Goal: Task Accomplishment & Management: Manage account settings

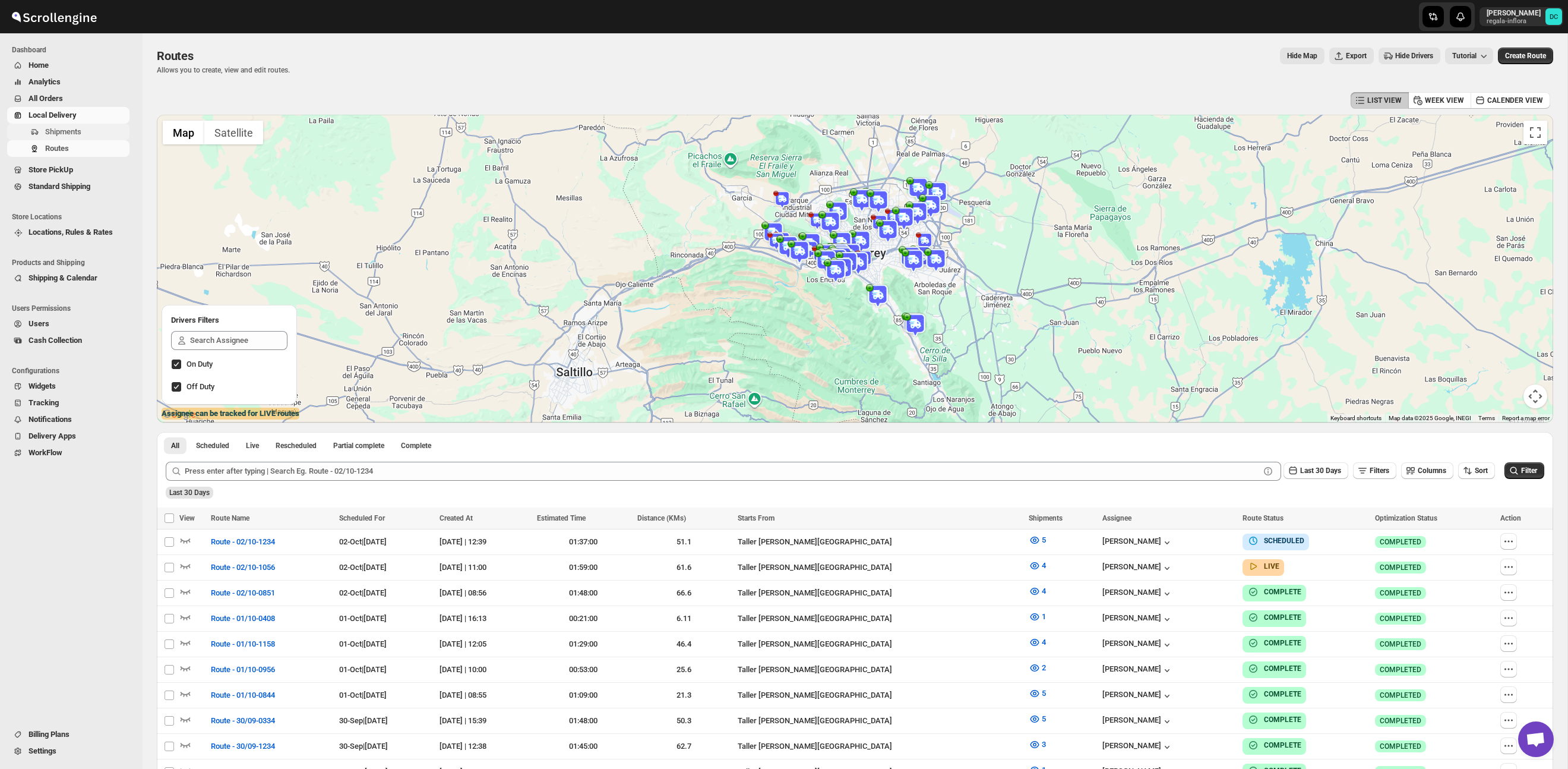
click at [84, 132] on span "Shipments" at bounding box center [86, 132] width 82 height 12
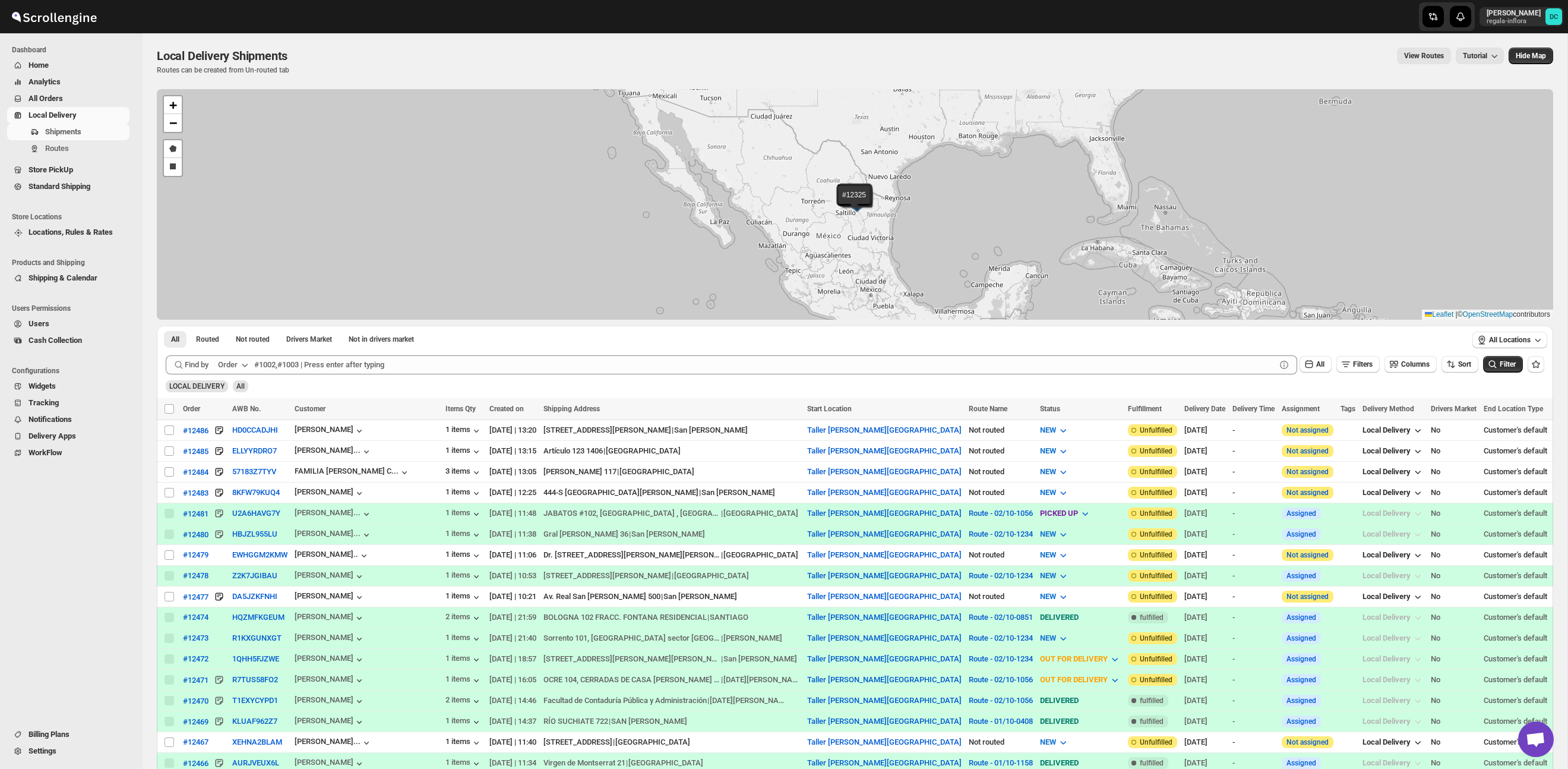
click at [55, 94] on span "All Orders" at bounding box center [46, 99] width 35 height 9
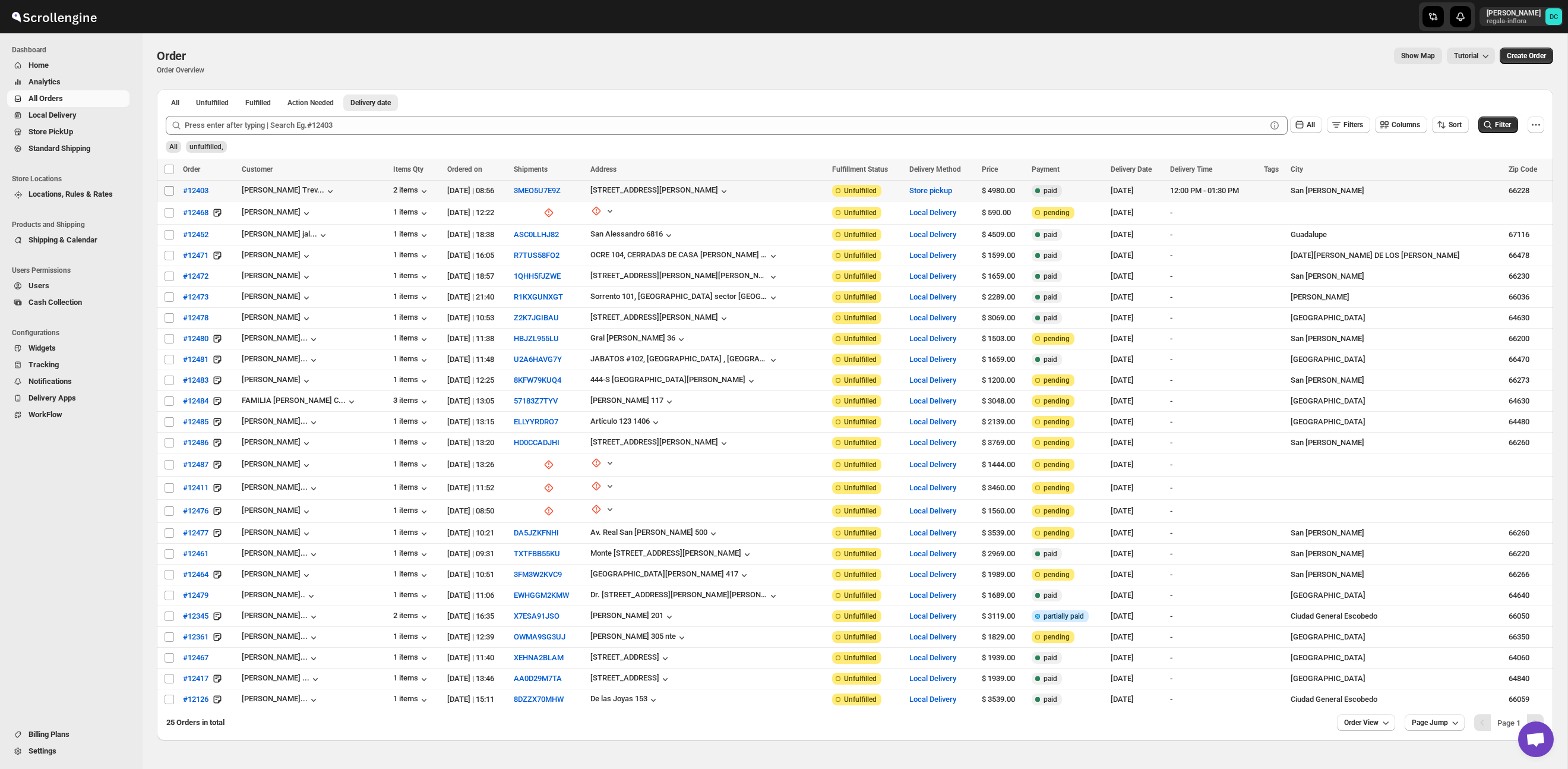
click at [169, 191] on input "Select order" at bounding box center [169, 191] width 9 height 9
checkbox input "true"
click at [170, 215] on input "Select order" at bounding box center [169, 212] width 9 height 9
checkbox input "true"
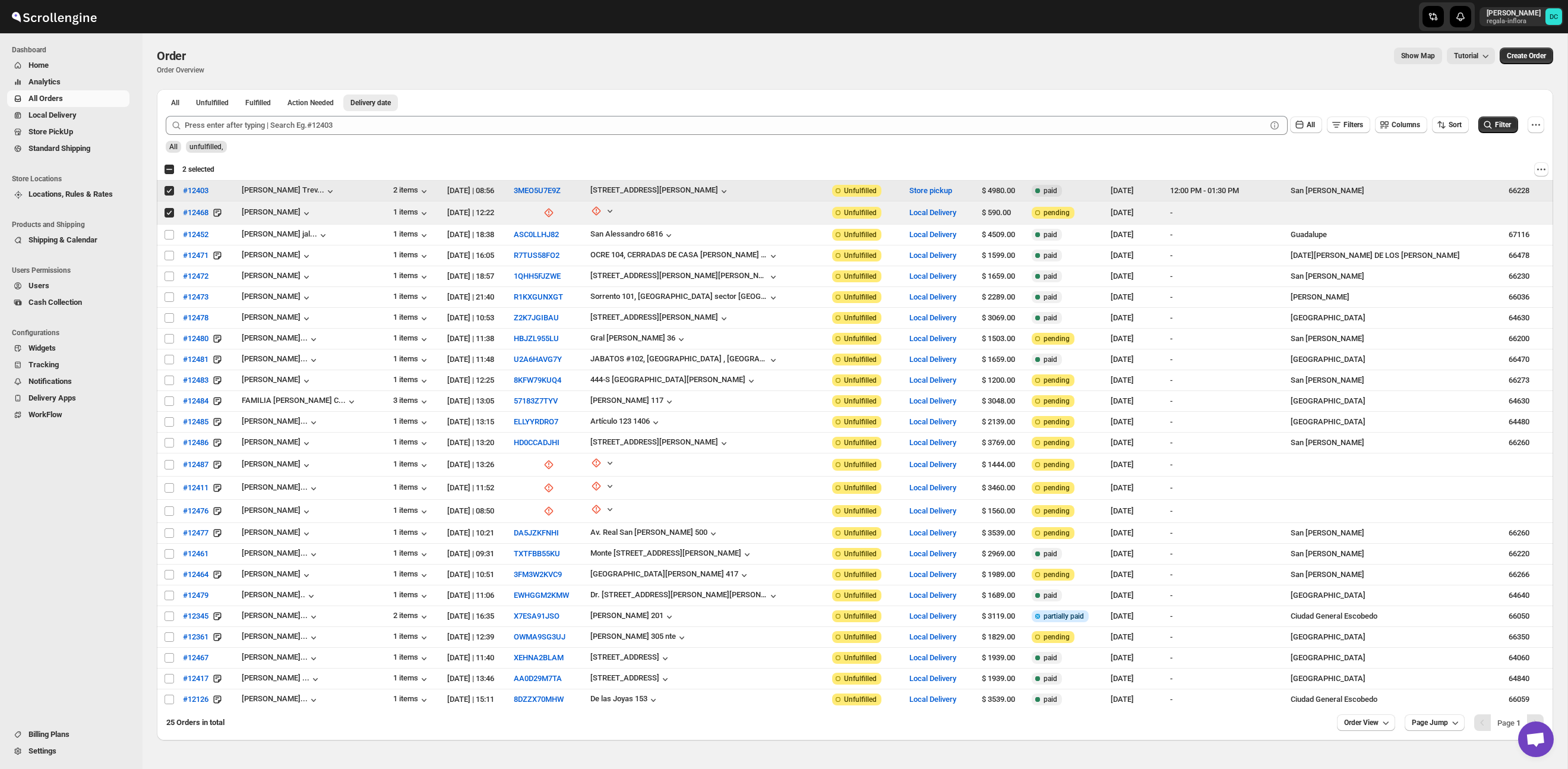
click at [169, 188] on input "Select order" at bounding box center [169, 191] width 9 height 9
checkbox input "false"
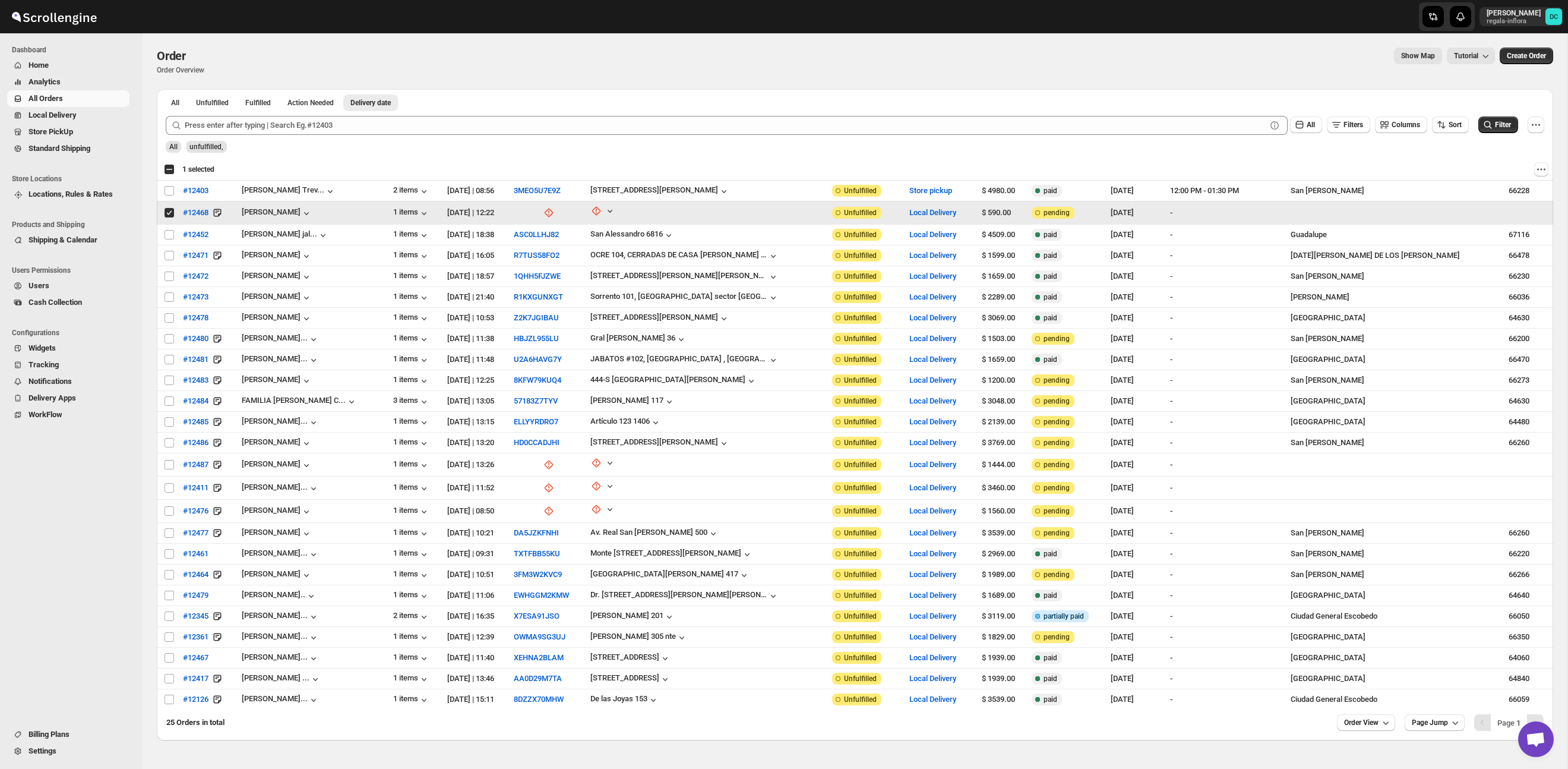
click at [167, 217] on input "Select order" at bounding box center [169, 212] width 9 height 9
checkbox input "false"
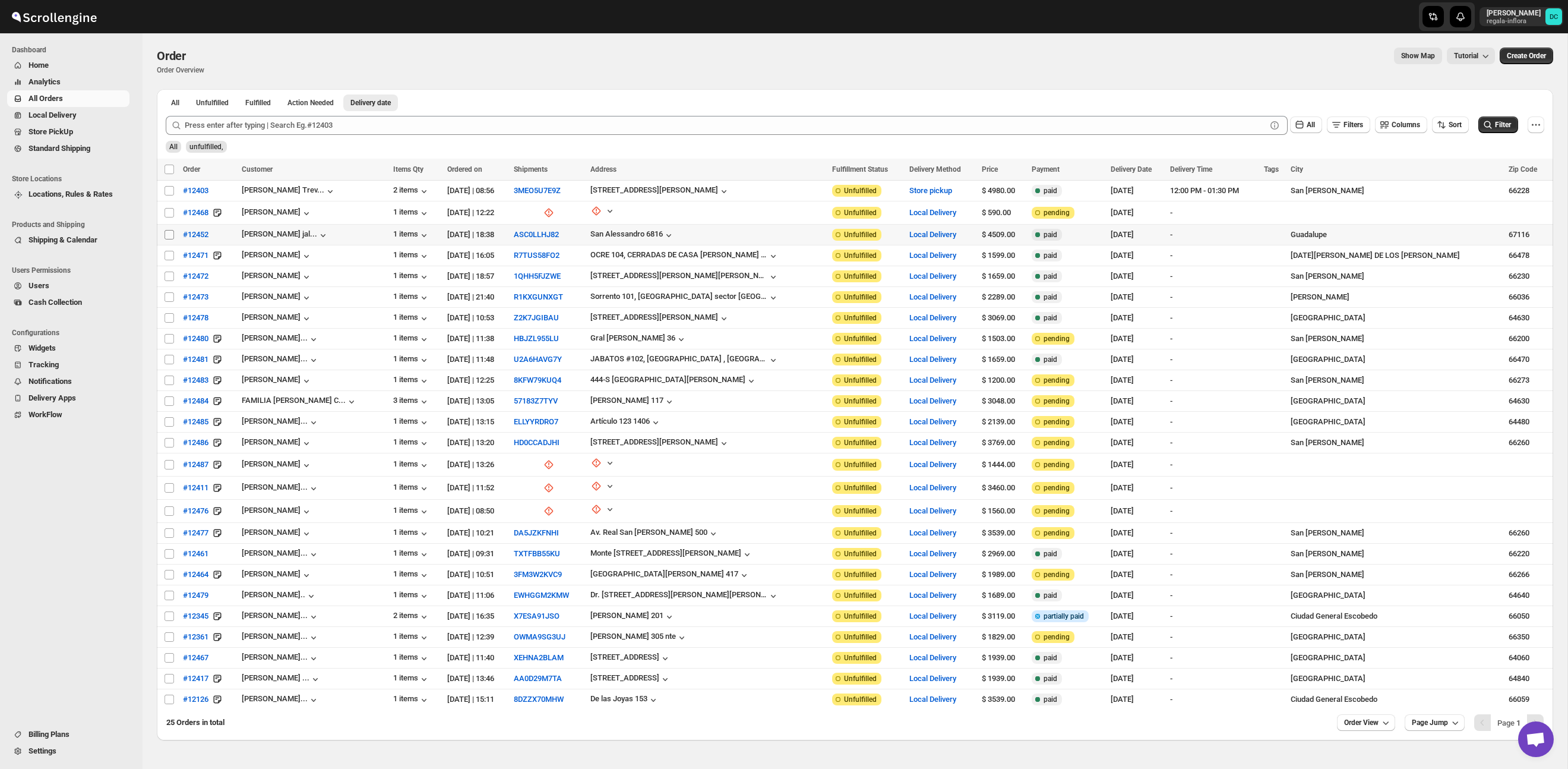
click at [170, 237] on input "Select order" at bounding box center [169, 234] width 9 height 9
checkbox input "true"
click at [169, 256] on input "Select order" at bounding box center [169, 255] width 9 height 9
checkbox input "true"
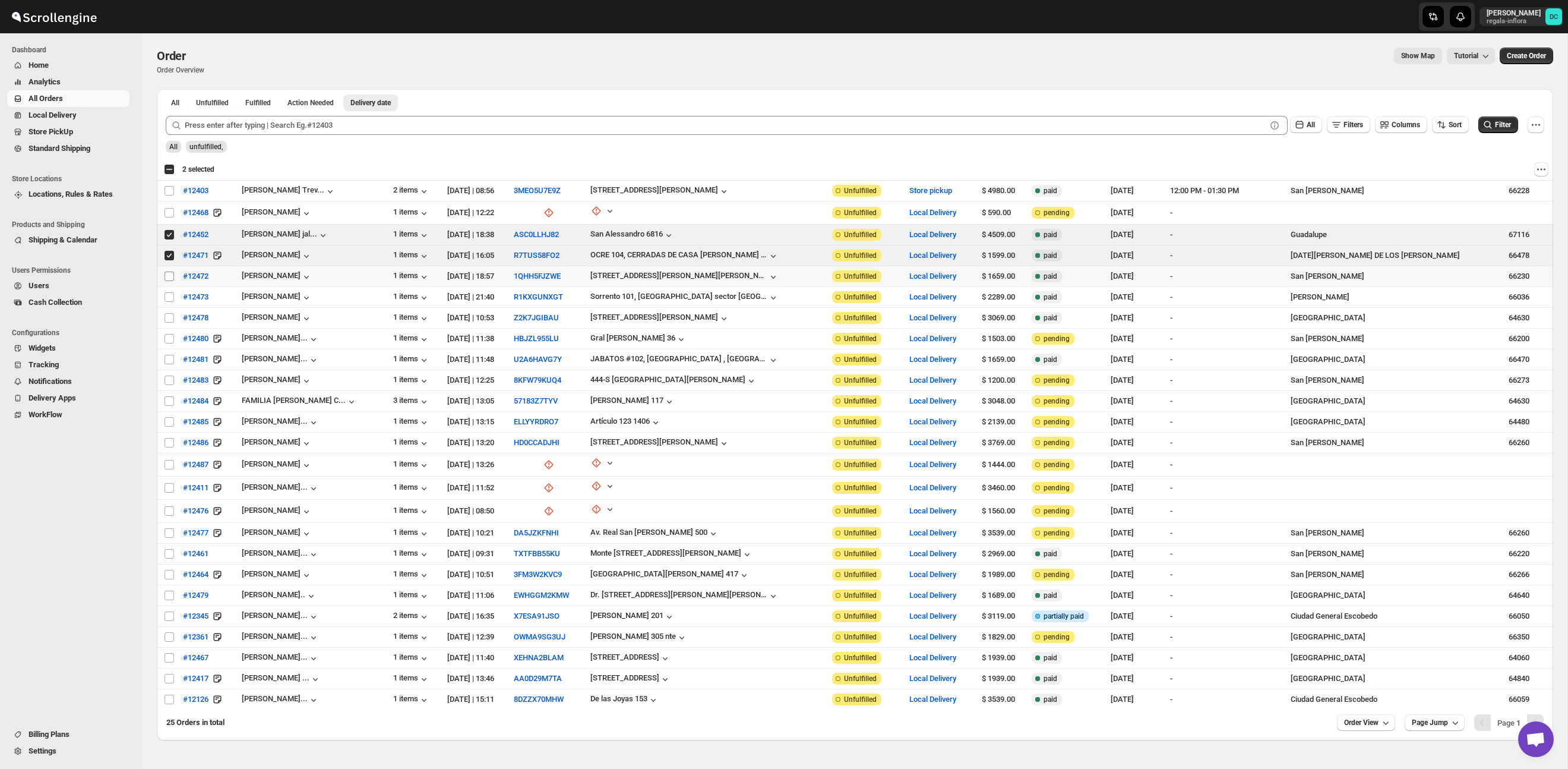
click at [168, 275] on input "Select order" at bounding box center [169, 276] width 9 height 9
checkbox input "true"
click at [170, 297] on input "Select order" at bounding box center [169, 296] width 9 height 9
checkbox input "true"
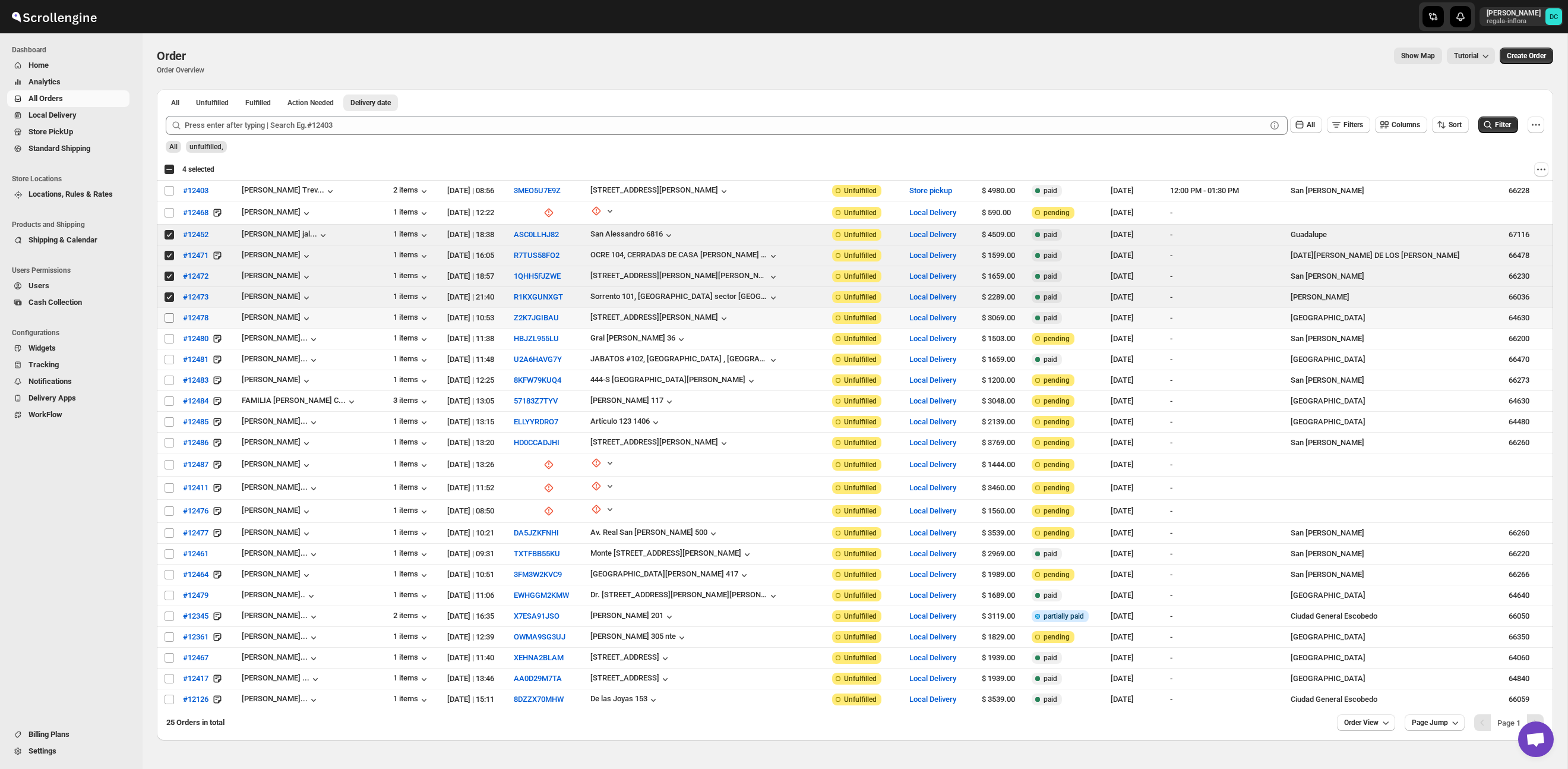
click at [167, 320] on input "Select order" at bounding box center [169, 317] width 9 height 9
checkbox input "true"
click at [164, 343] on span at bounding box center [169, 338] width 11 height 11
click at [164, 343] on input "Select order" at bounding box center [169, 338] width 9 height 9
click at [172, 337] on input "Select order" at bounding box center [169, 338] width 9 height 9
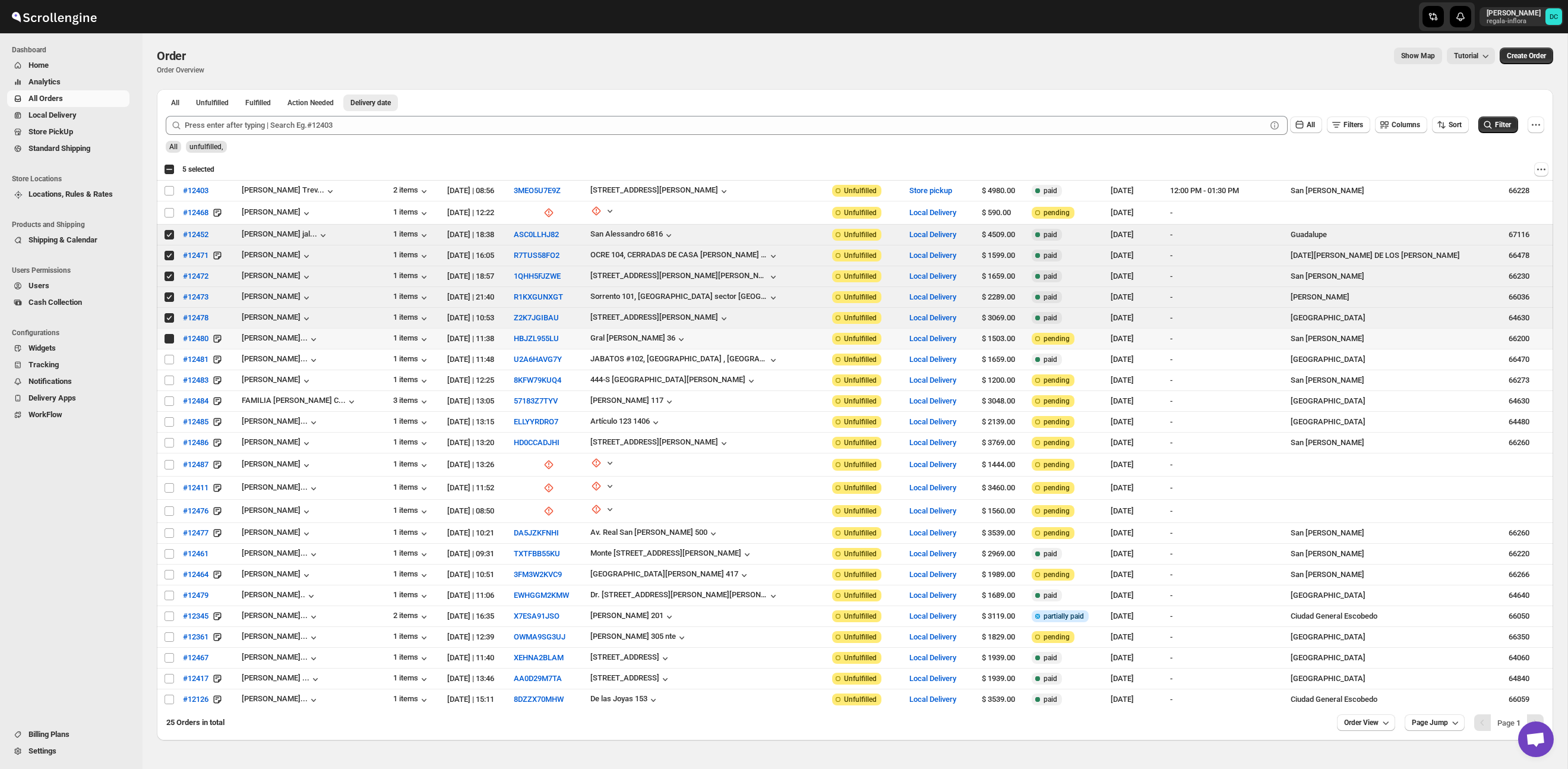
checkbox input "true"
click at [167, 361] on input "Select order" at bounding box center [169, 359] width 9 height 9
checkbox input "true"
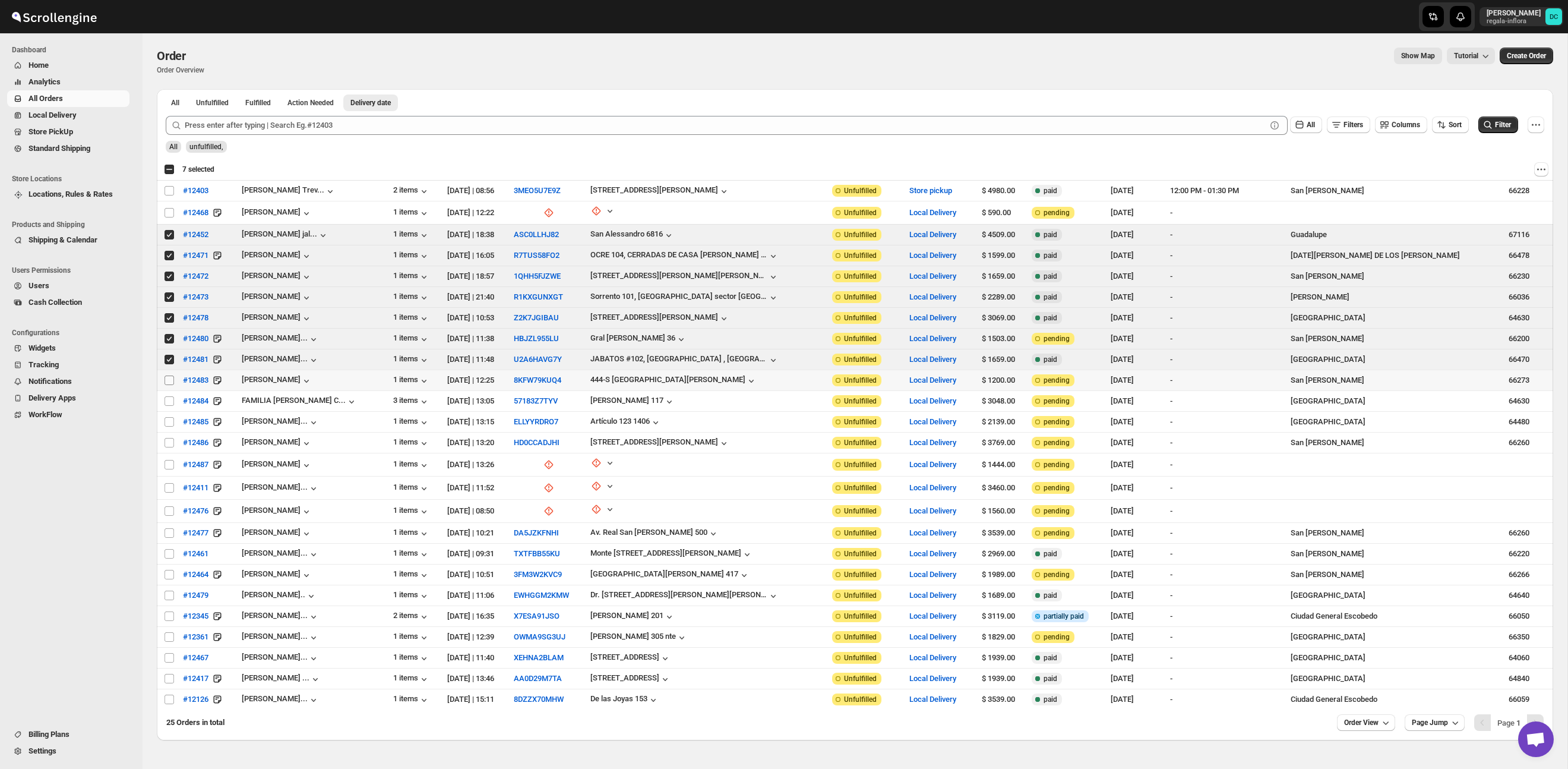
click at [167, 381] on input "Select order" at bounding box center [169, 380] width 9 height 9
checkbox input "true"
click at [172, 167] on div "Select all 25 orders 8 selected" at bounding box center [189, 169] width 51 height 11
checkbox input "true"
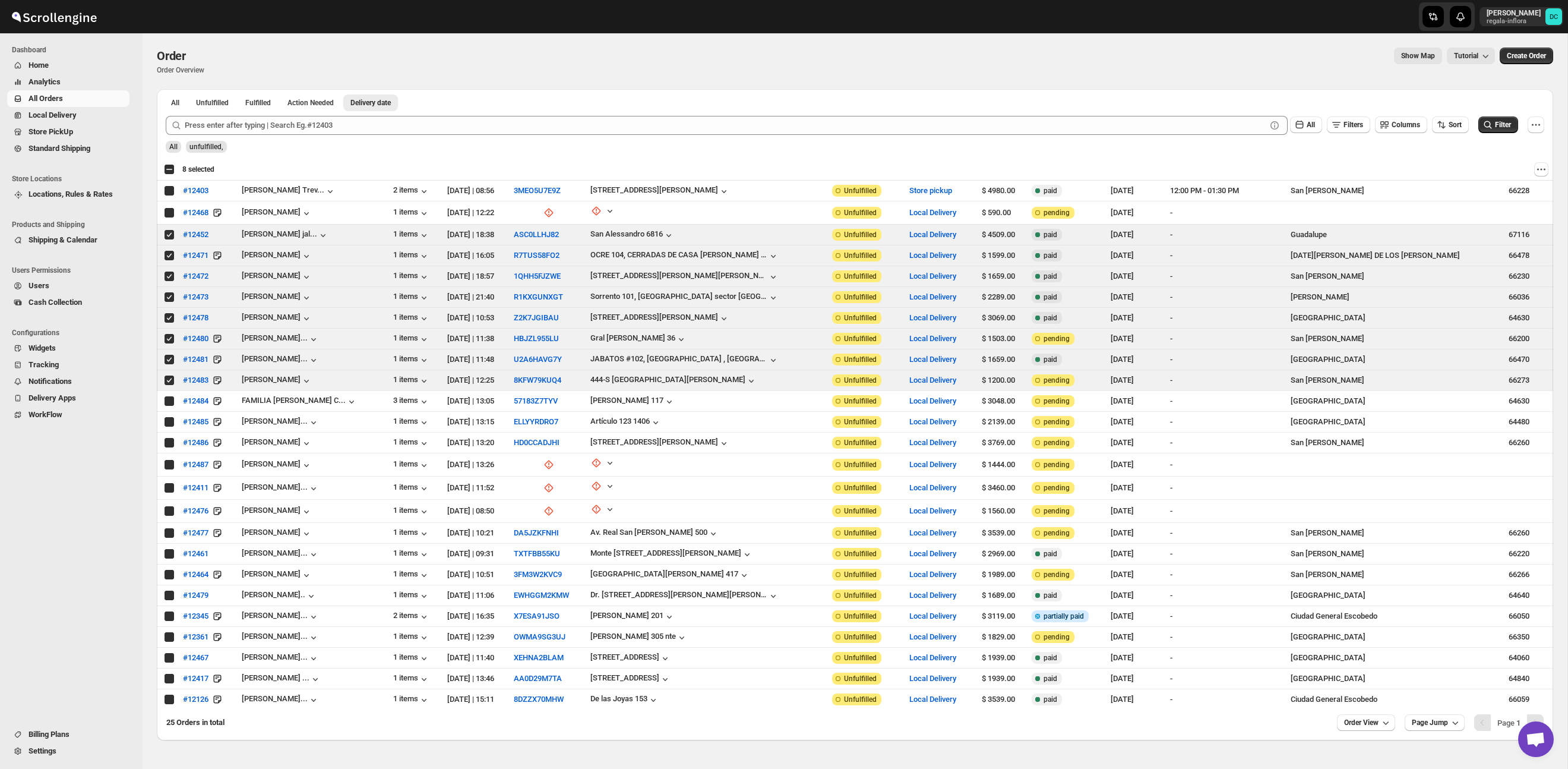
checkbox input "true"
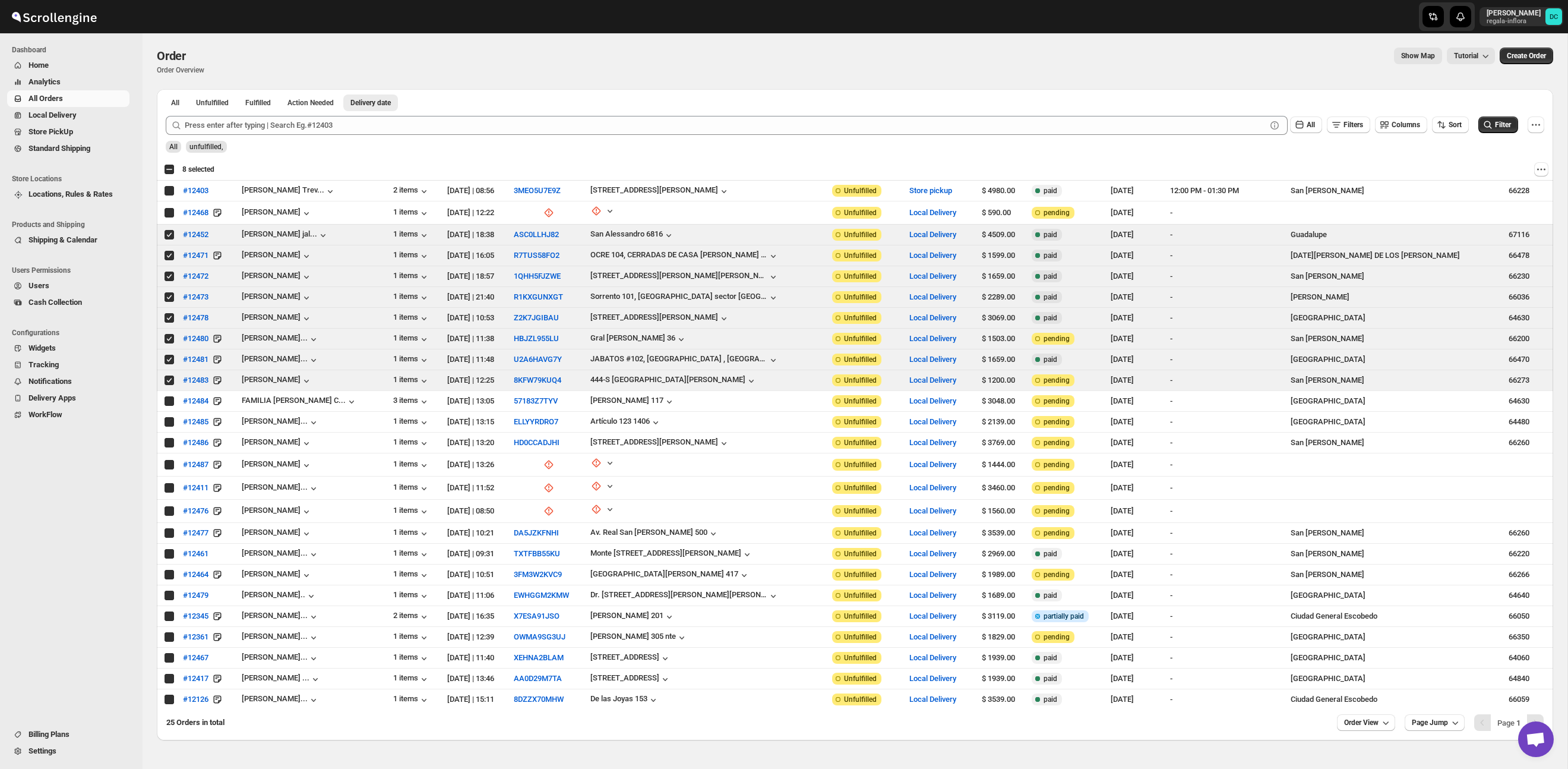
checkbox input "true"
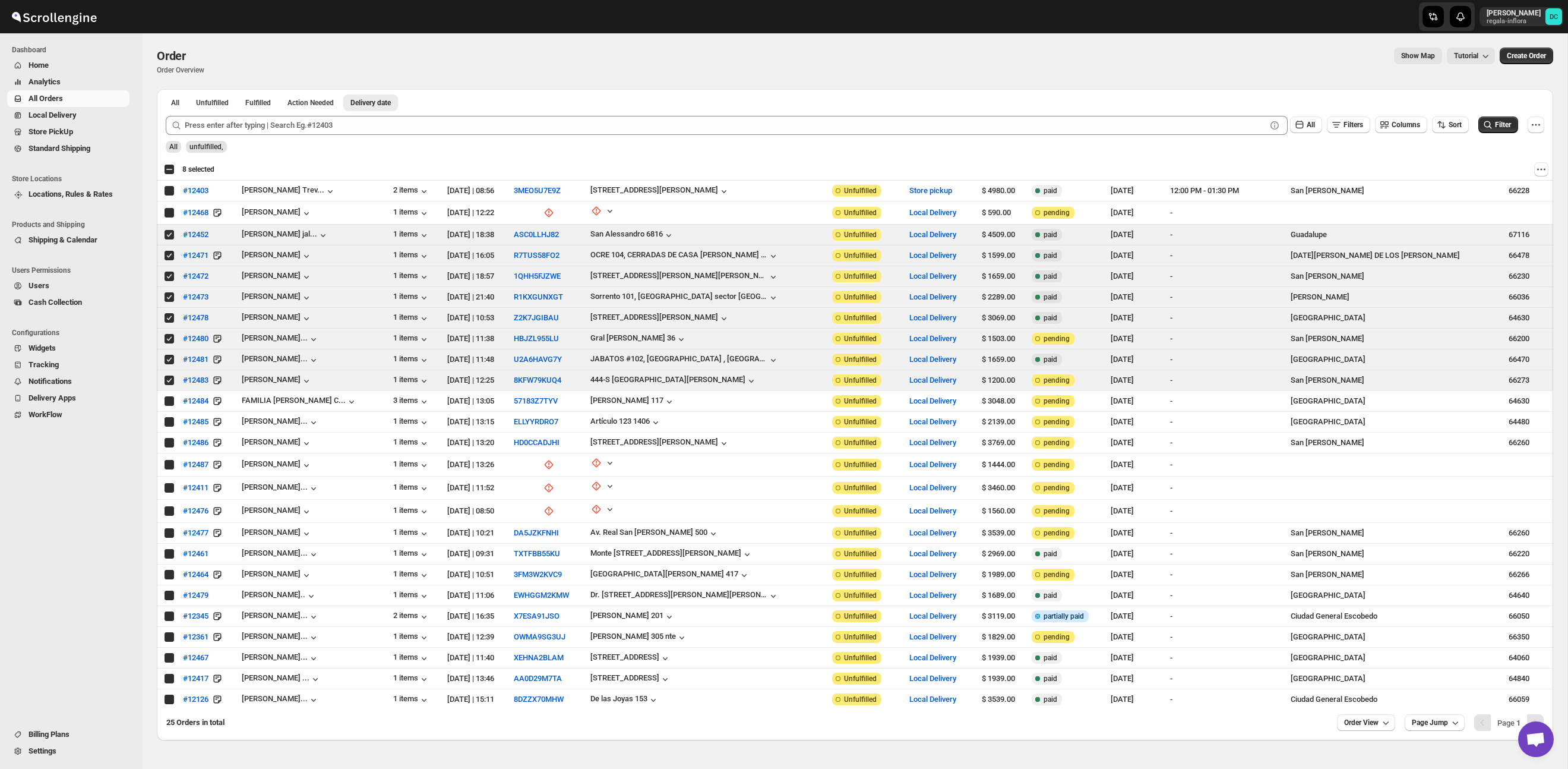
checkbox input "true"
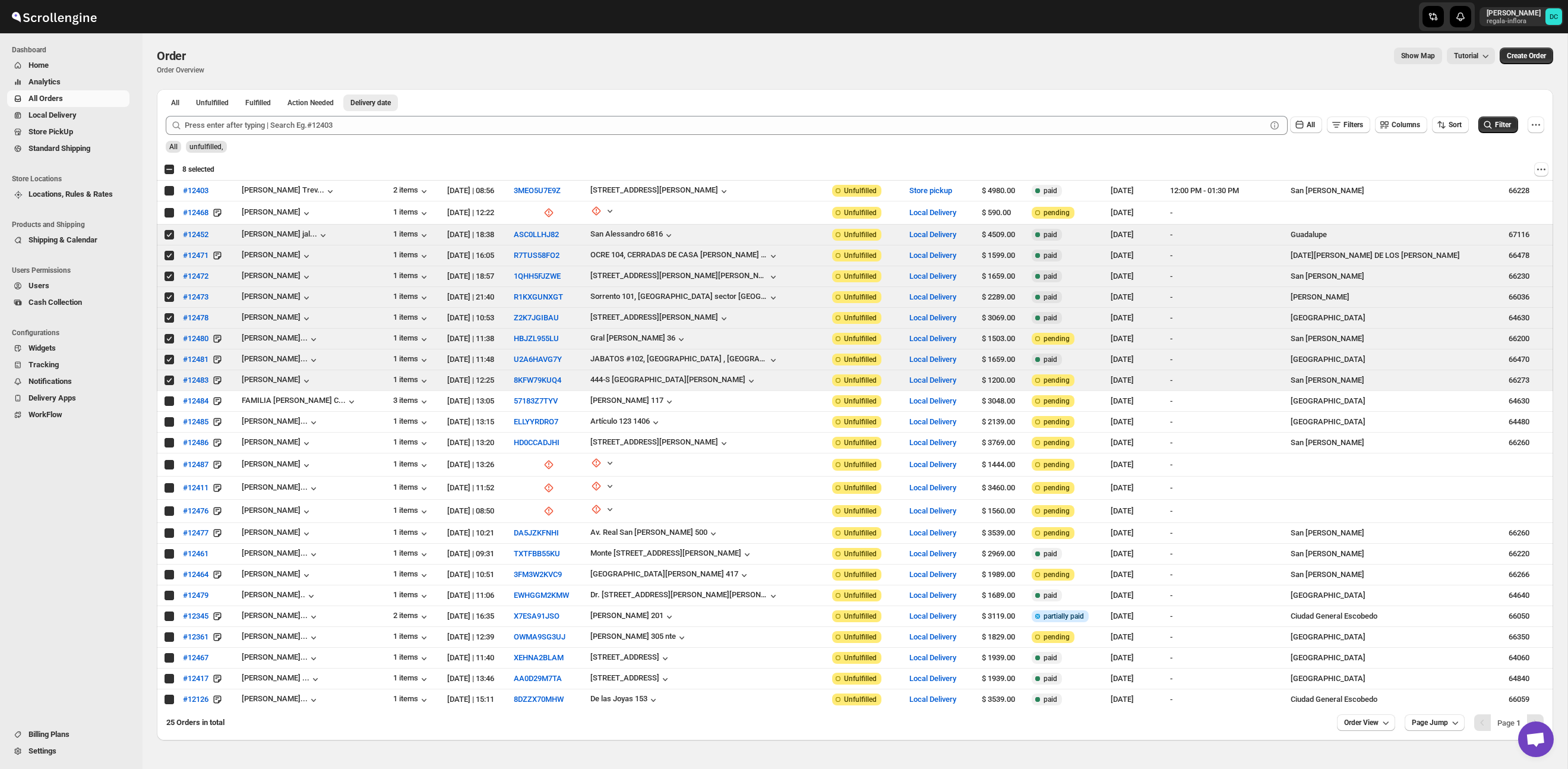
checkbox input "true"
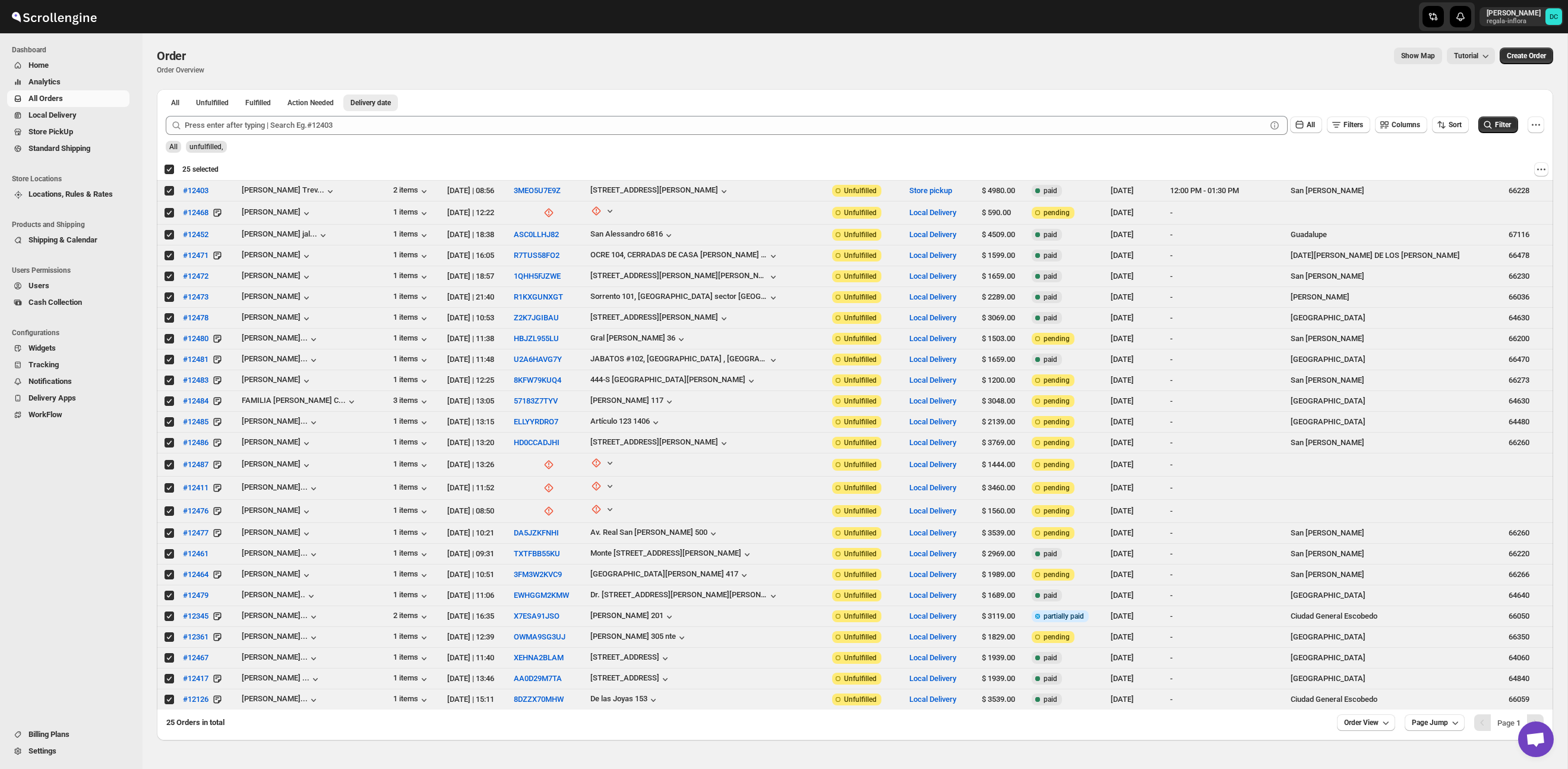
drag, startPoint x: 170, startPoint y: 170, endPoint x: 170, endPoint y: 193, distance: 23.0
click at [170, 170] on div "Deselect all 25 orders 25 selected" at bounding box center [191, 169] width 54 height 11
checkbox input "false"
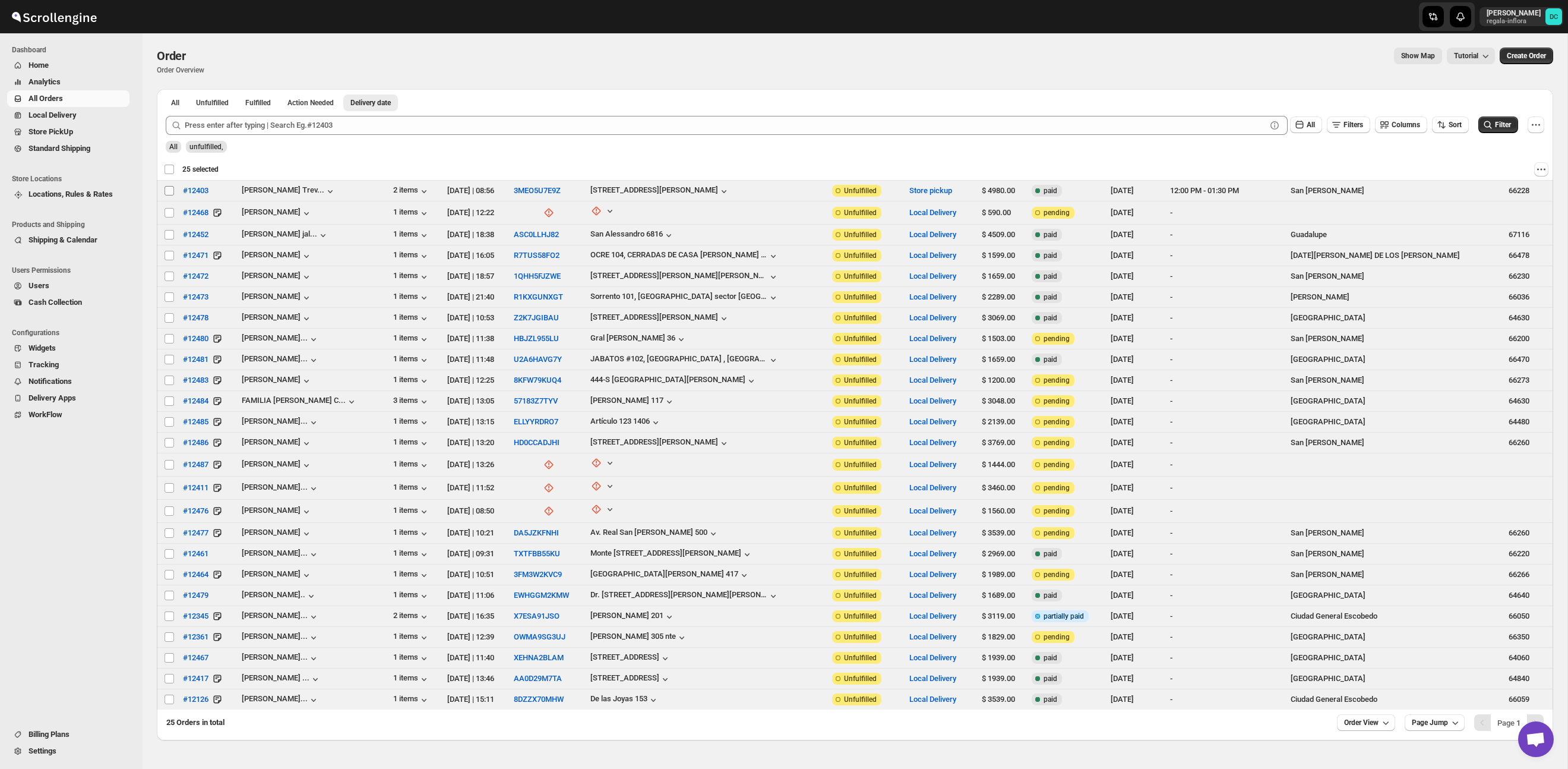
checkbox input "false"
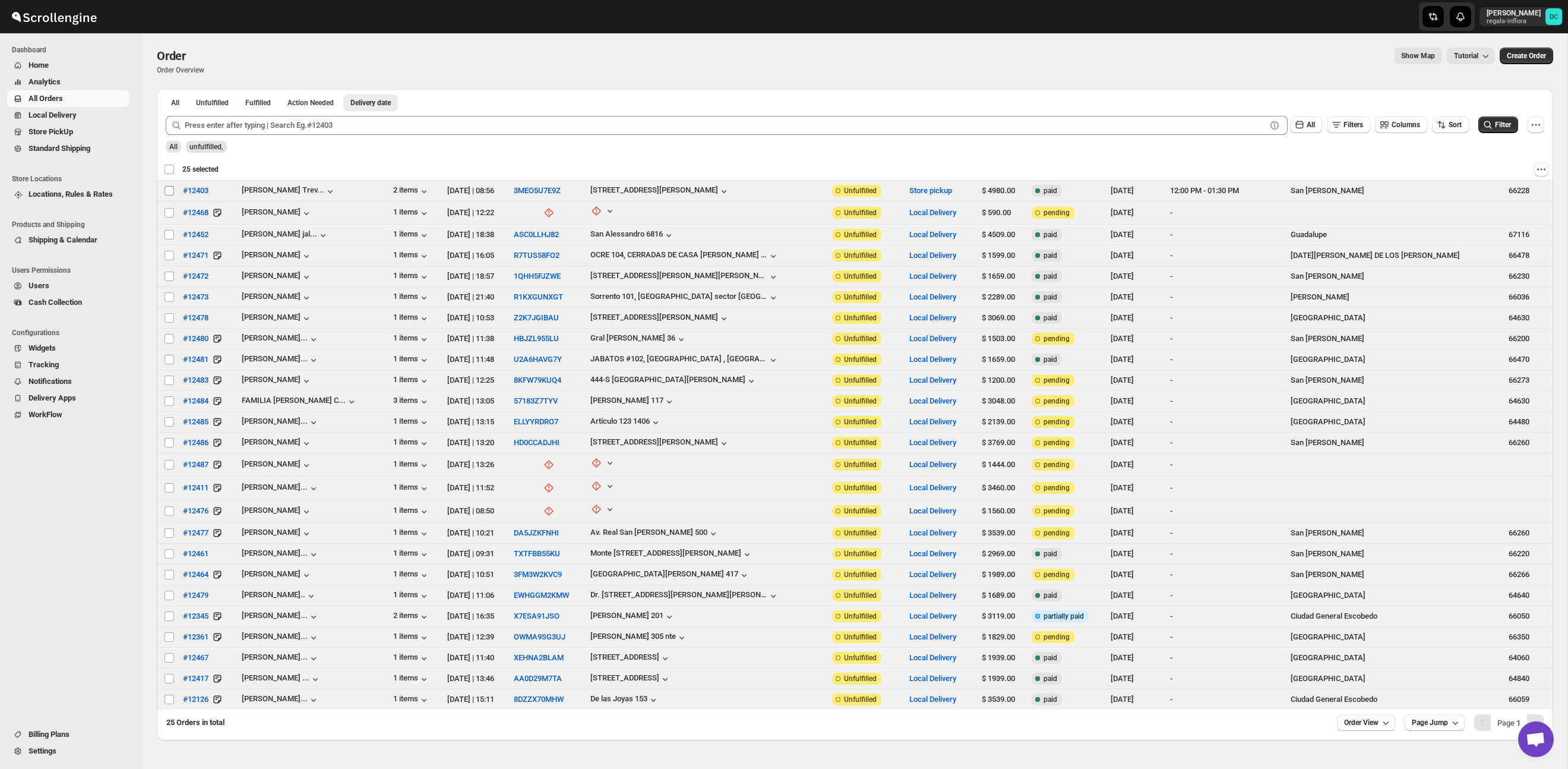
checkbox input "false"
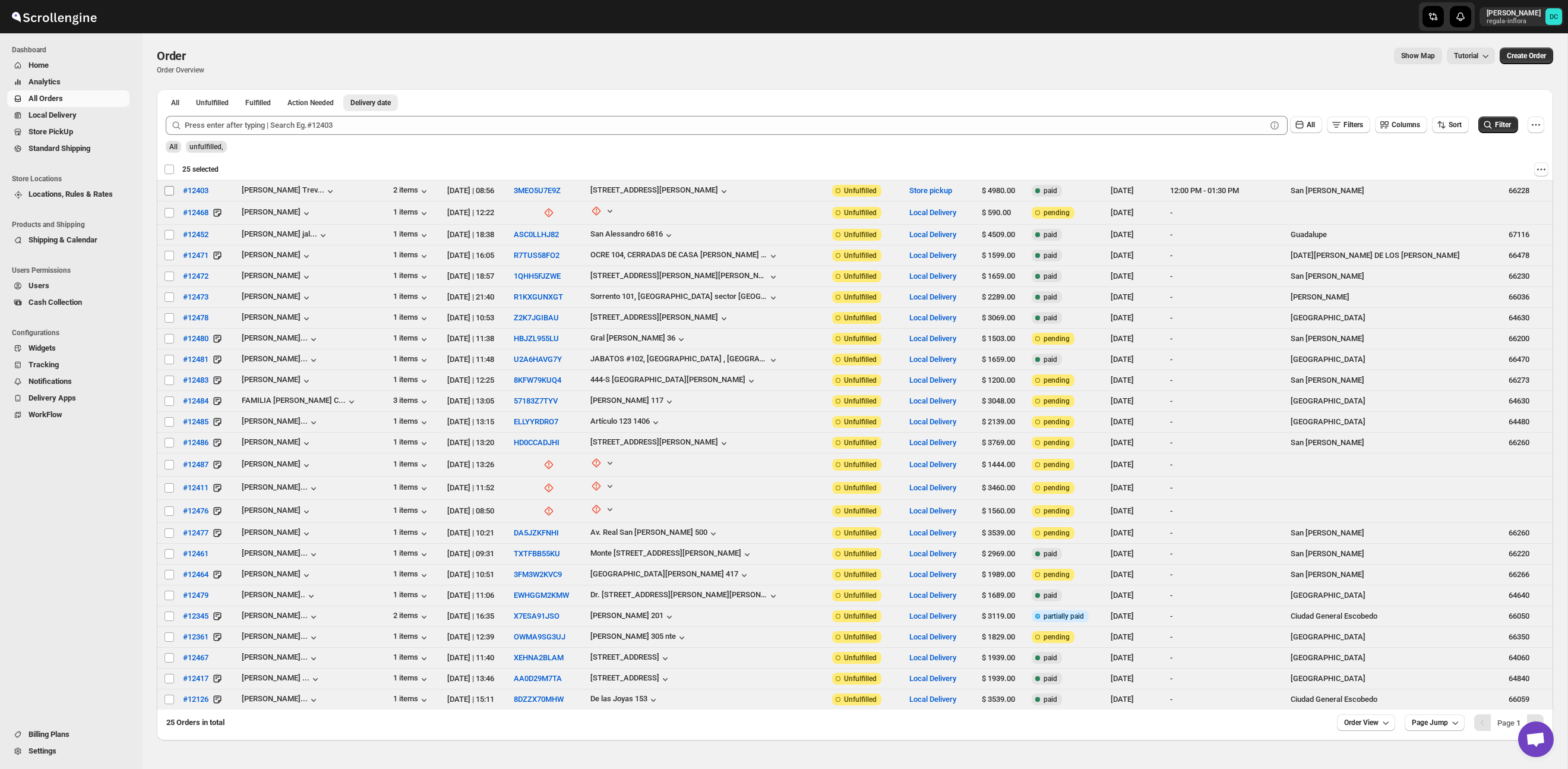
checkbox input "false"
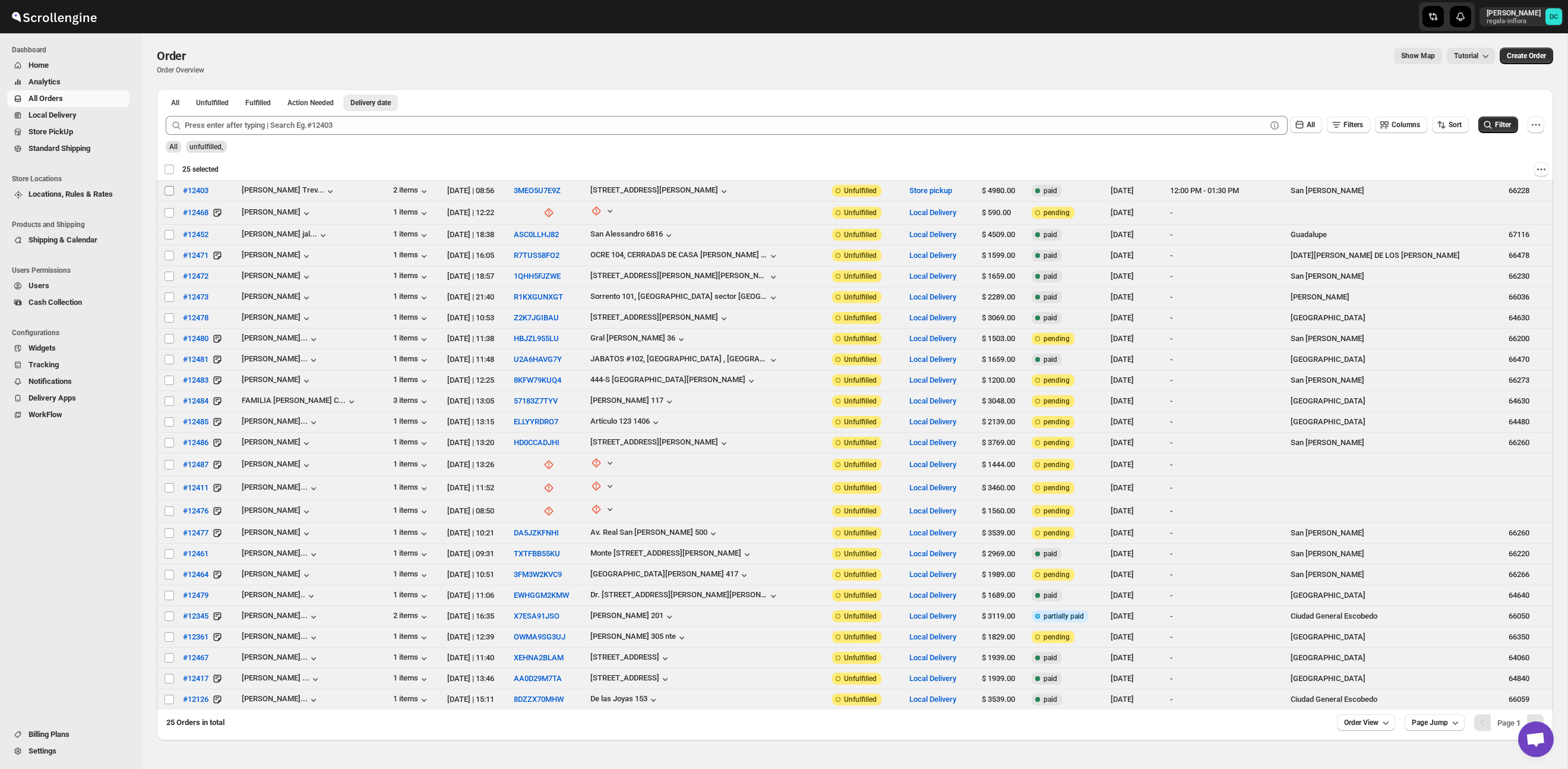
checkbox input "false"
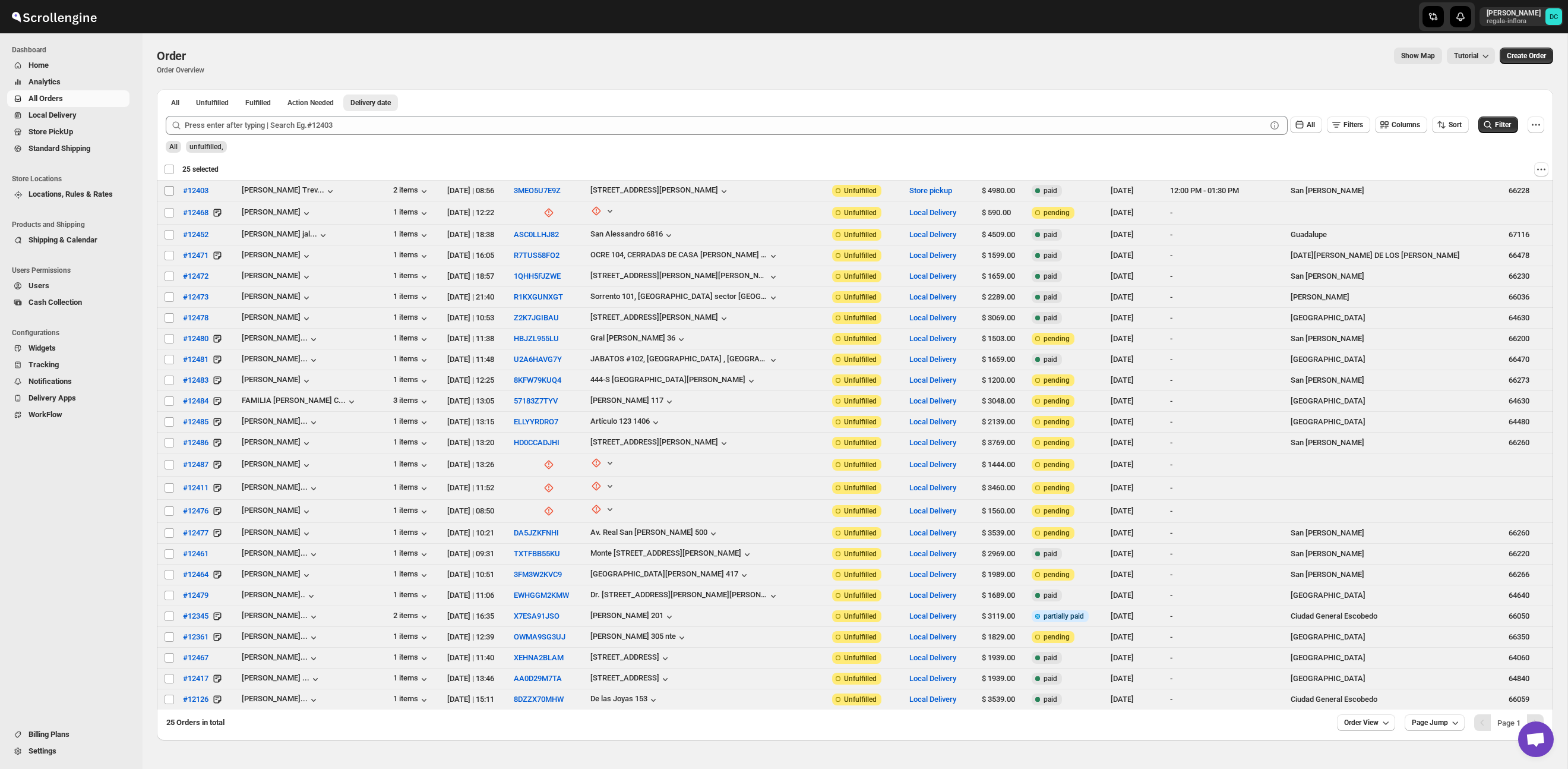
checkbox input "false"
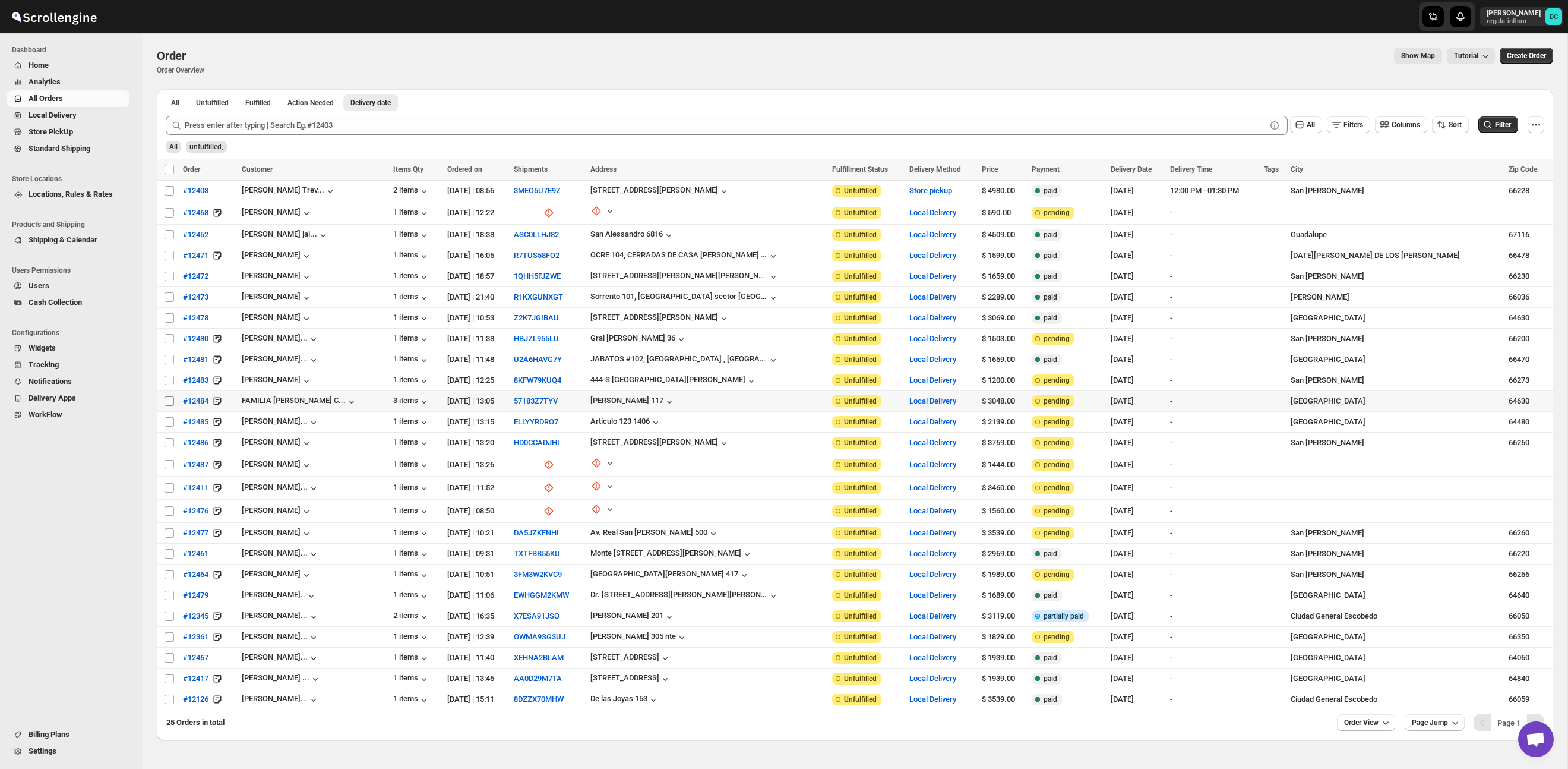
click at [167, 397] on input "Select order" at bounding box center [169, 401] width 9 height 9
checkbox input "true"
click at [167, 422] on input "Select order" at bounding box center [169, 421] width 9 height 9
checkbox input "true"
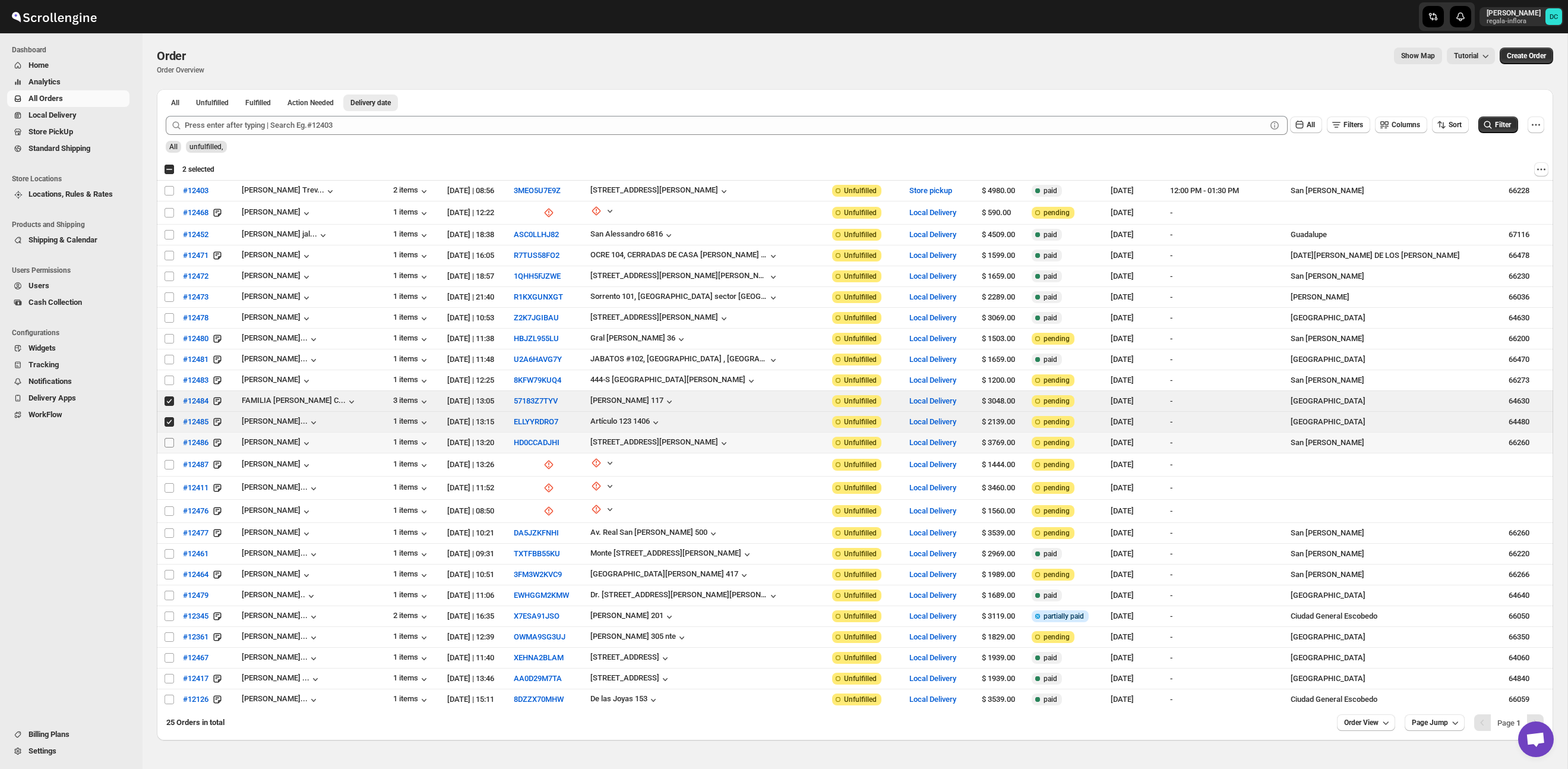
click at [170, 446] on input "Select order" at bounding box center [169, 442] width 9 height 9
checkbox input "true"
click at [86, 136] on span "Shipments" at bounding box center [86, 132] width 82 height 12
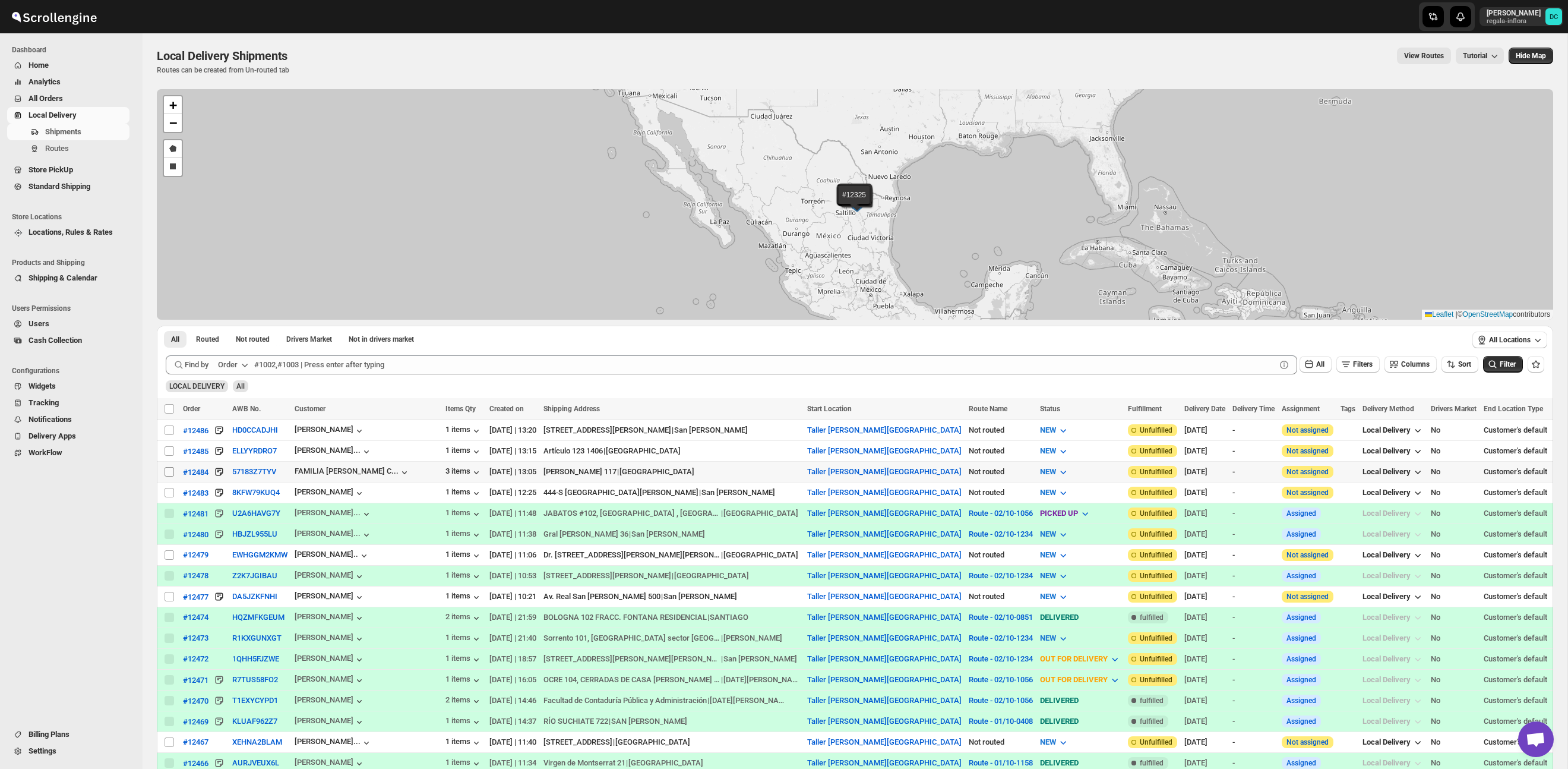
click at [170, 471] on input "Select shipment" at bounding box center [169, 471] width 9 height 9
checkbox input "true"
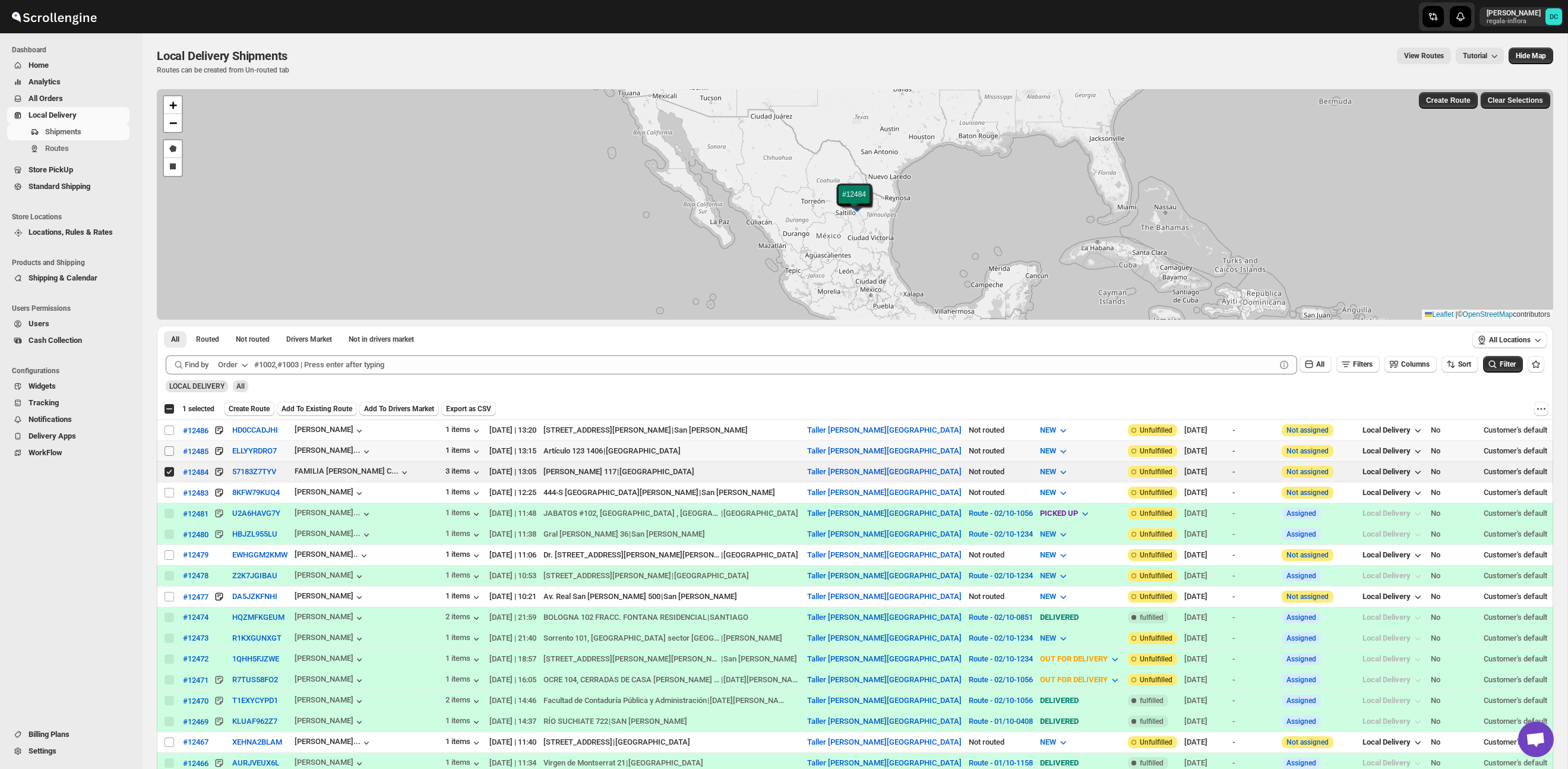
click at [170, 449] on input "Select shipment" at bounding box center [169, 451] width 9 height 9
checkbox input "true"
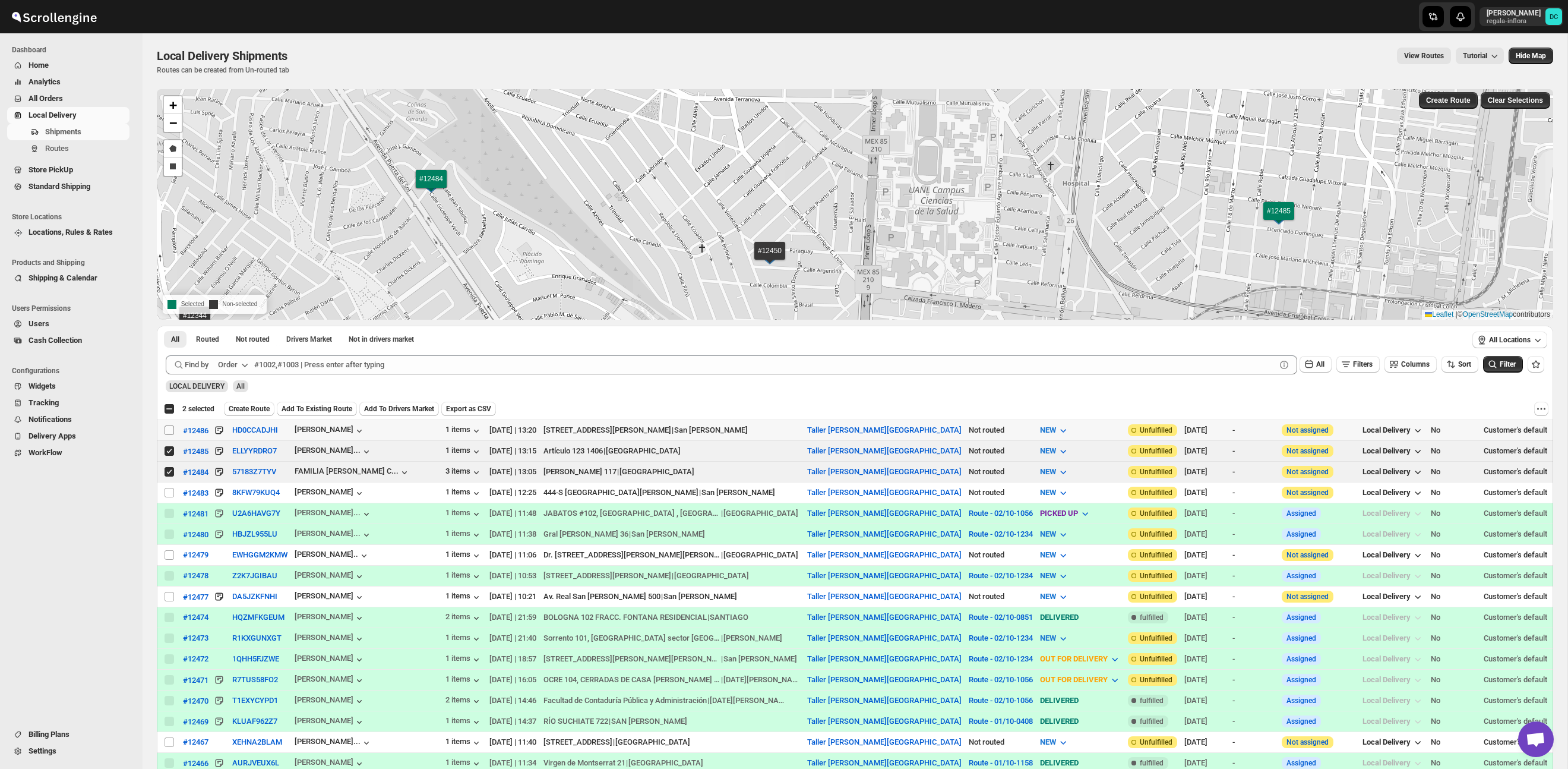
click at [167, 432] on input "Select shipment" at bounding box center [169, 430] width 9 height 9
checkbox input "true"
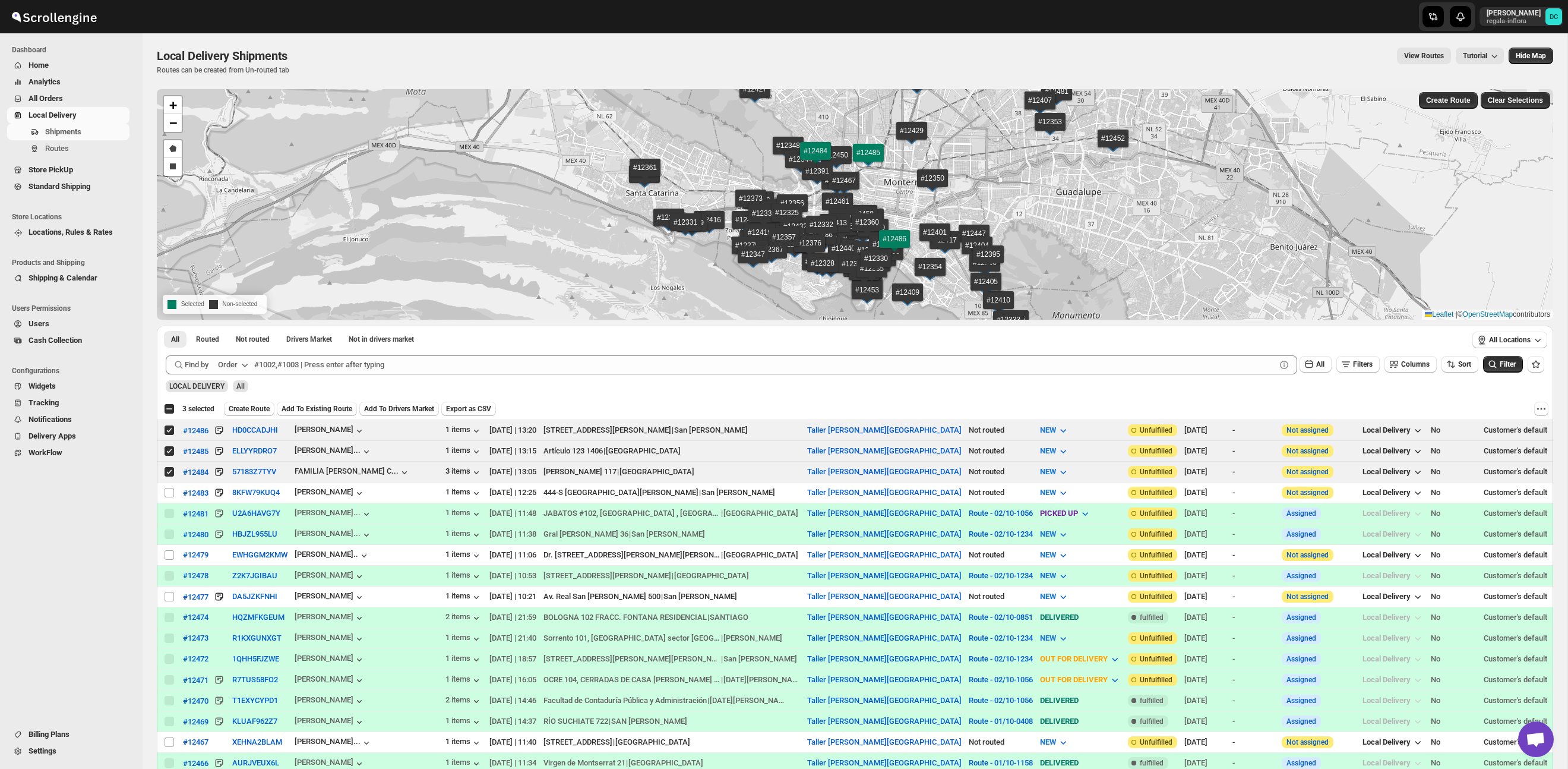
click at [64, 91] on button "All Orders" at bounding box center [68, 99] width 122 height 17
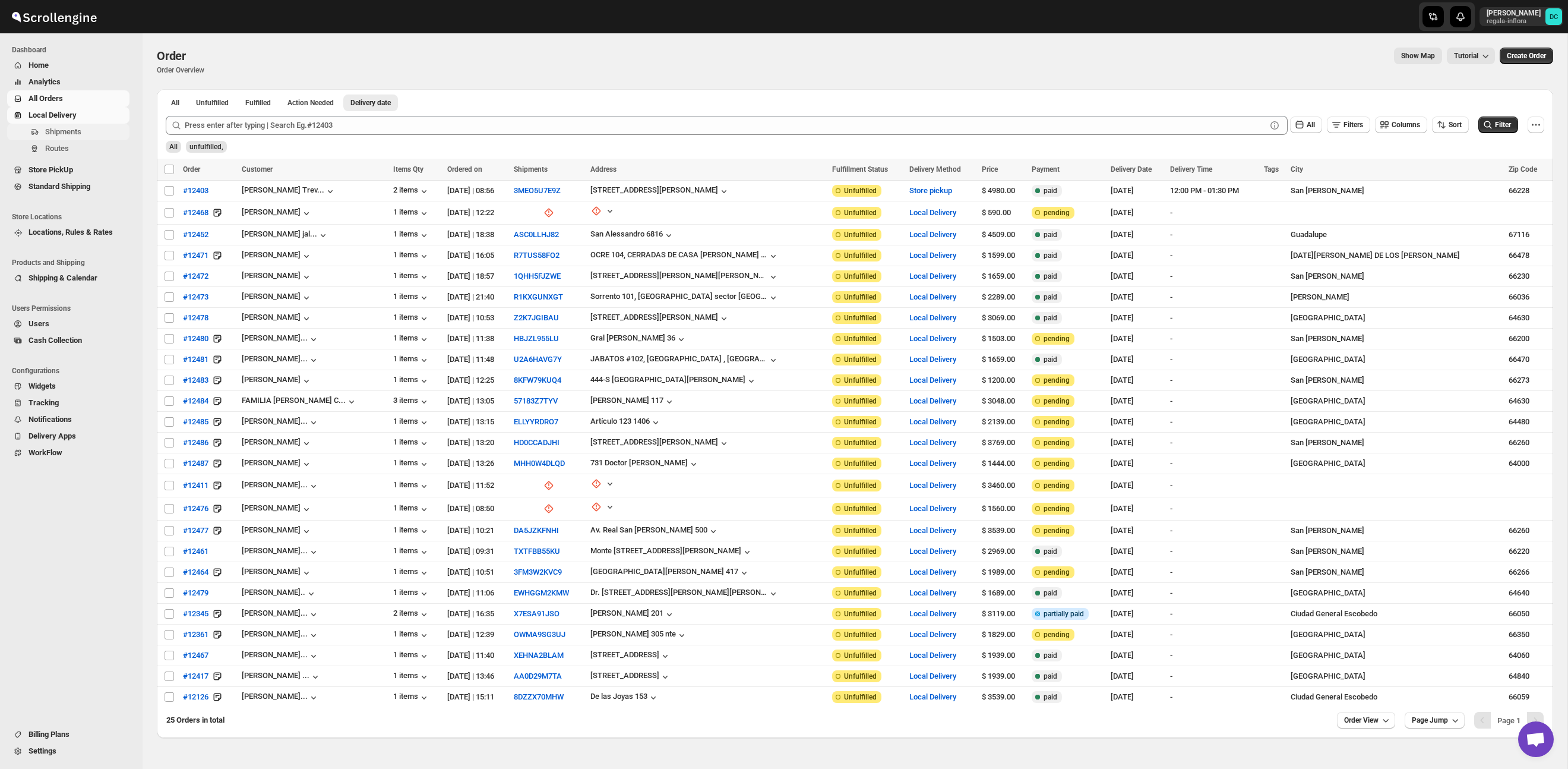
click at [81, 134] on span "Shipments" at bounding box center [63, 131] width 36 height 9
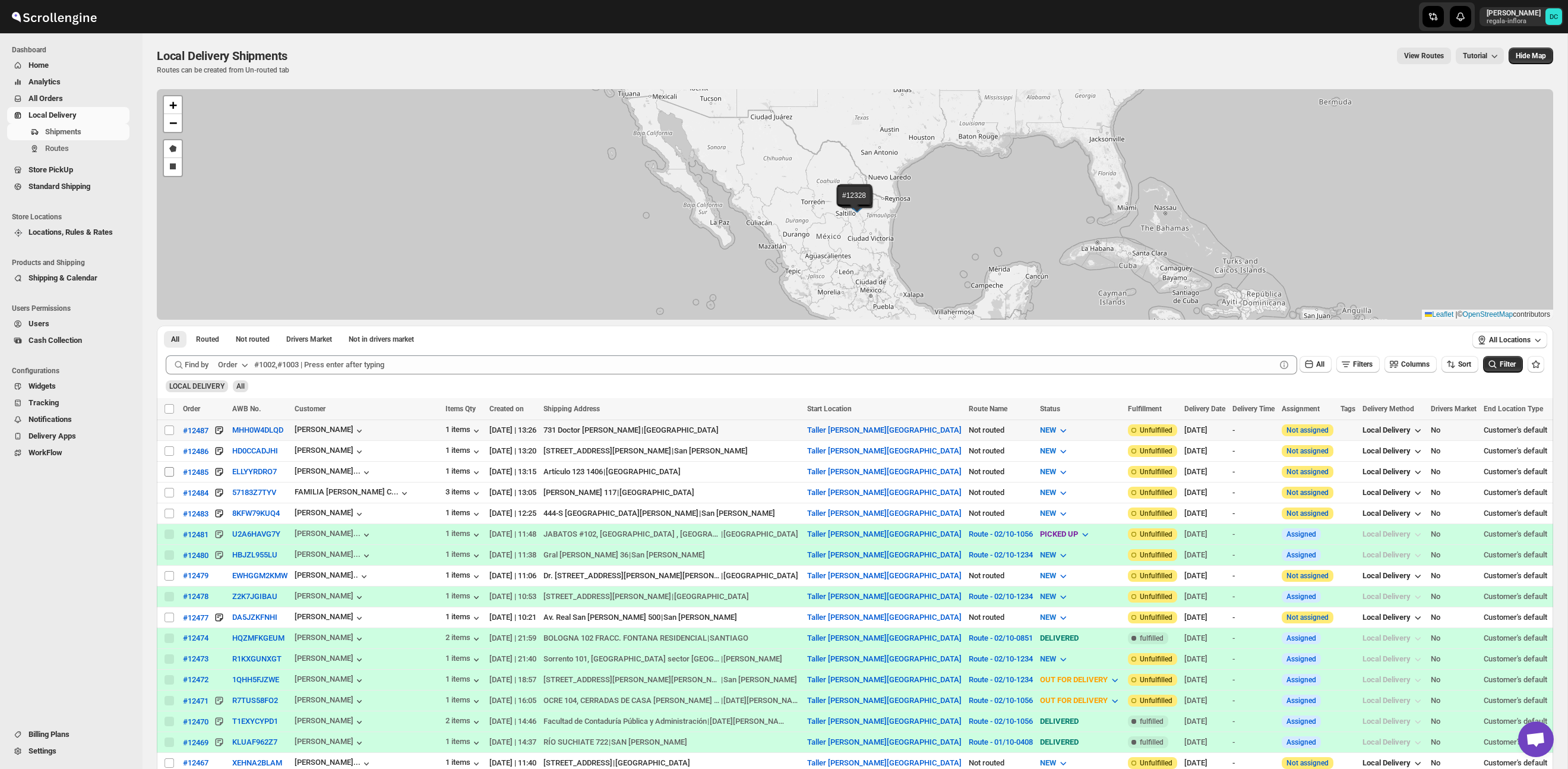
drag, startPoint x: 170, startPoint y: 431, endPoint x: 168, endPoint y: 474, distance: 43.0
click at [170, 431] on input "Select shipment" at bounding box center [169, 430] width 9 height 9
checkbox input "true"
click at [170, 452] on input "Select shipment" at bounding box center [169, 451] width 9 height 9
checkbox input "true"
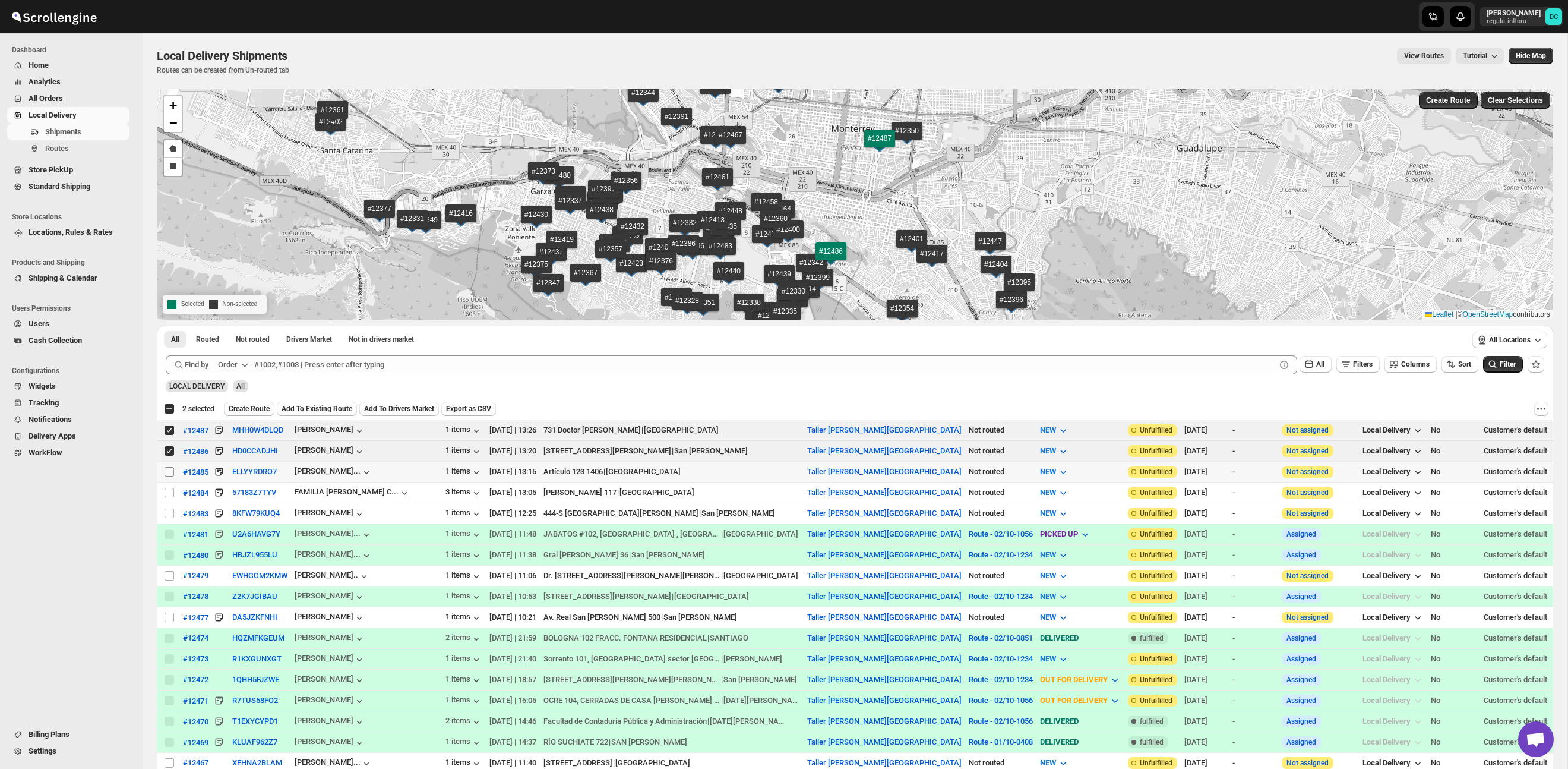
click at [168, 470] on input "Select shipment" at bounding box center [169, 471] width 9 height 9
checkbox input "true"
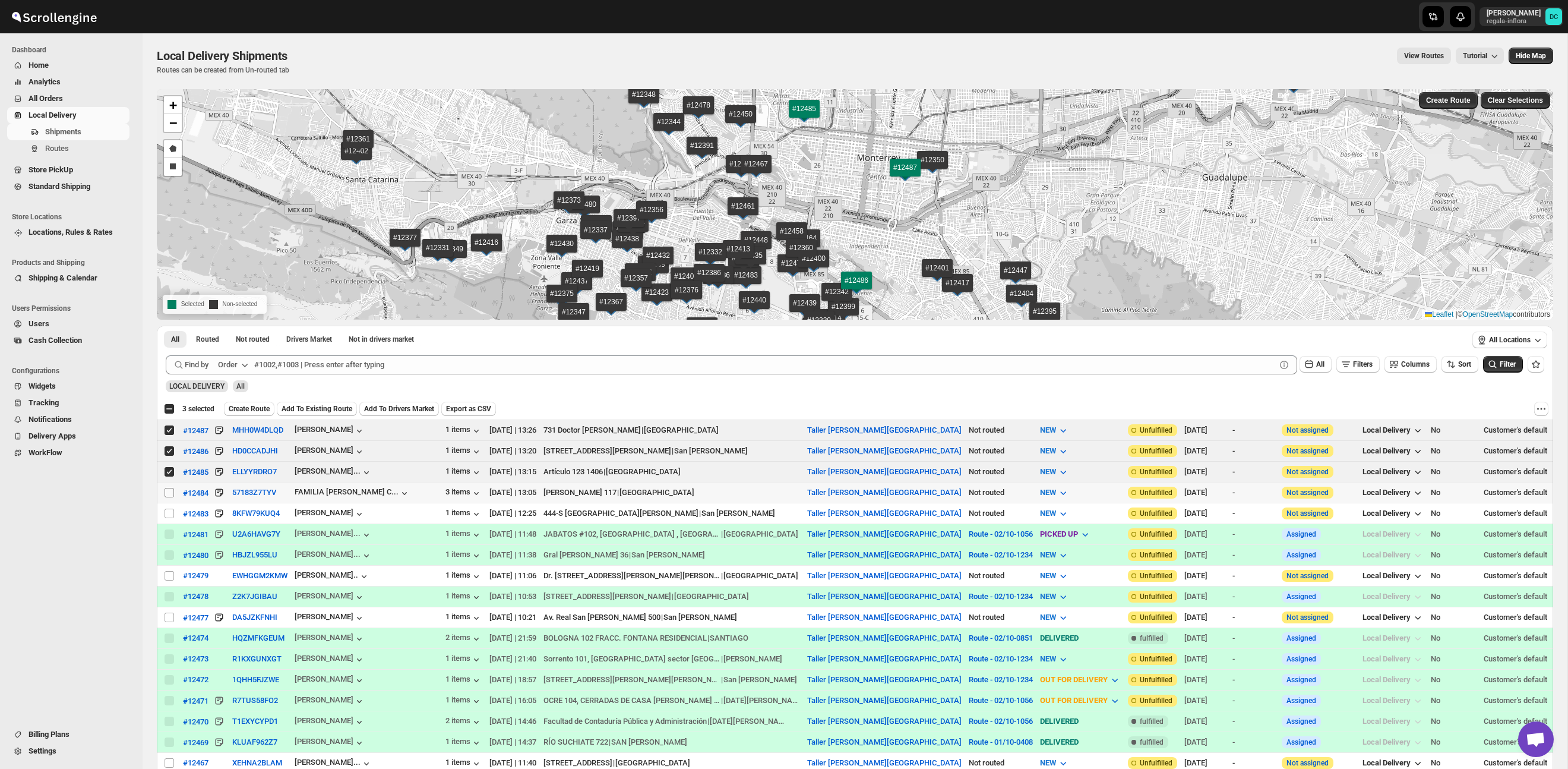
click at [169, 490] on input "Select shipment" at bounding box center [169, 492] width 9 height 9
checkbox input "true"
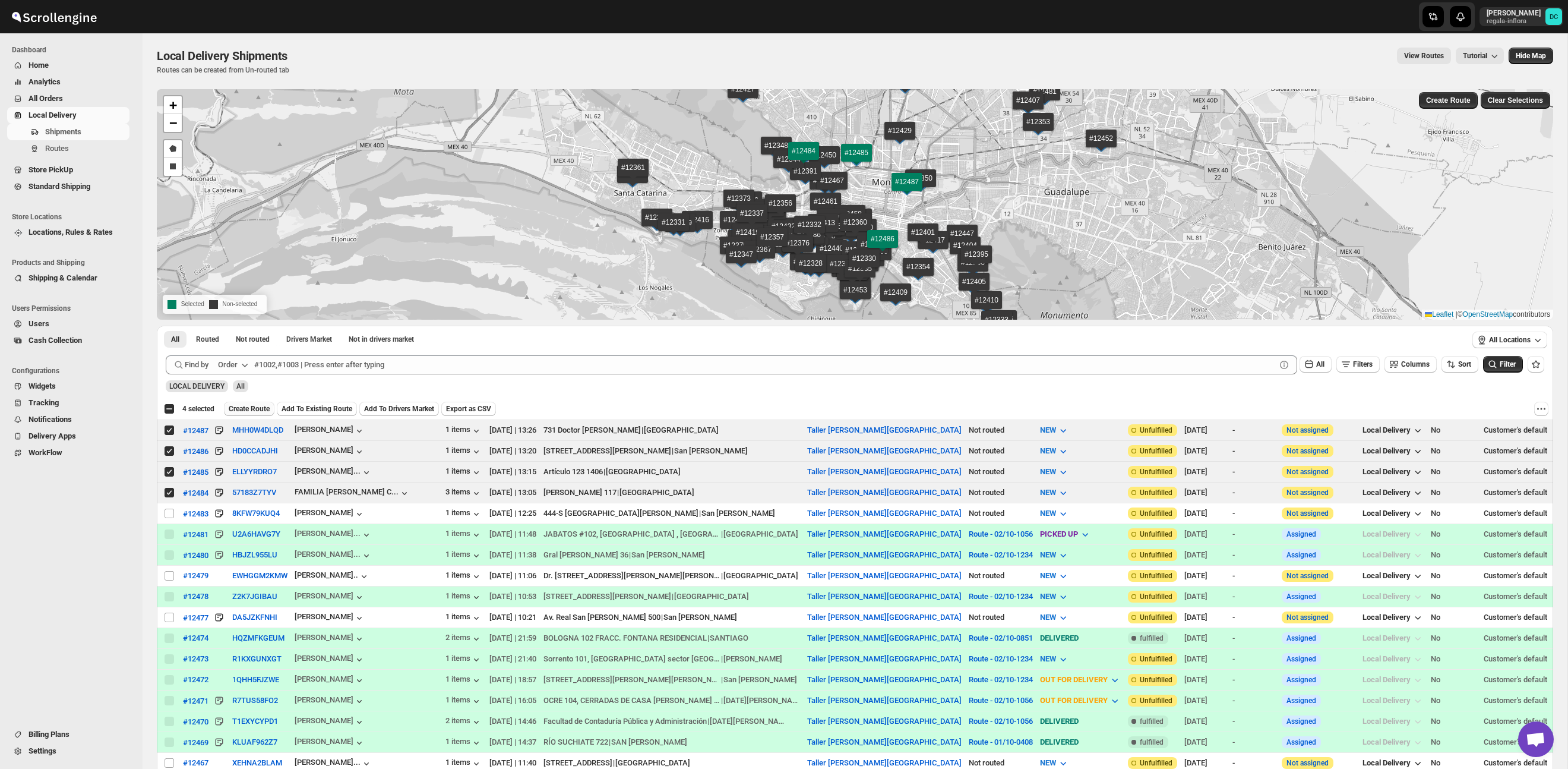
click at [255, 406] on span "Create Route" at bounding box center [249, 408] width 41 height 9
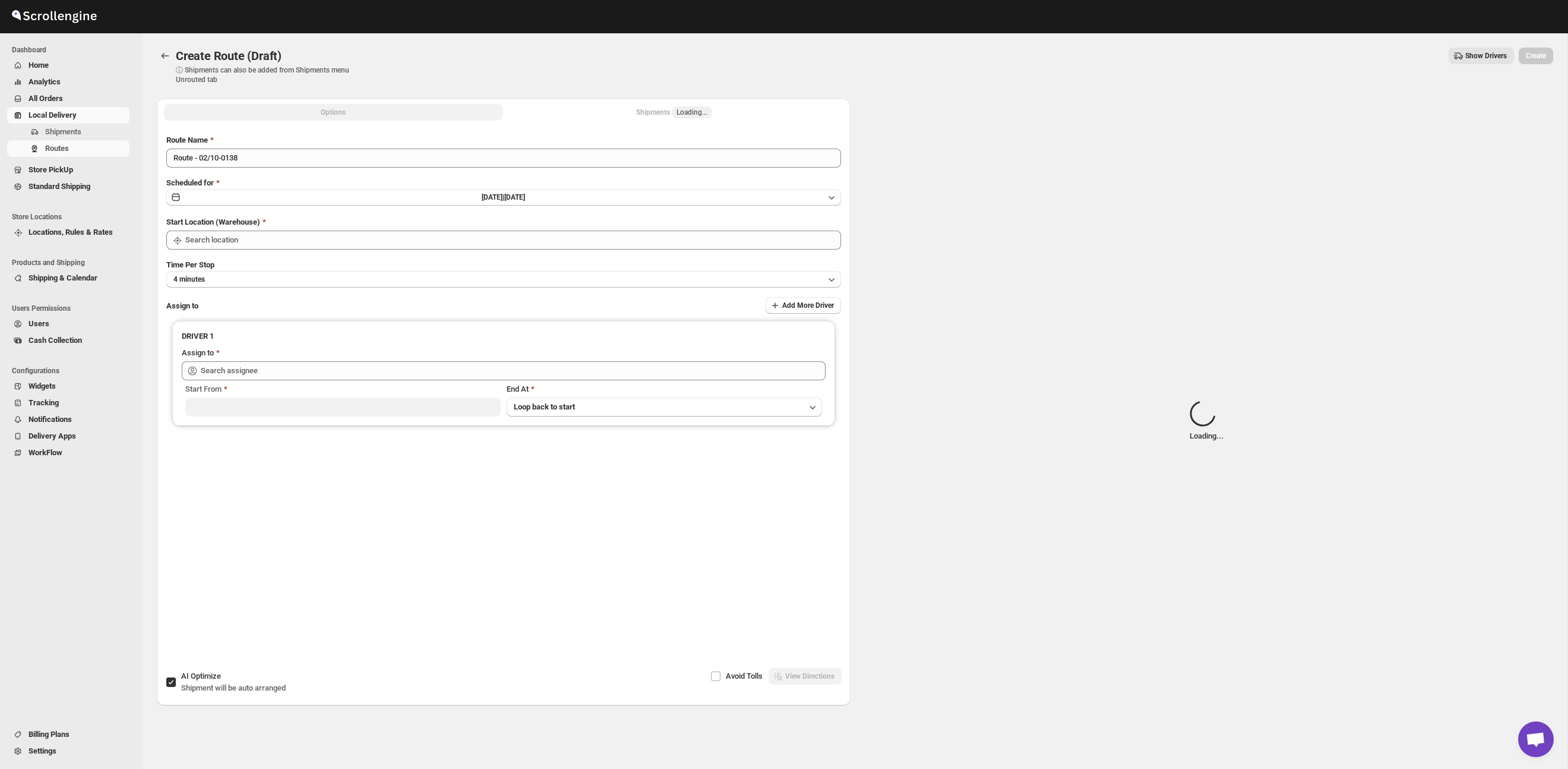
type input "Taller [PERSON_NAME][GEOGRAPHIC_DATA]"
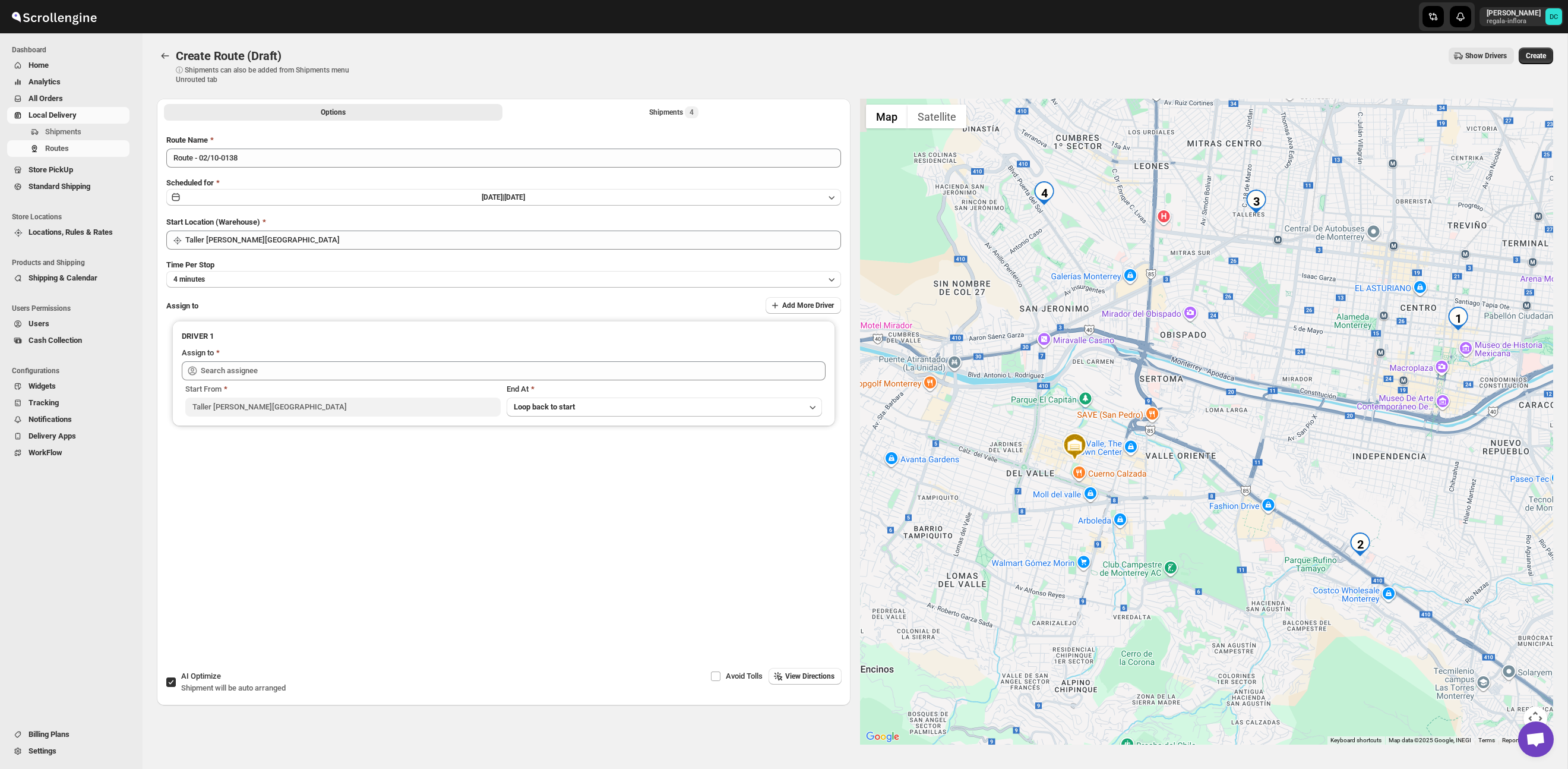
drag, startPoint x: 1393, startPoint y: 407, endPoint x: 1226, endPoint y: 468, distance: 177.8
click at [1227, 468] on div at bounding box center [1206, 421] width 693 height 646
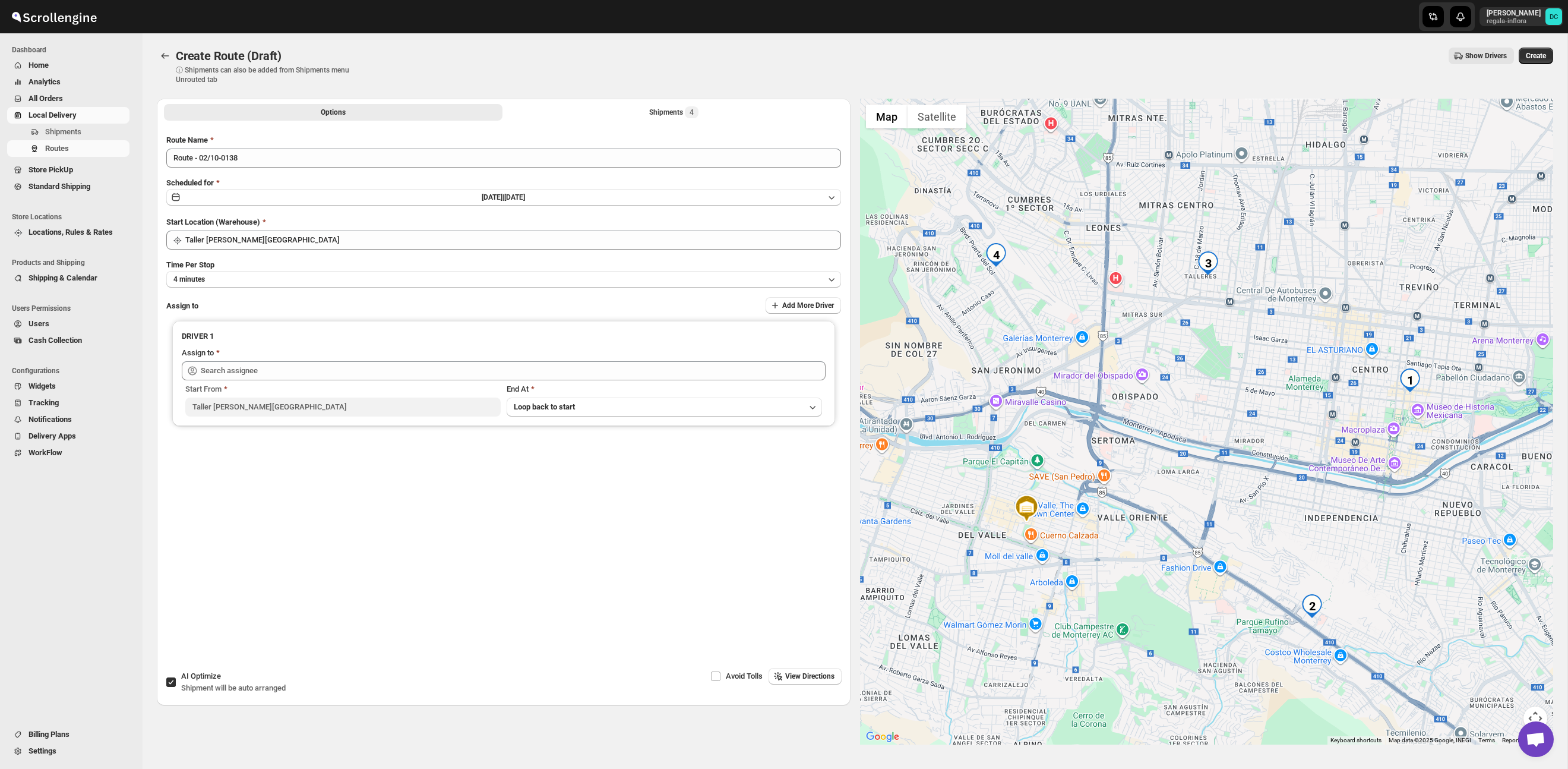
drag, startPoint x: 1242, startPoint y: 410, endPoint x: 1257, endPoint y: 461, distance: 53.2
click at [1257, 461] on div at bounding box center [1206, 421] width 693 height 646
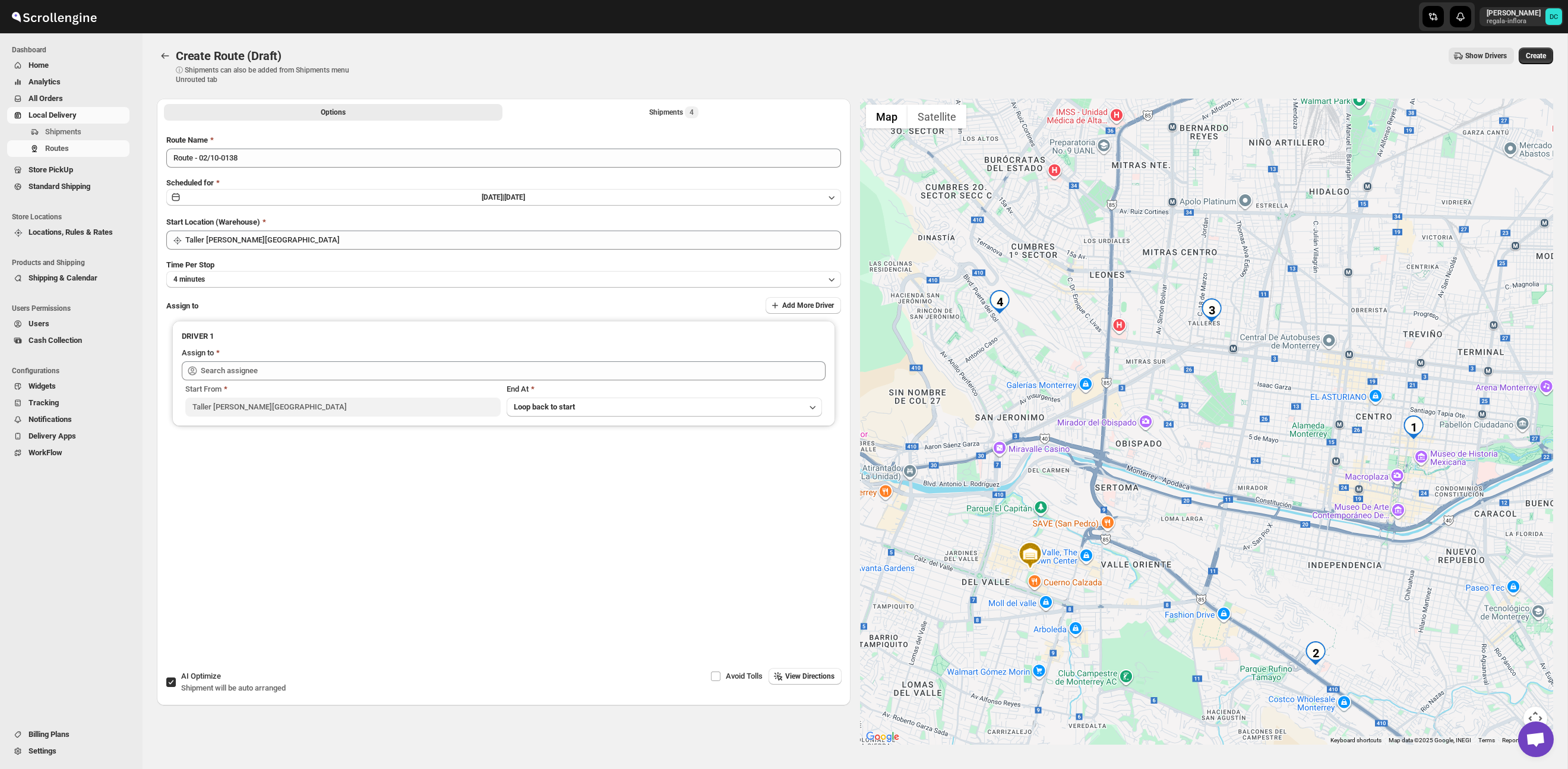
drag, startPoint x: 1276, startPoint y: 354, endPoint x: 1275, endPoint y: 393, distance: 39.0
click at [1275, 393] on div at bounding box center [1206, 421] width 693 height 646
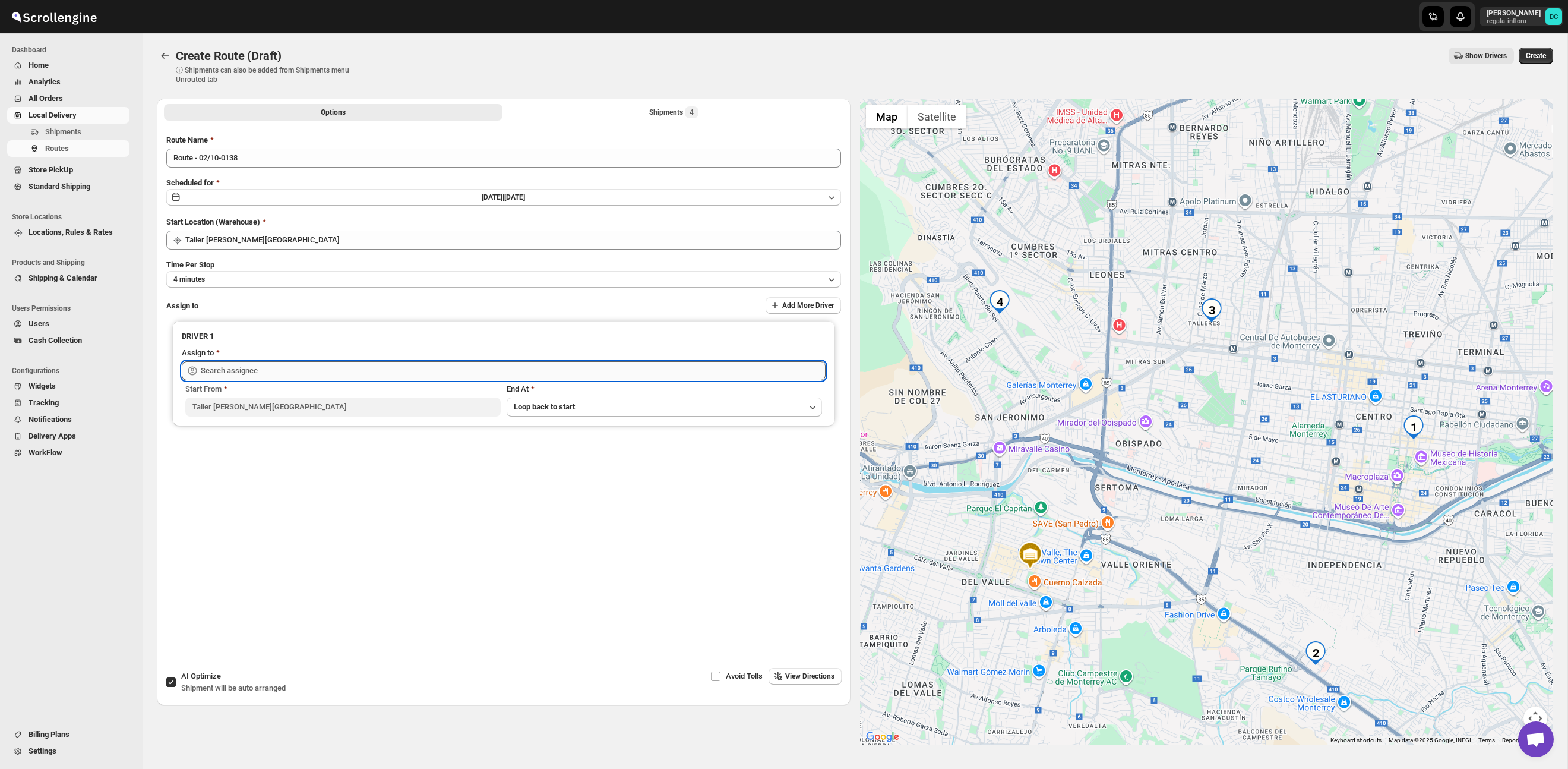
click at [389, 370] on input "text" at bounding box center [513, 370] width 625 height 19
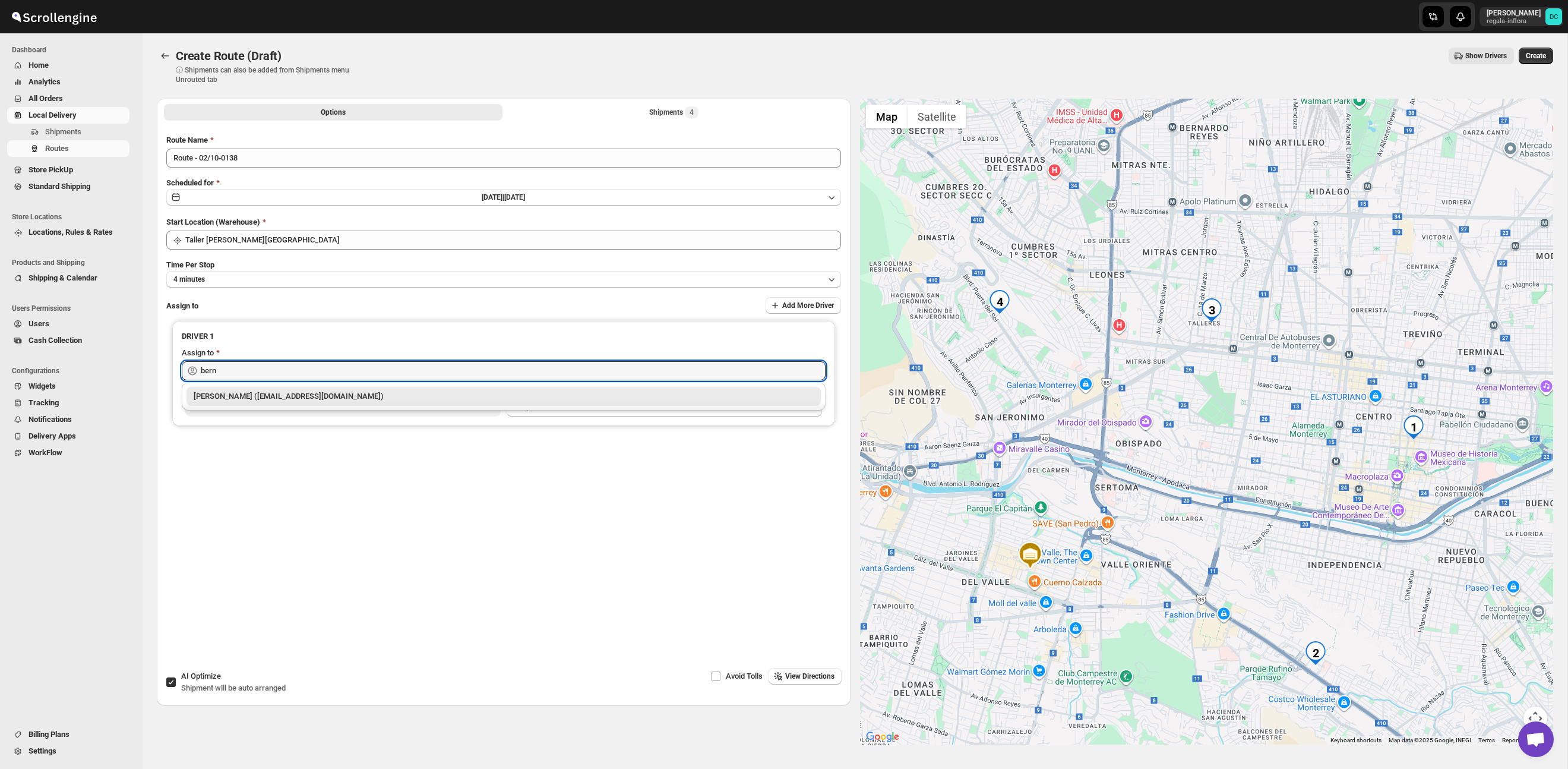
click at [331, 394] on div "[PERSON_NAME] ([EMAIL_ADDRESS][DOMAIN_NAME])" at bounding box center [504, 396] width 620 height 12
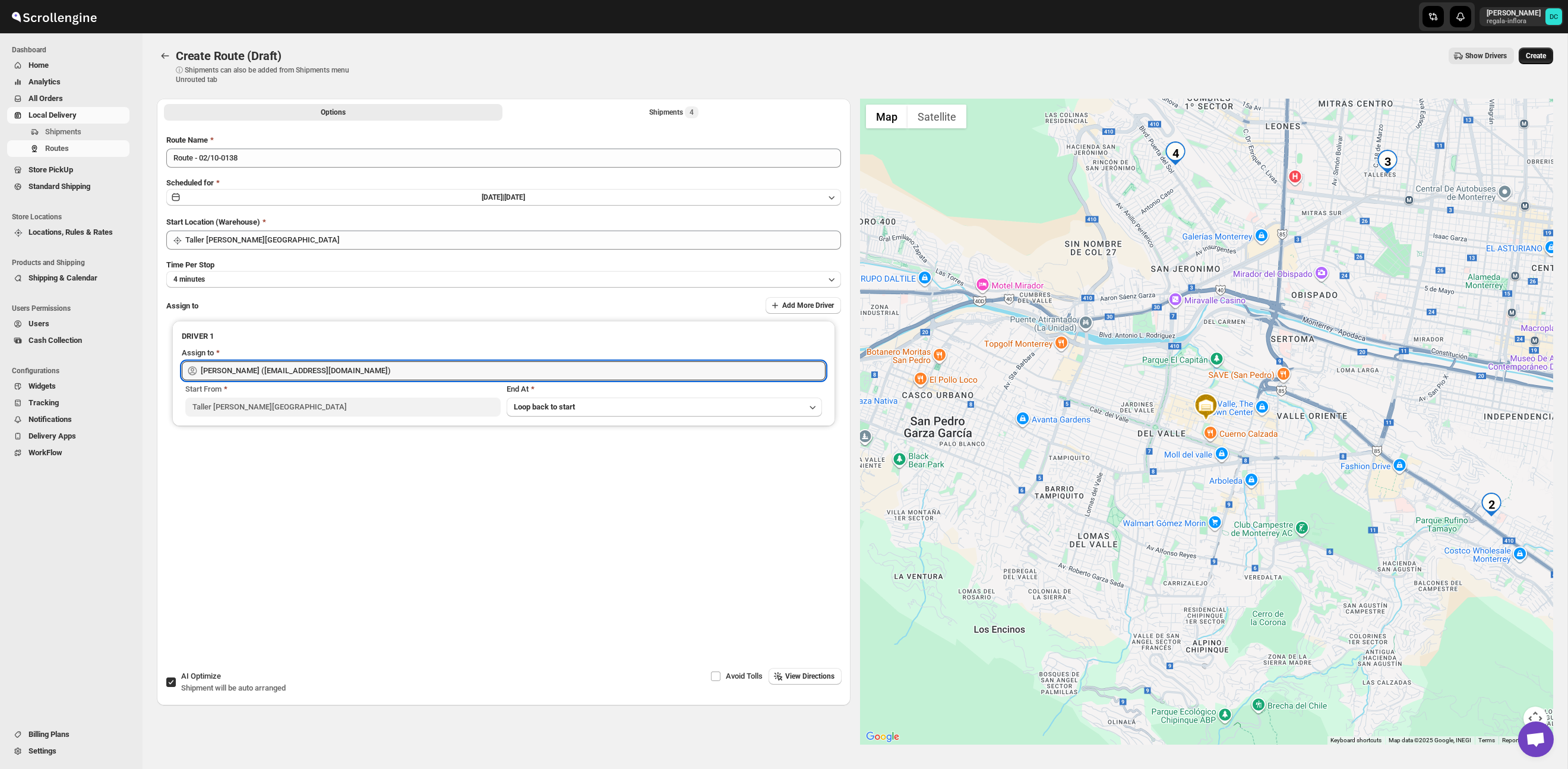
type input "[PERSON_NAME] ([EMAIL_ADDRESS][DOMAIN_NAME])"
click at [1526, 57] on span "Create" at bounding box center [1536, 55] width 20 height 9
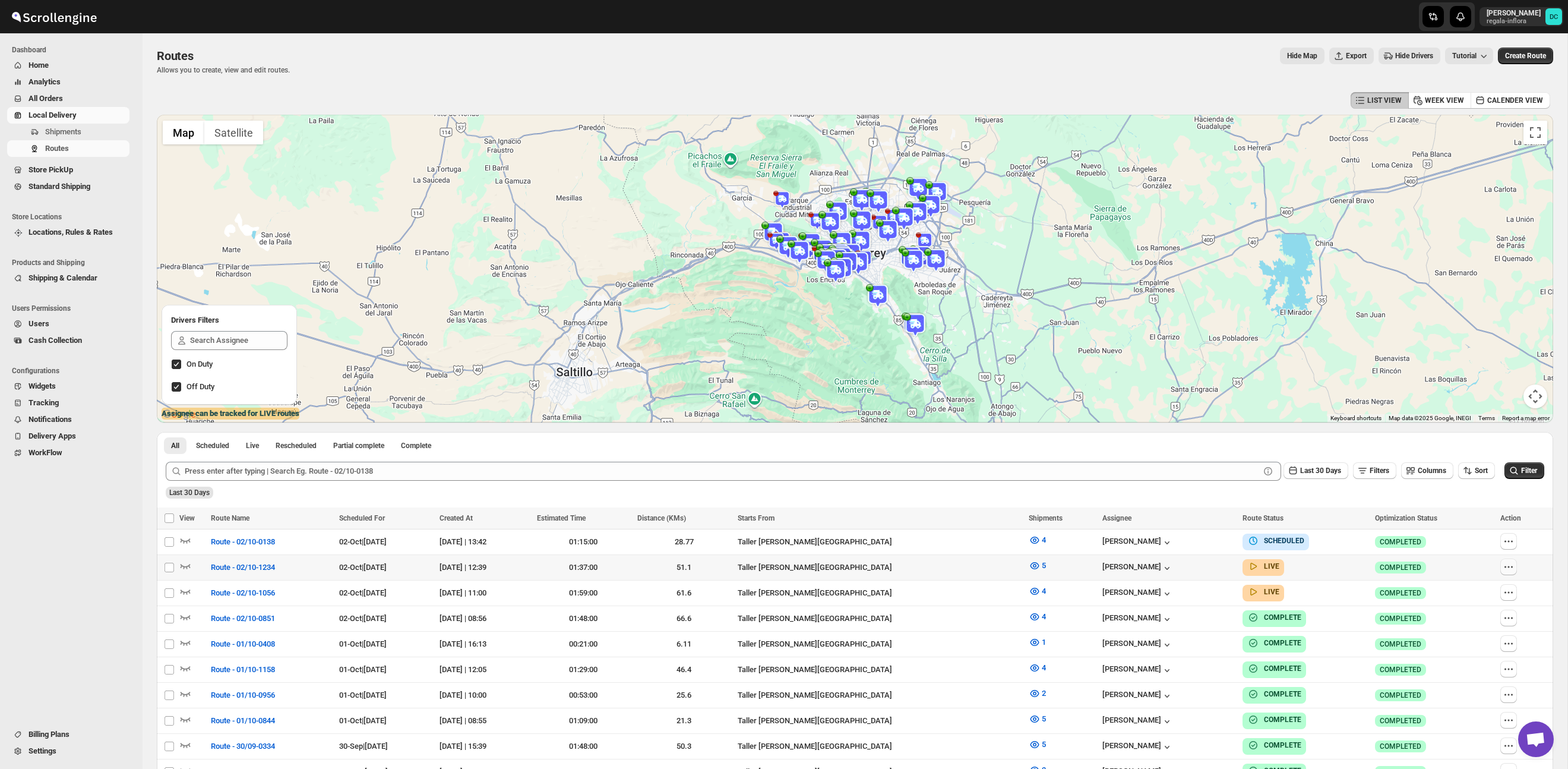
click at [1514, 566] on icon "button" at bounding box center [1509, 567] width 12 height 12
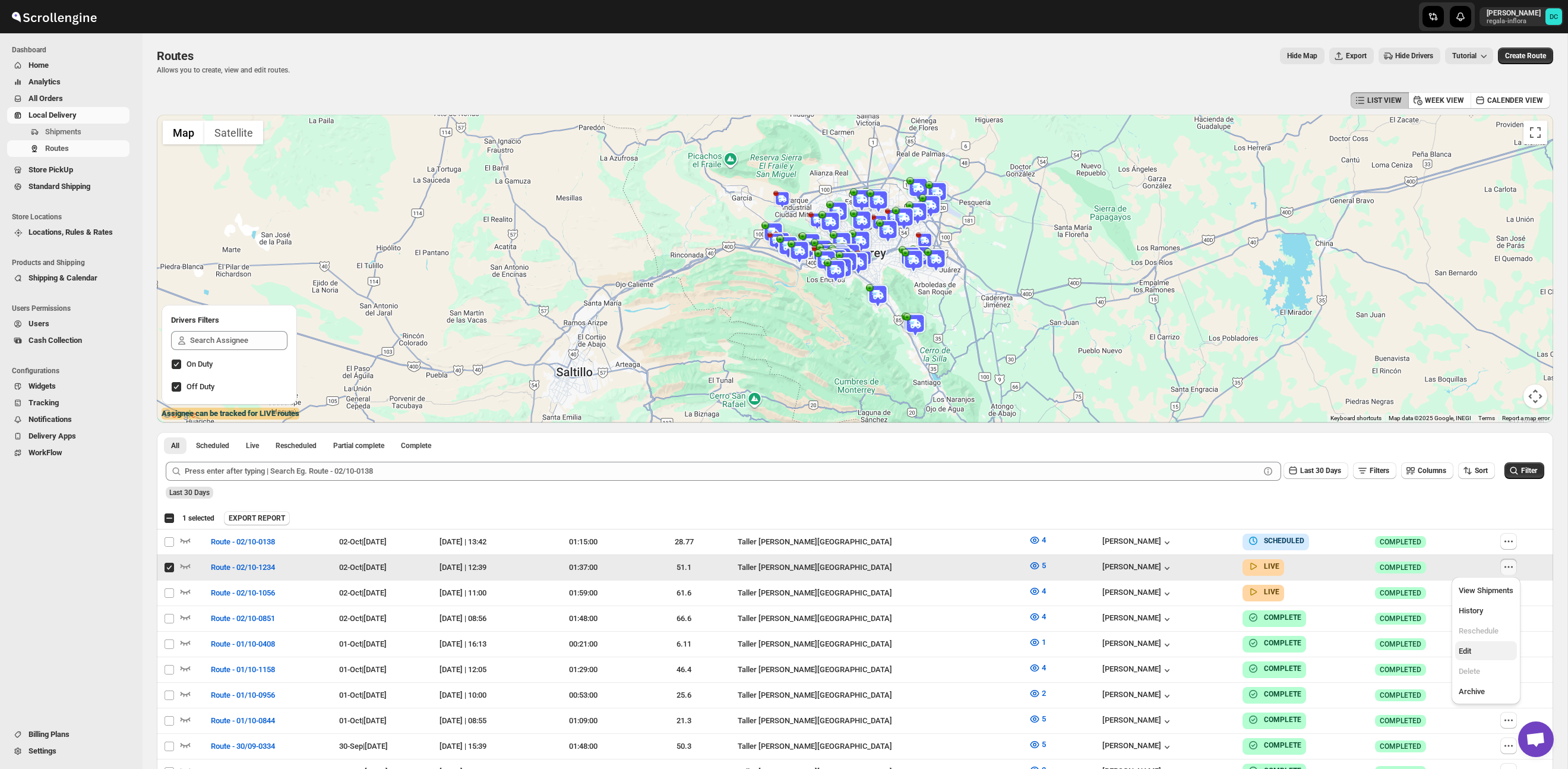
click at [1476, 647] on span "Edit" at bounding box center [1485, 651] width 54 height 12
checkbox input "false"
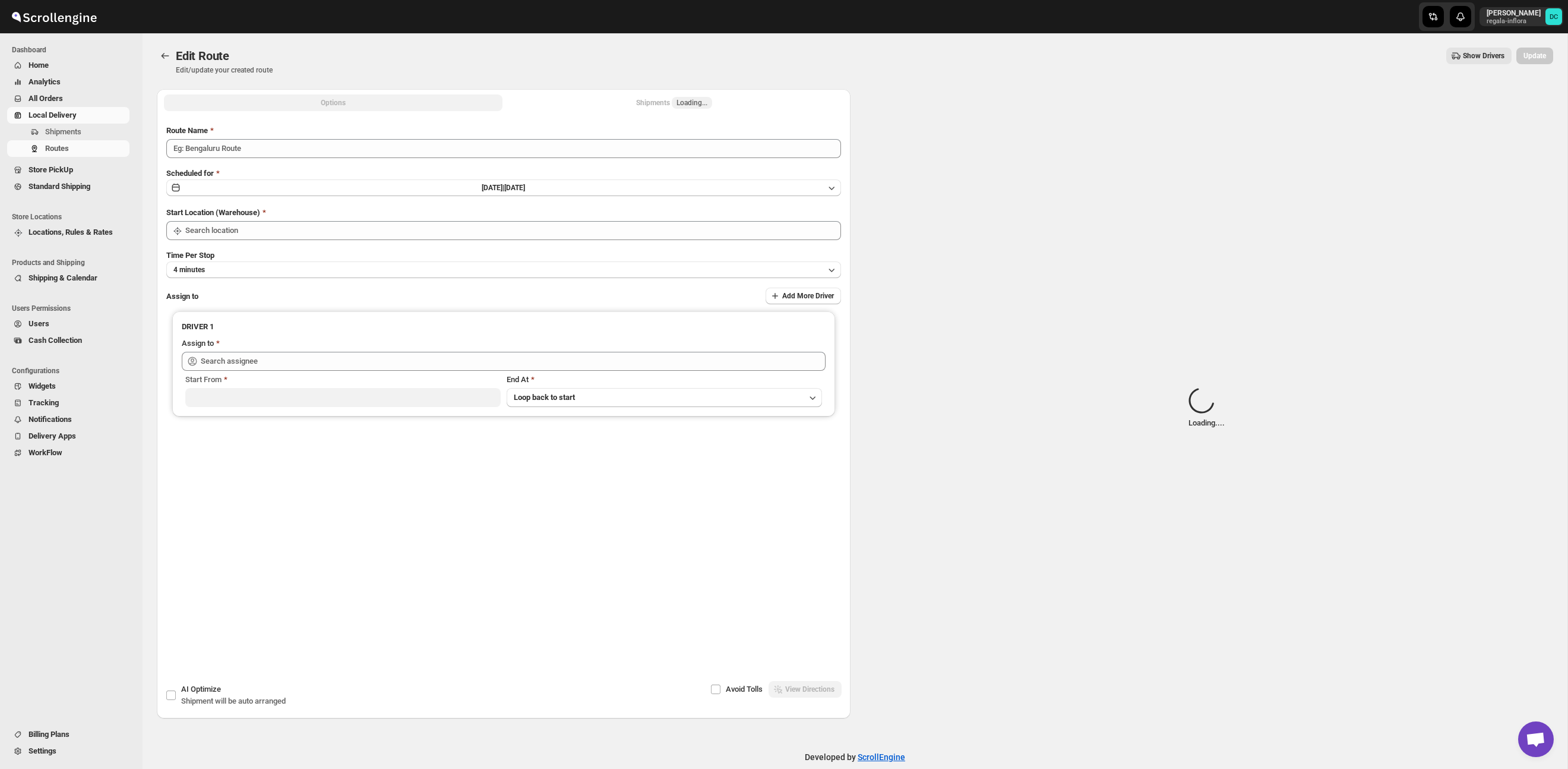
type input "Route - 02/10-1234"
click at [638, 106] on button "Shipments Loading..." at bounding box center [674, 102] width 338 height 17
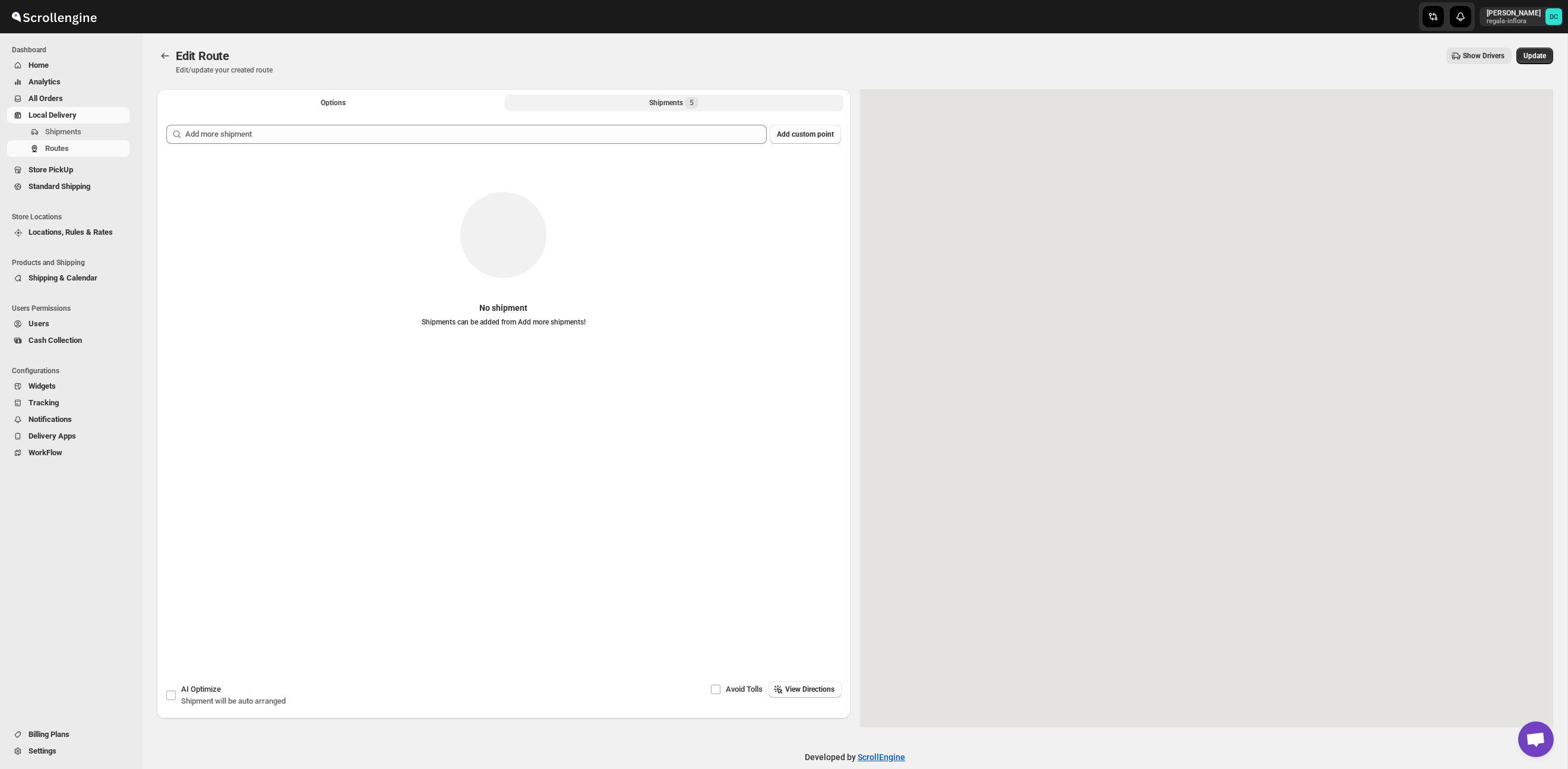
drag, startPoint x: 637, startPoint y: 101, endPoint x: 691, endPoint y: 101, distance: 54.0
click at [637, 101] on button "Shipments 5" at bounding box center [674, 102] width 338 height 17
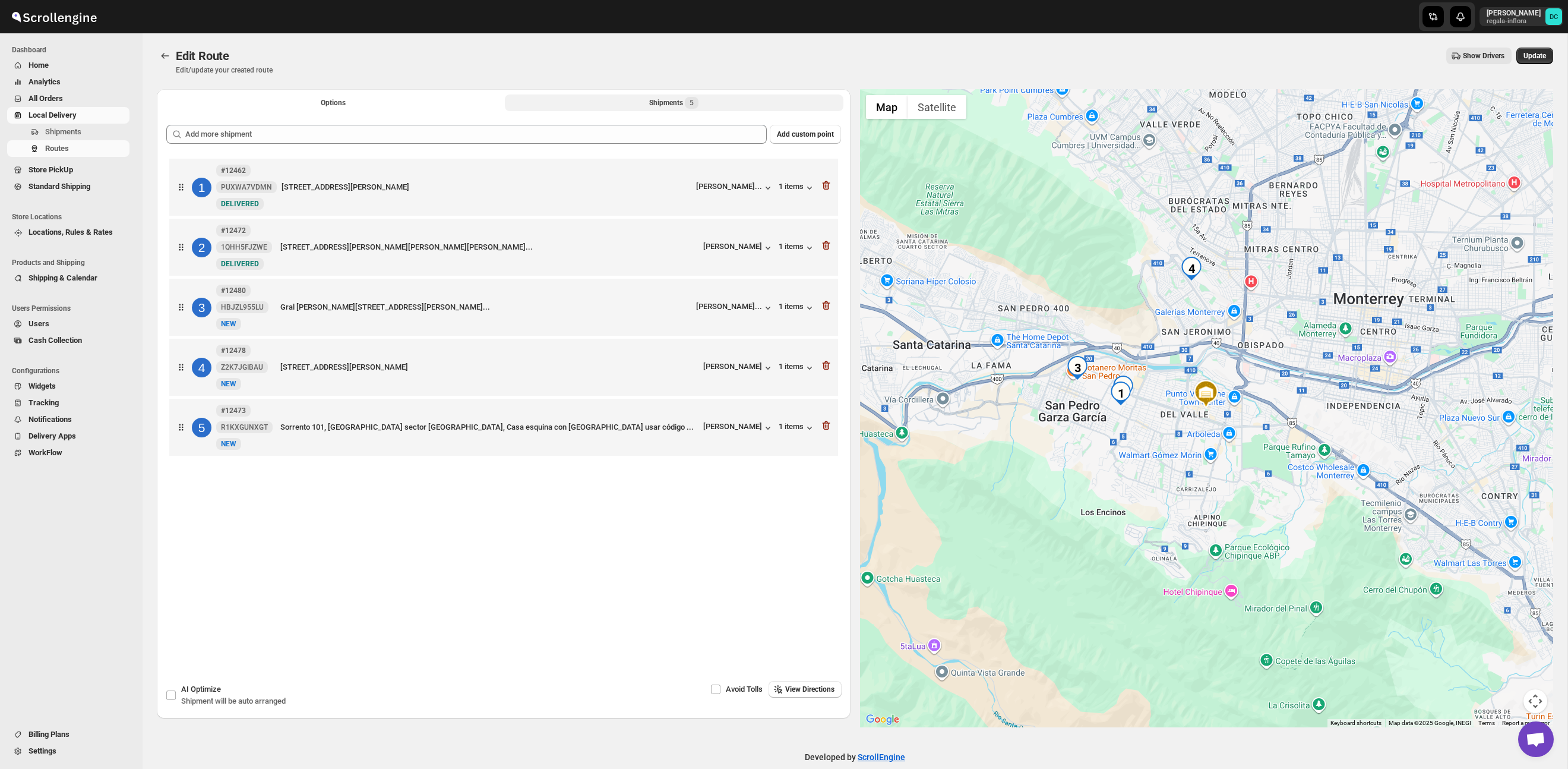
click at [693, 102] on span "5" at bounding box center [692, 102] width 4 height 9
click at [167, 55] on icon "Routes" at bounding box center [165, 56] width 12 height 12
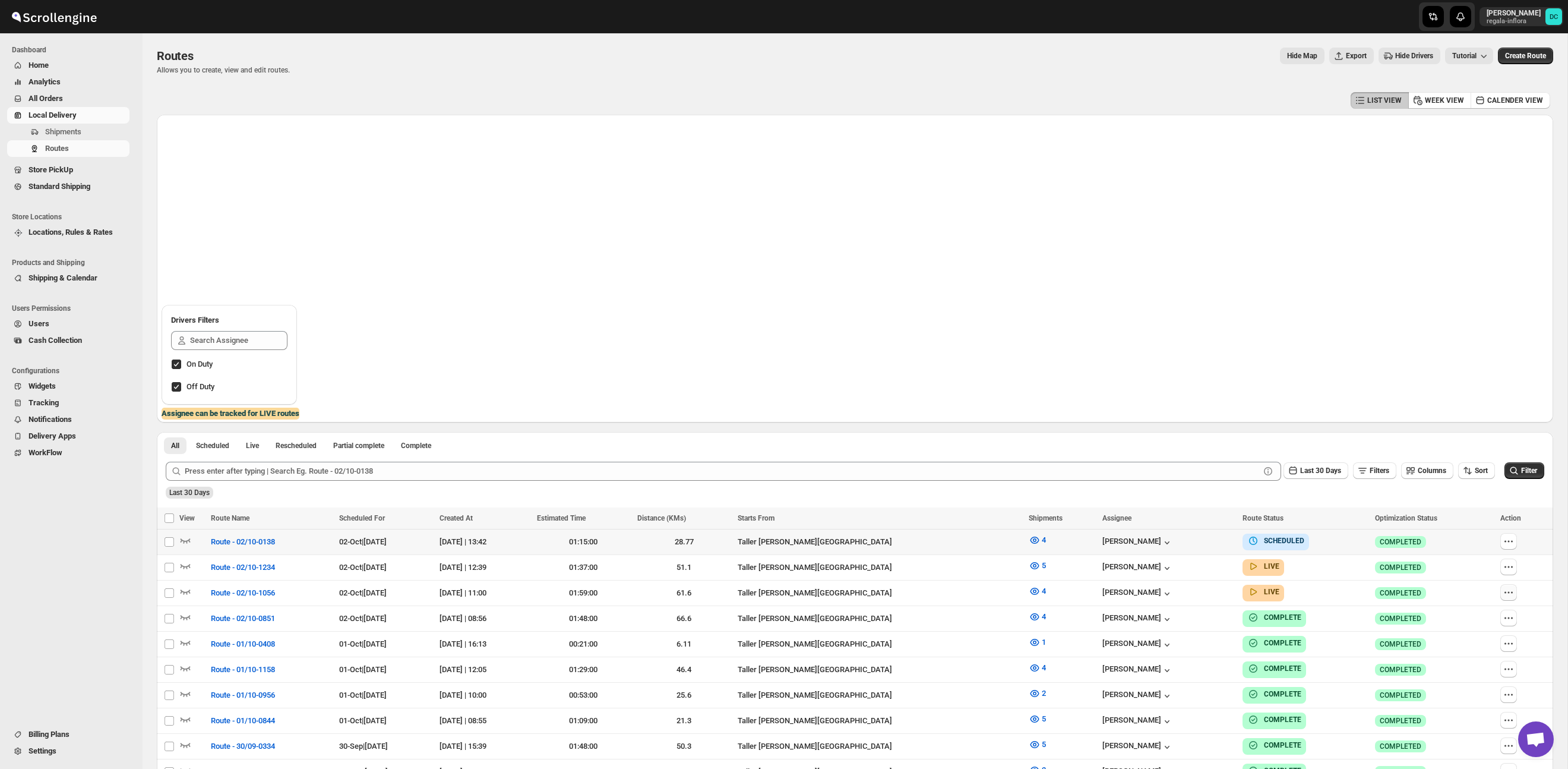
click at [1512, 592] on icon "button" at bounding box center [1509, 592] width 12 height 12
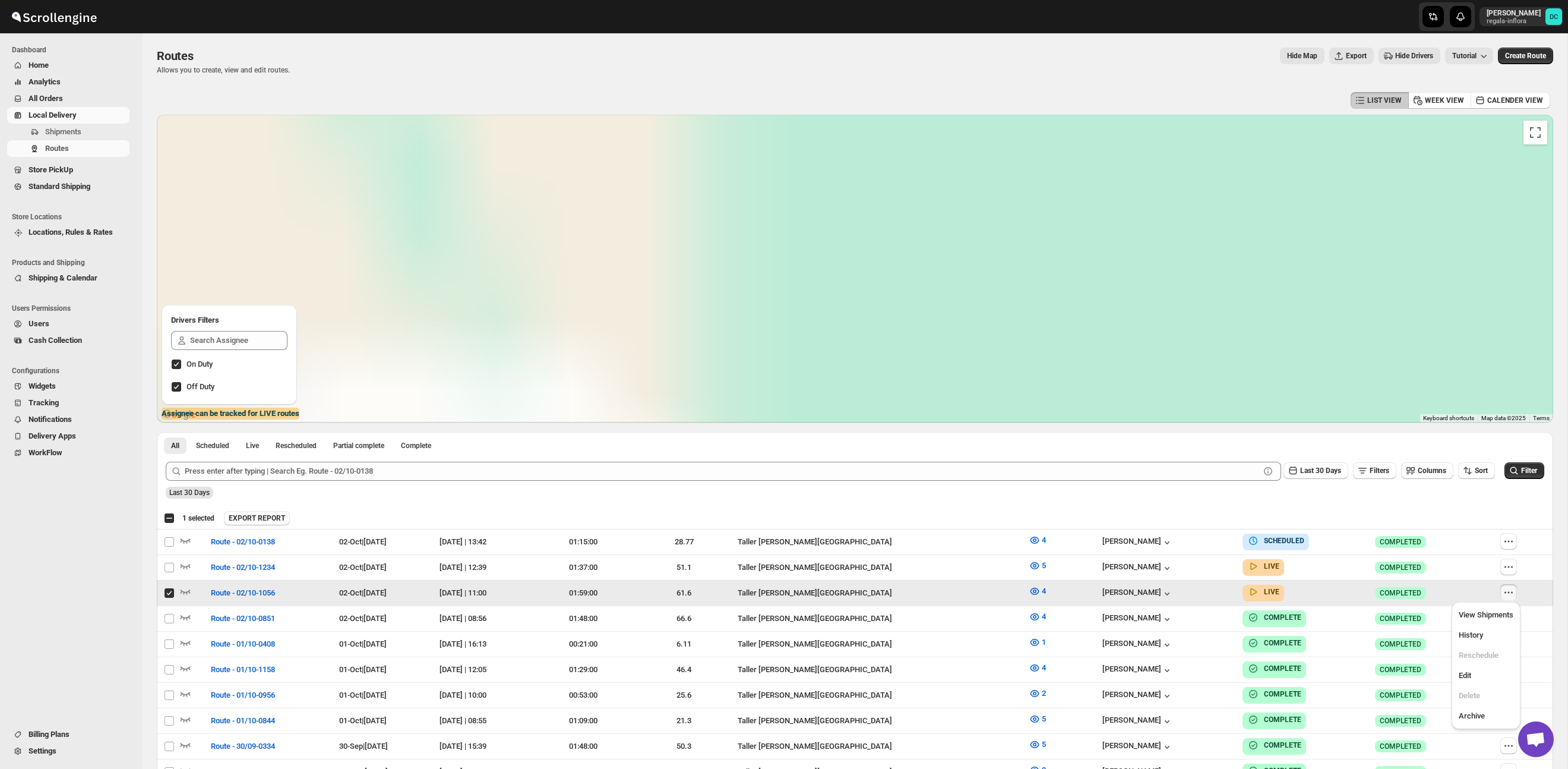
click at [1514, 594] on icon "button" at bounding box center [1509, 592] width 12 height 12
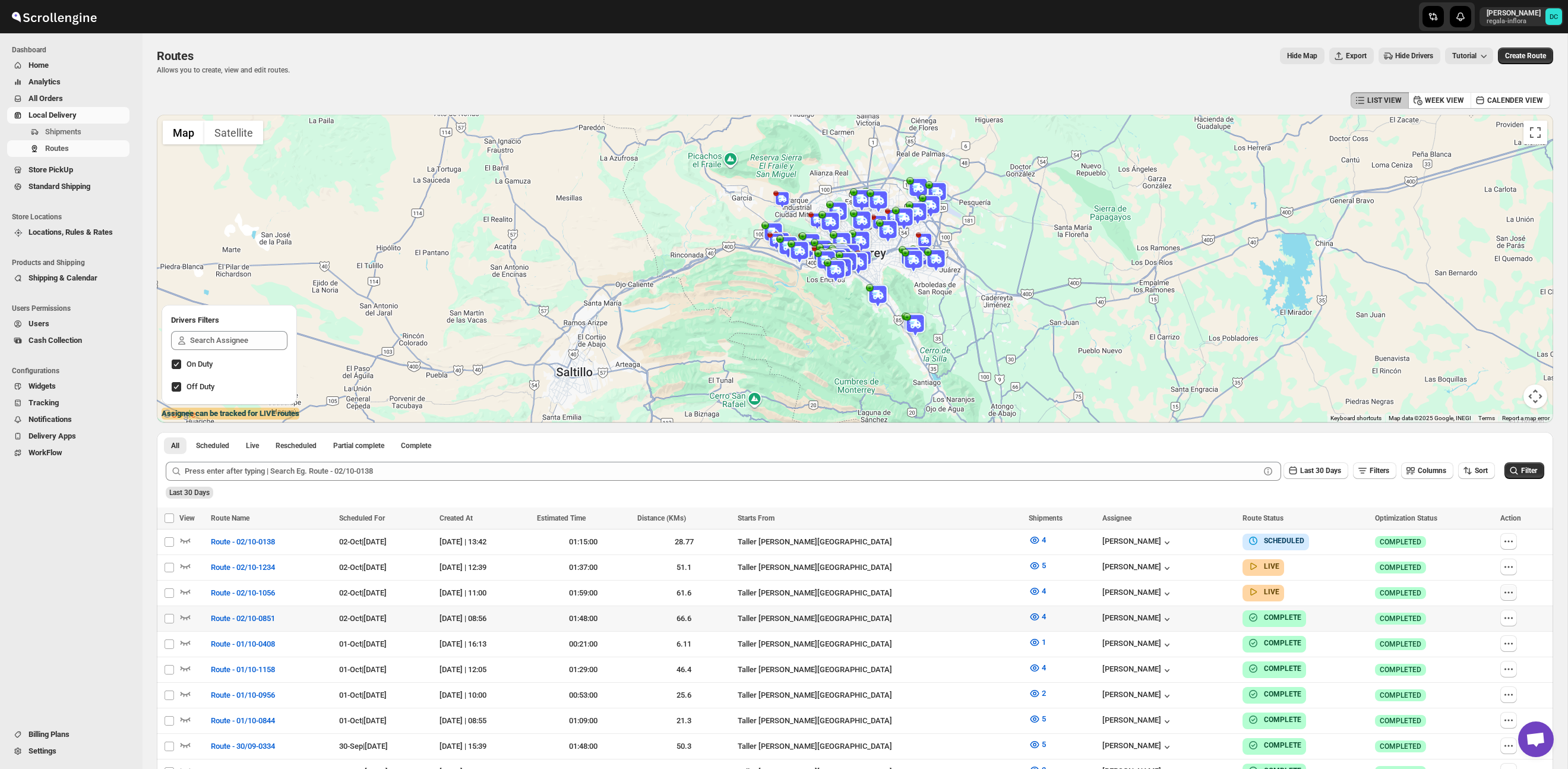
click at [1509, 593] on icon "button" at bounding box center [1509, 592] width 12 height 12
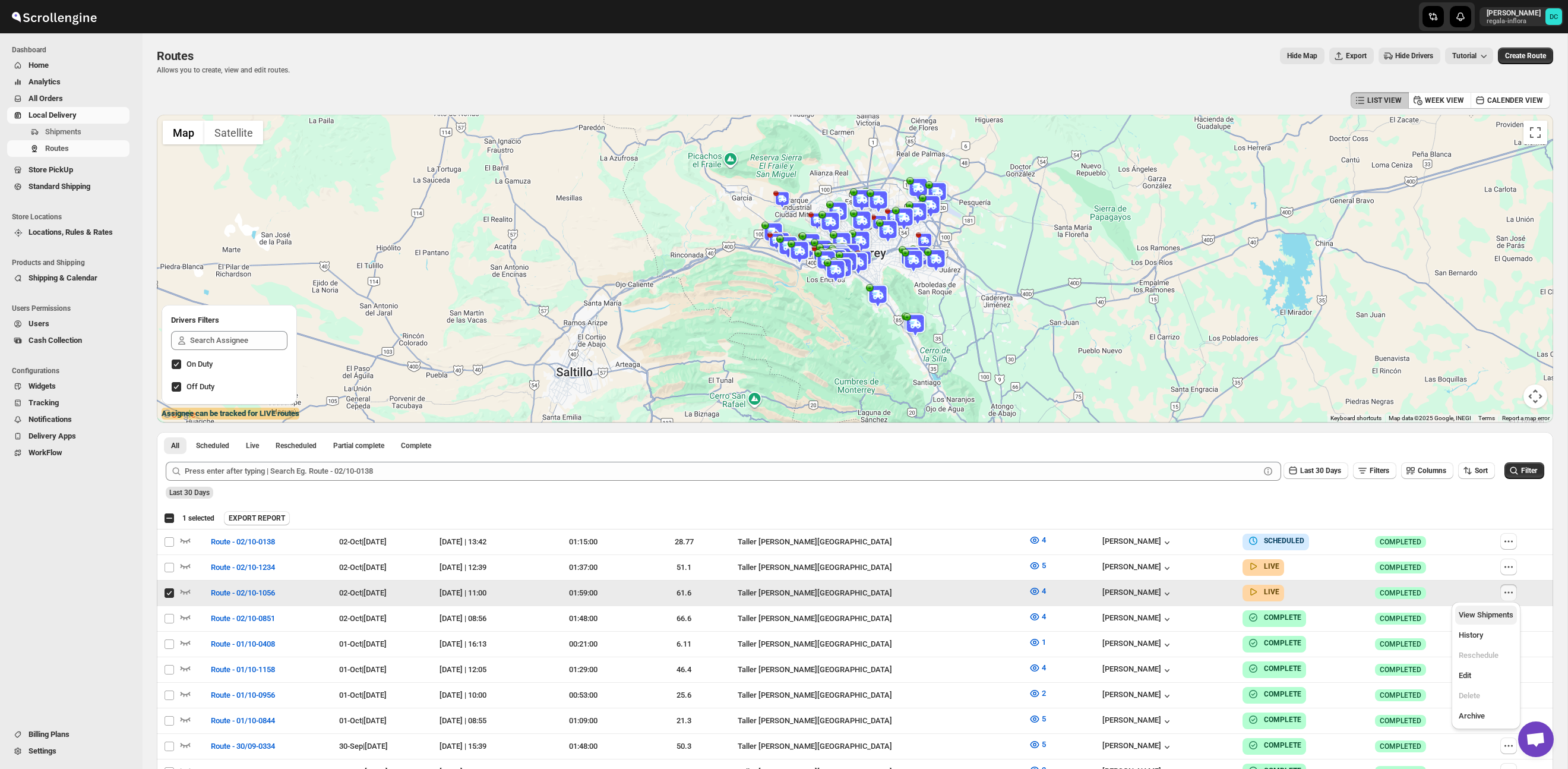
click at [1496, 616] on span "View Shipments" at bounding box center [1485, 615] width 54 height 9
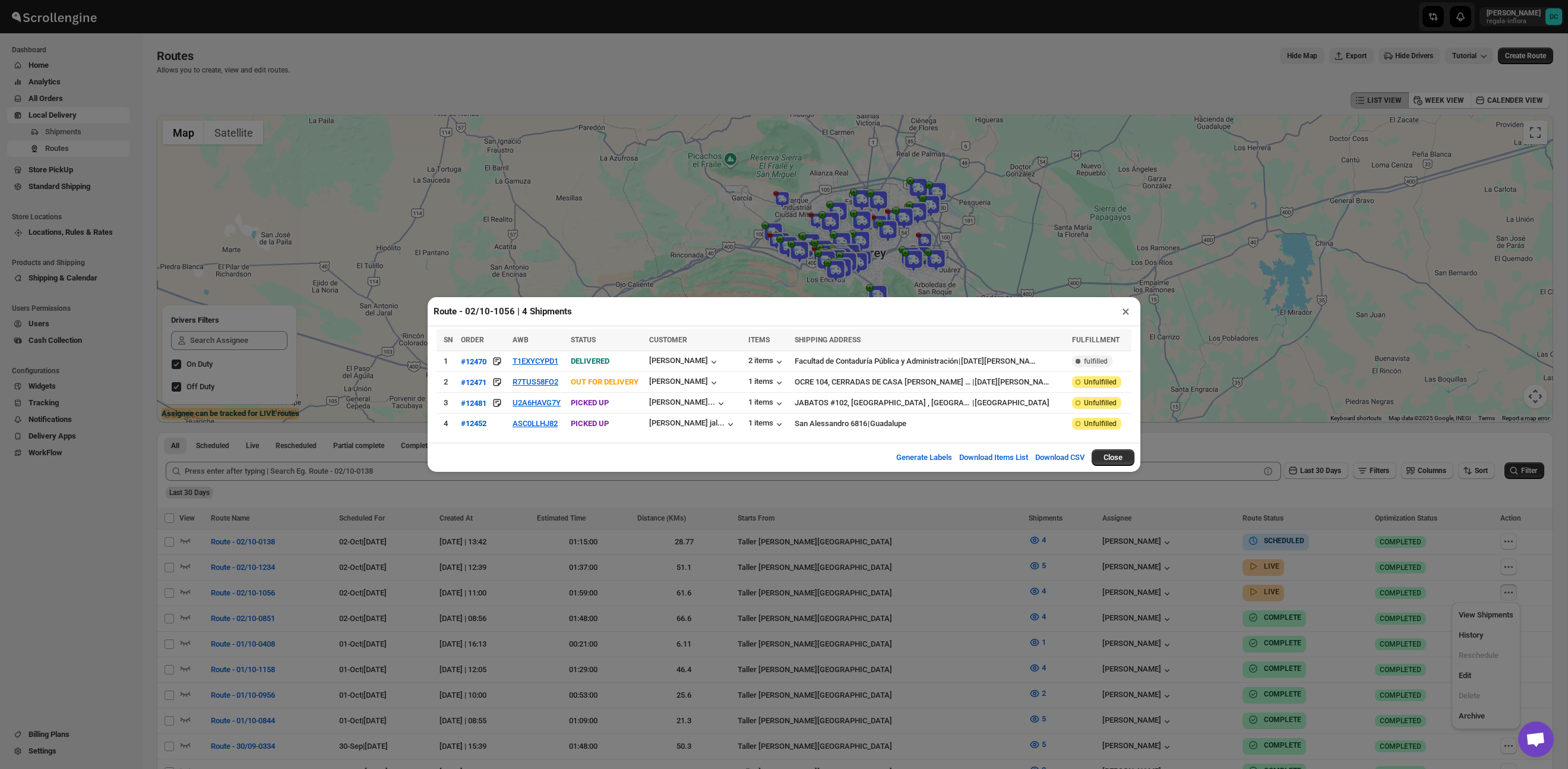
click at [485, 26] on div "Route - 02/10-1056 | 4 Shipments × SN ORDER AWB STATUS CUSTOMER ITEMS SHIPPING …" at bounding box center [784, 384] width 1568 height 769
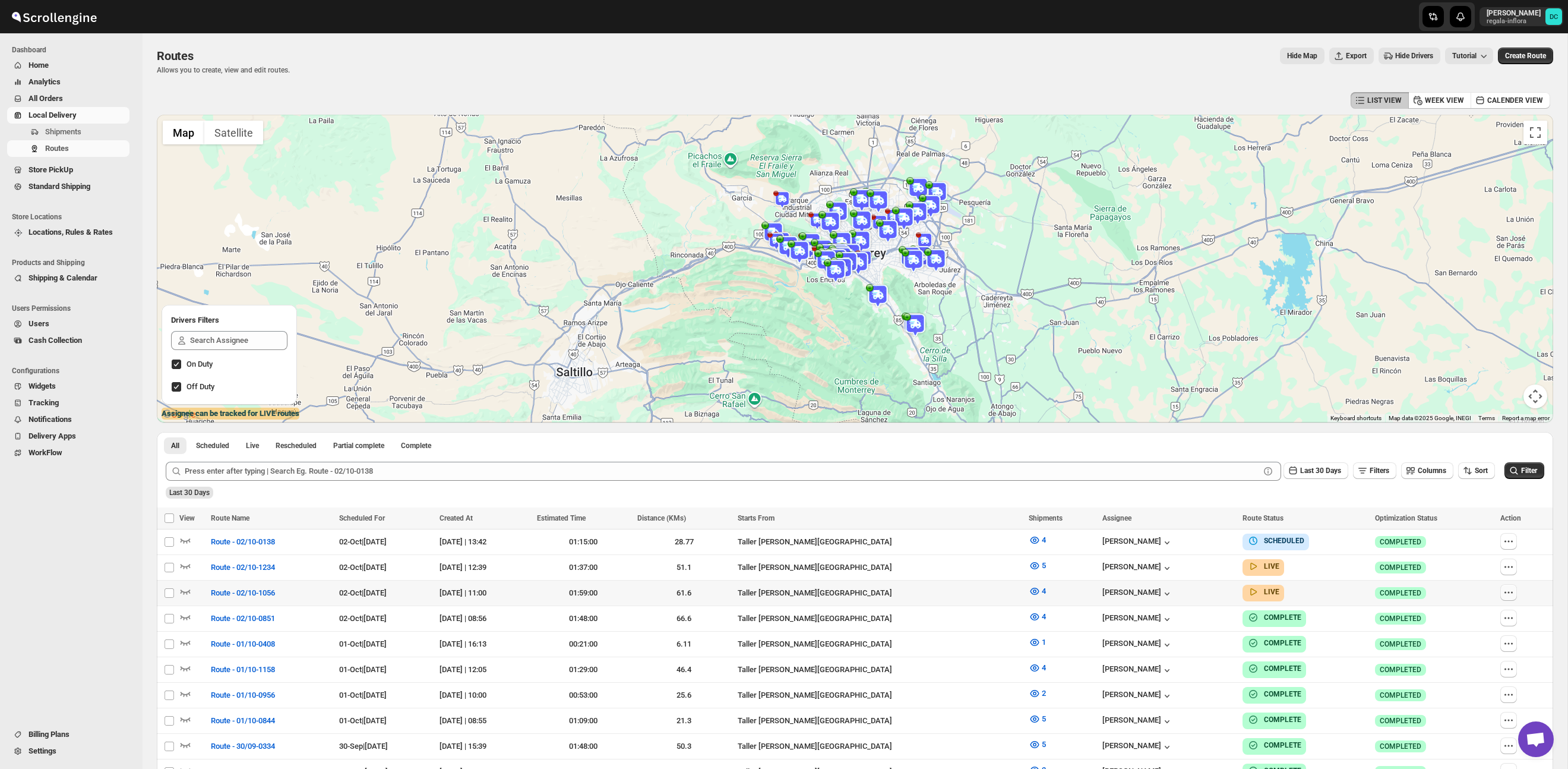
click at [1514, 593] on icon "button" at bounding box center [1509, 592] width 12 height 12
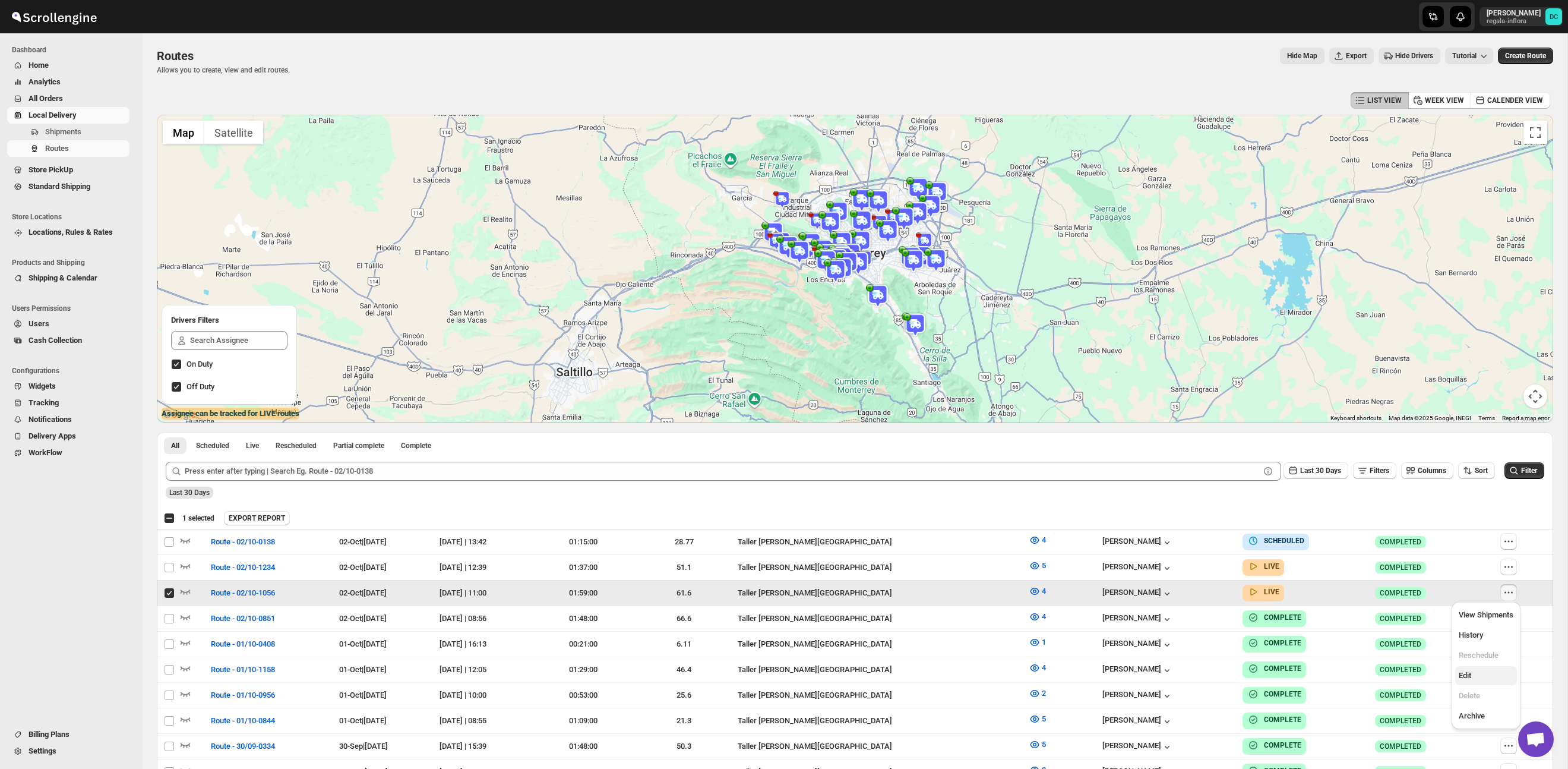
click at [1485, 675] on span "Edit" at bounding box center [1485, 676] width 54 height 12
checkbox input "false"
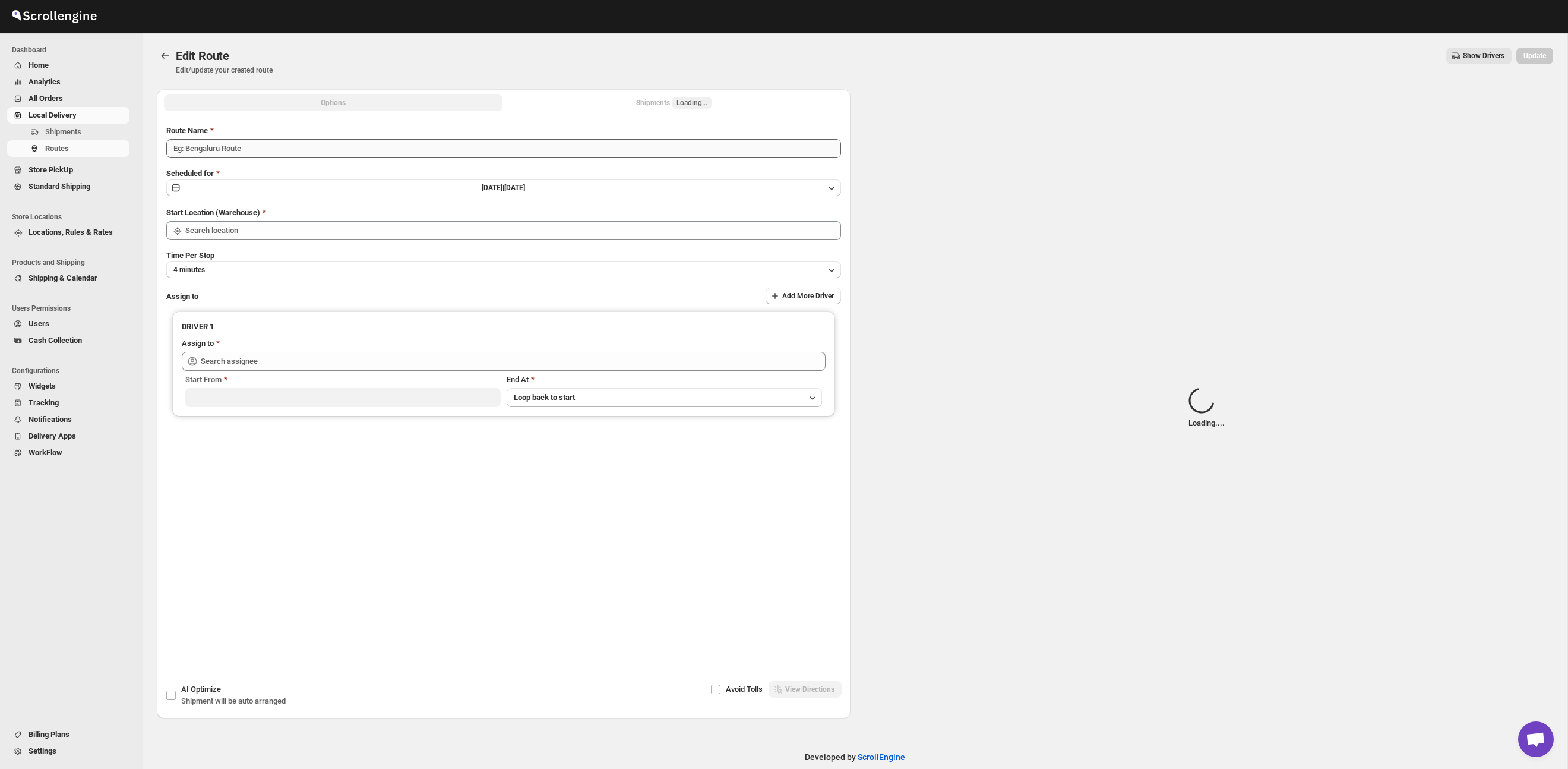
type input "Route - 02/10-1056"
type input "Taller [PERSON_NAME][GEOGRAPHIC_DATA]"
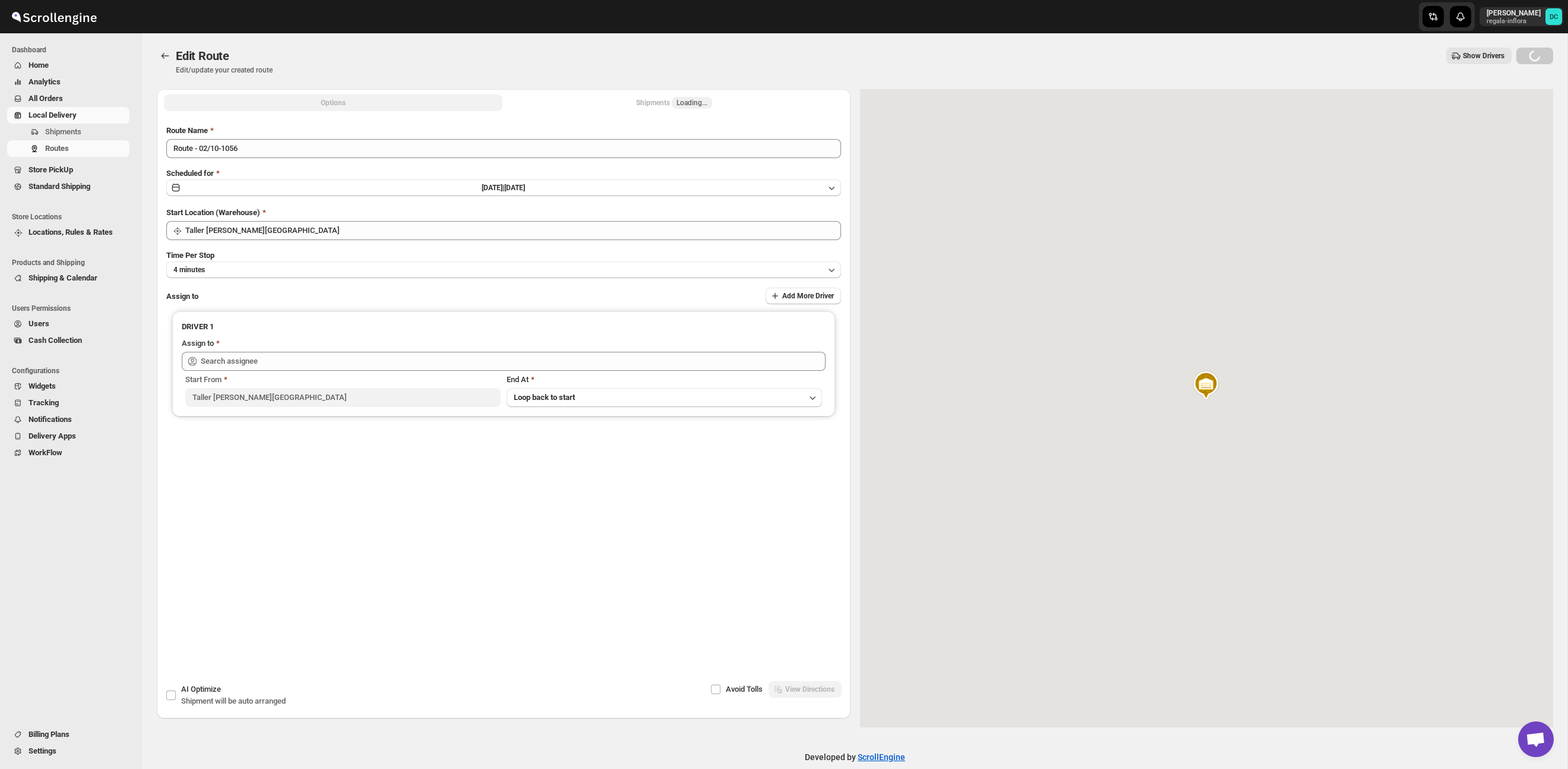
type input "[PERSON_NAME] ([EMAIL_ADDRESS][DOMAIN_NAME])"
click at [630, 101] on button "Shipments Loading..." at bounding box center [674, 102] width 338 height 17
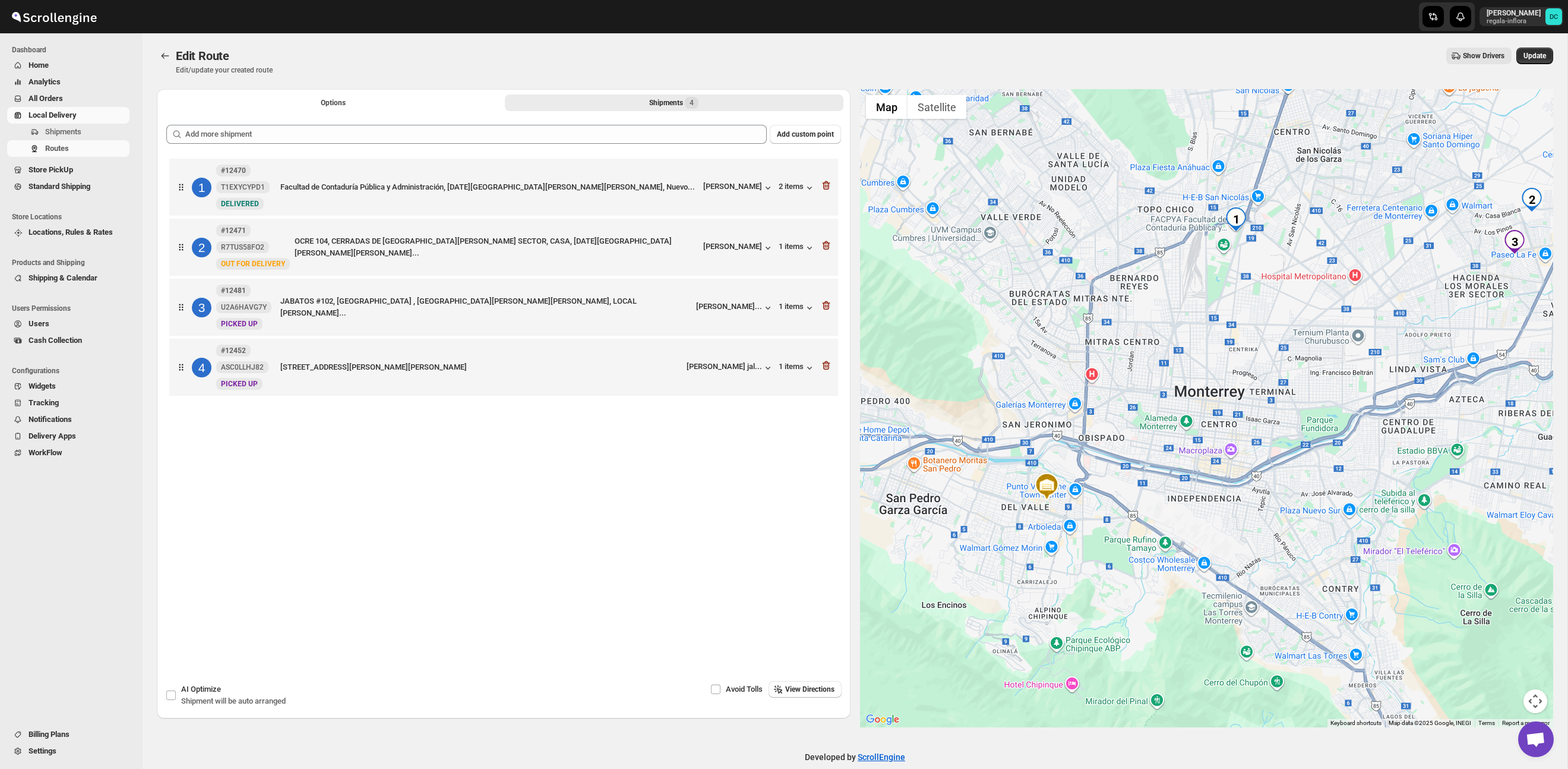
drag, startPoint x: 1354, startPoint y: 315, endPoint x: 1199, endPoint y: 406, distance: 179.7
click at [1199, 406] on div at bounding box center [1206, 408] width 693 height 638
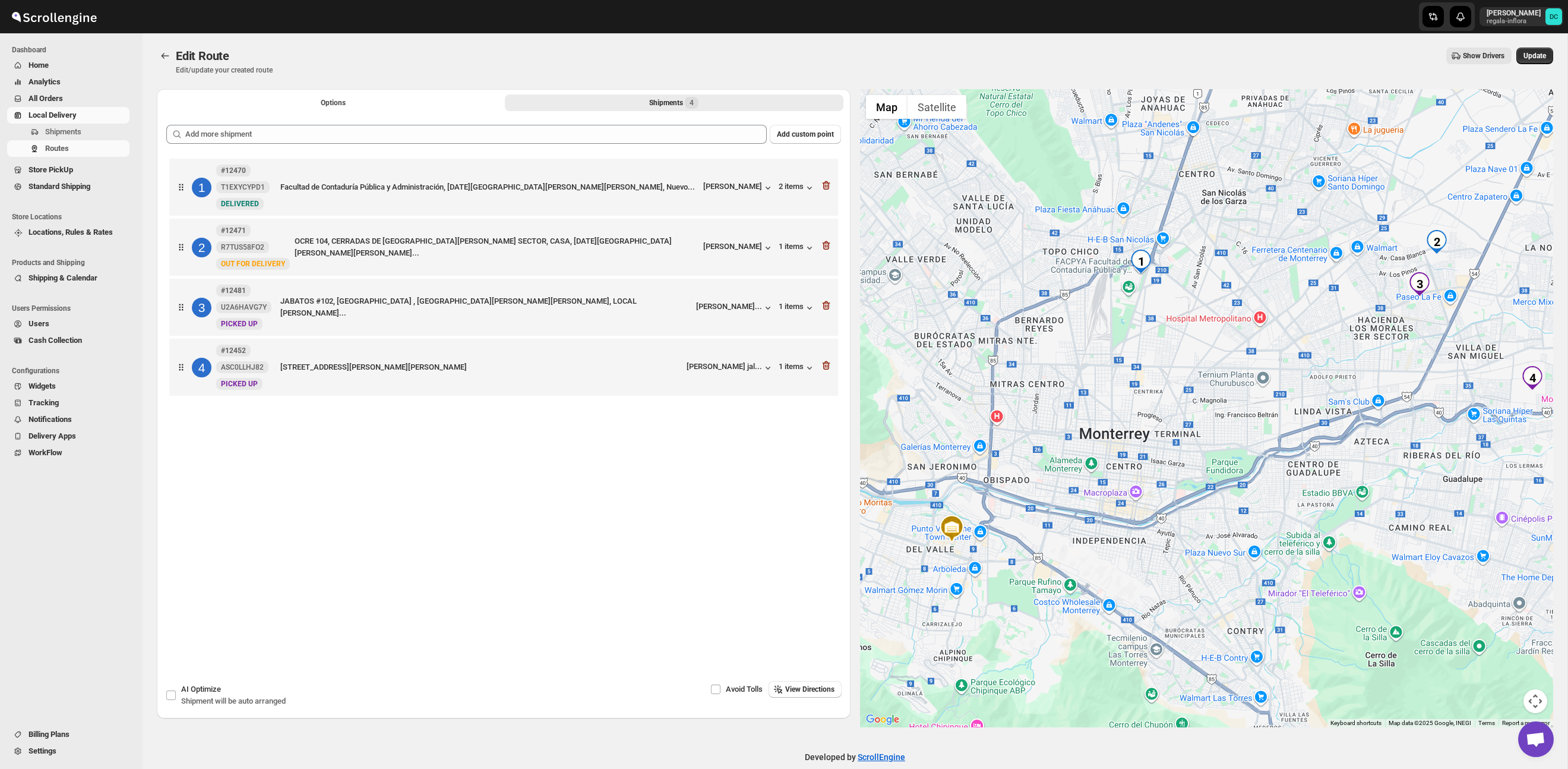
drag, startPoint x: 1298, startPoint y: 316, endPoint x: 1239, endPoint y: 339, distance: 63.3
click at [1239, 339] on div at bounding box center [1206, 408] width 693 height 638
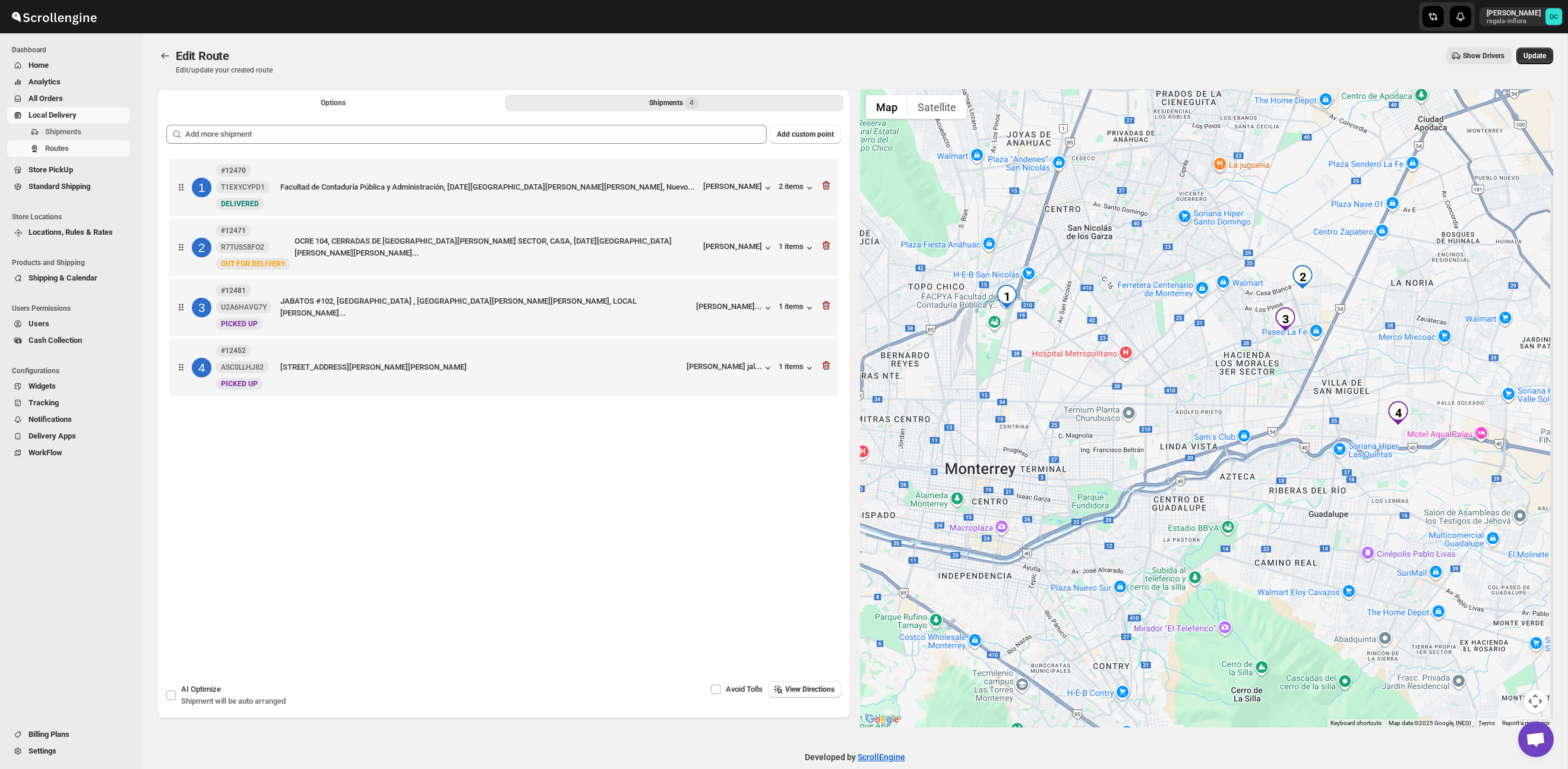
drag, startPoint x: 1401, startPoint y: 339, endPoint x: 1266, endPoint y: 374, distance: 139.5
click at [1266, 374] on div at bounding box center [1206, 408] width 693 height 638
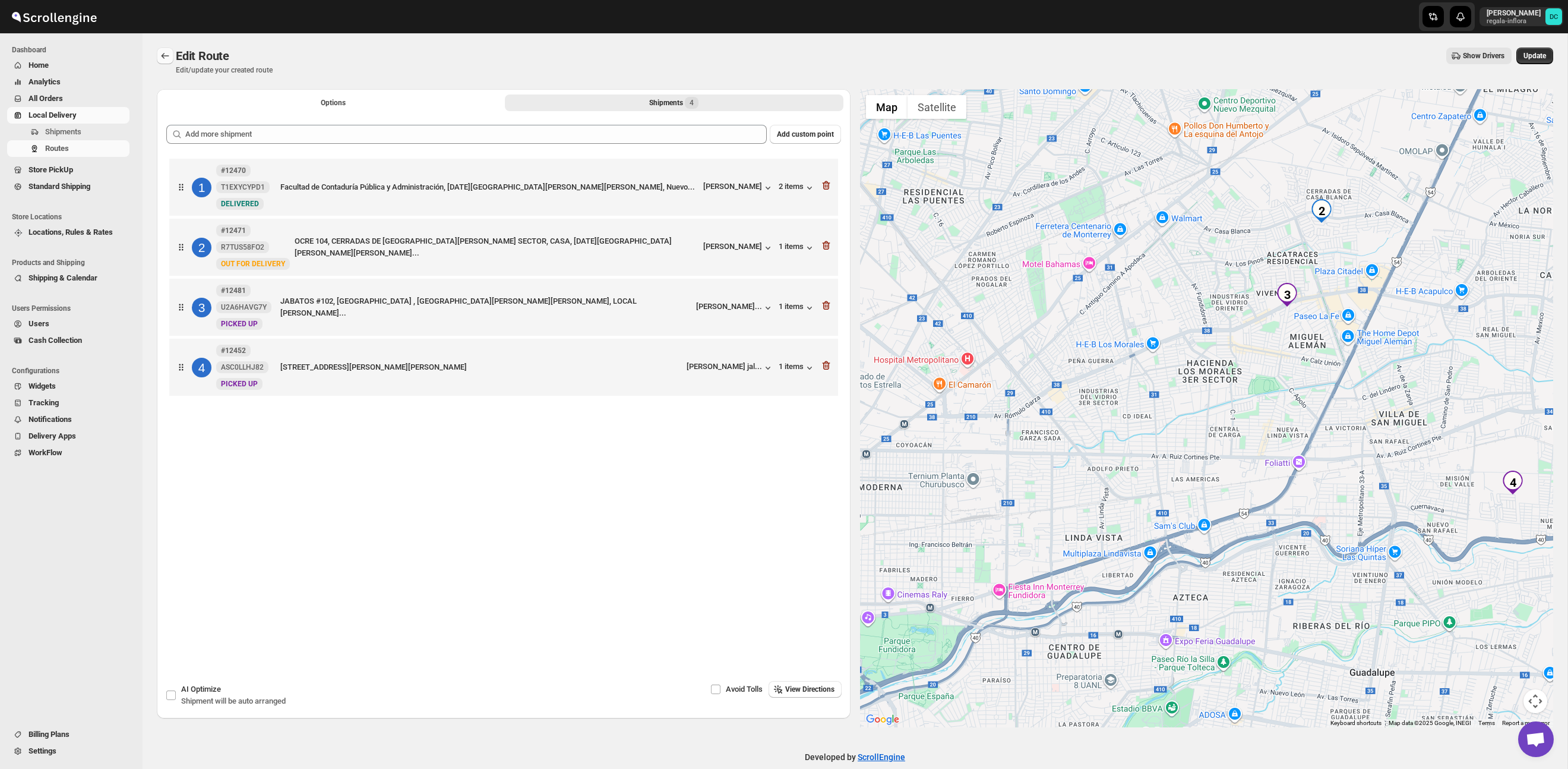
click at [164, 55] on icon "Routes" at bounding box center [165, 56] width 12 height 12
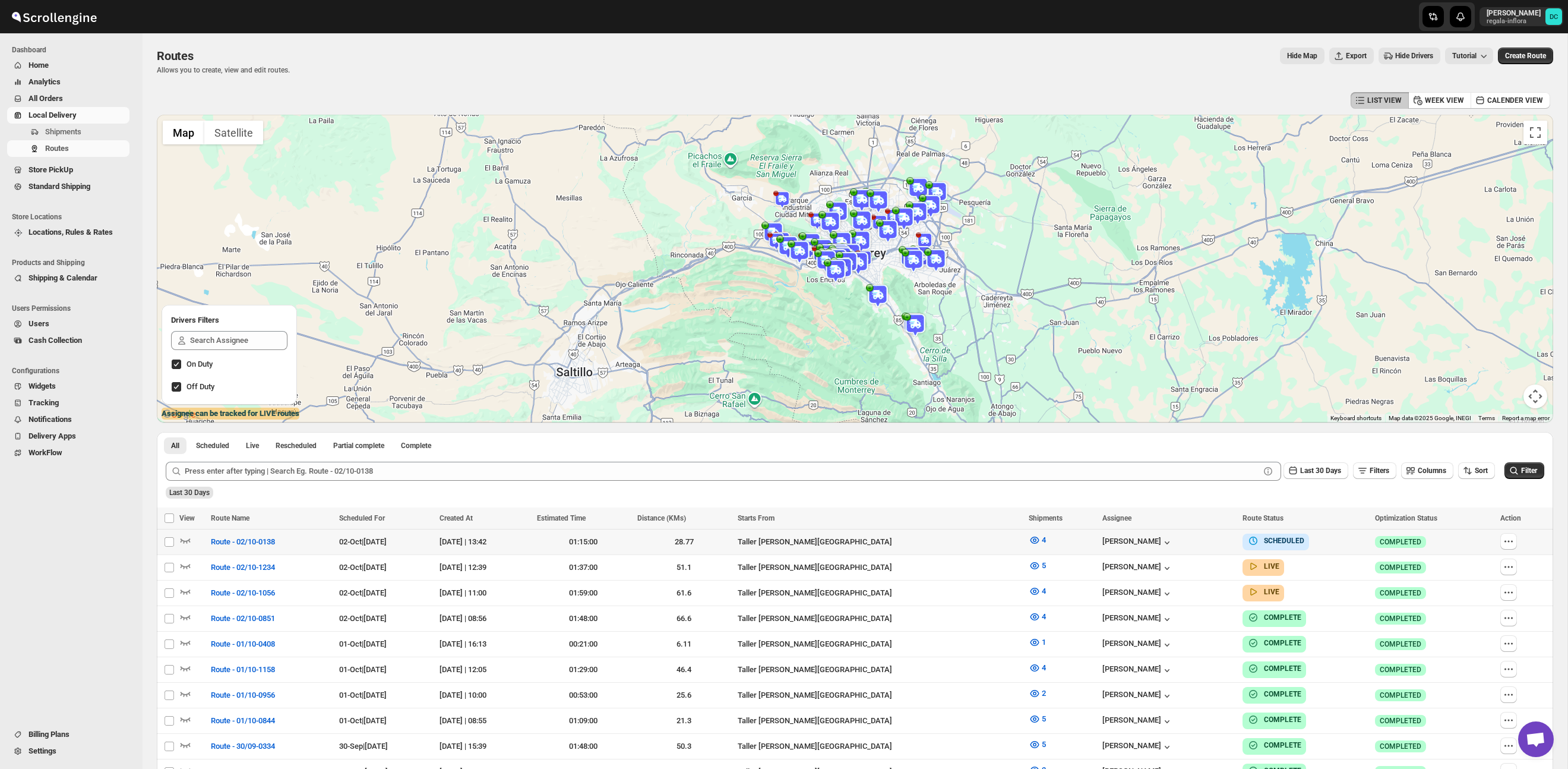
click at [1497, 539] on td "Success COMPLETED" at bounding box center [1434, 541] width 125 height 25
click at [1509, 540] on icon "button" at bounding box center [1509, 541] width 12 height 12
click at [1467, 624] on span "Edit" at bounding box center [1464, 625] width 12 height 9
checkbox input "true"
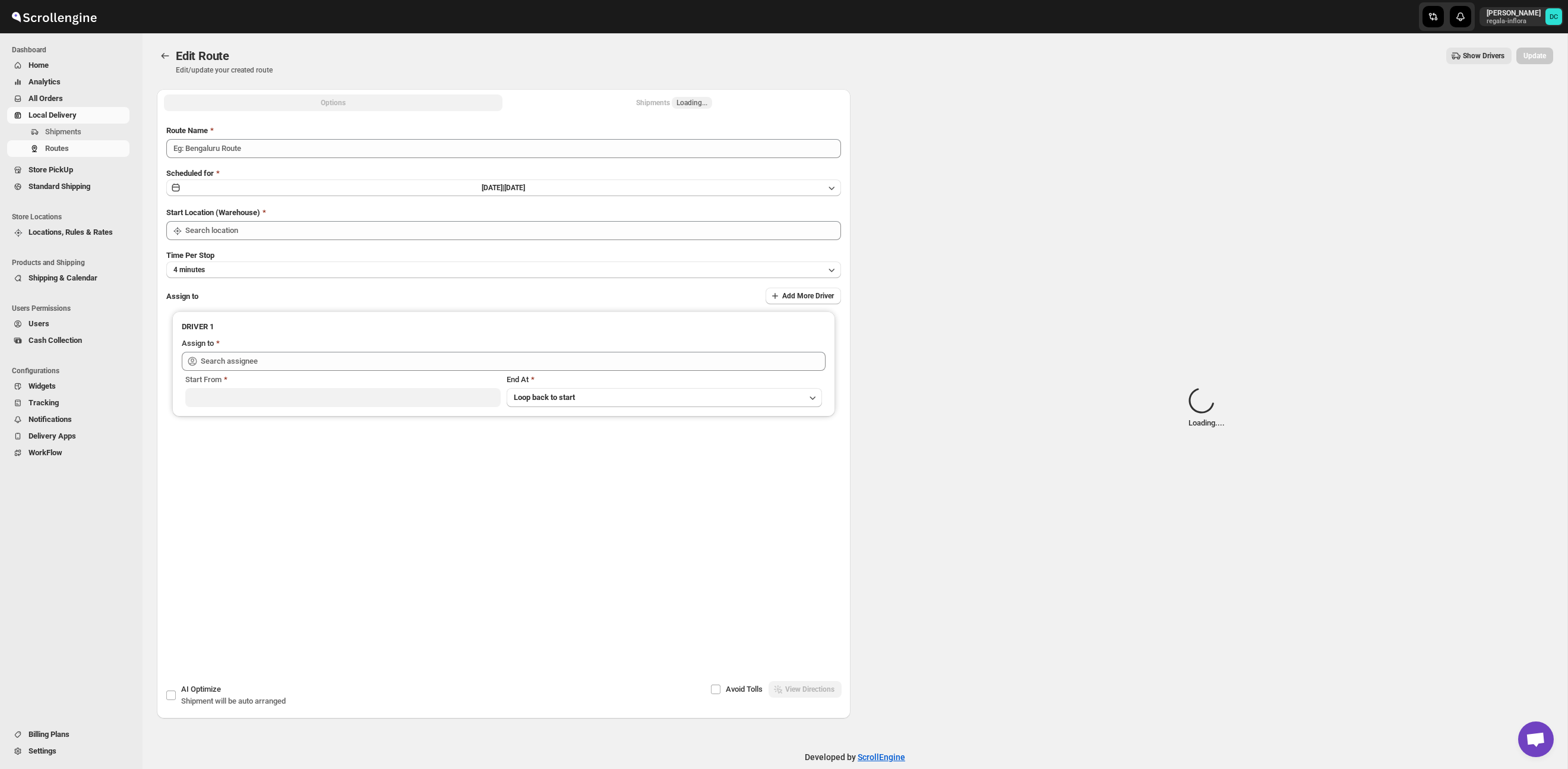
type input "Route - 02/10-0138"
type input "Taller [PERSON_NAME][GEOGRAPHIC_DATA]"
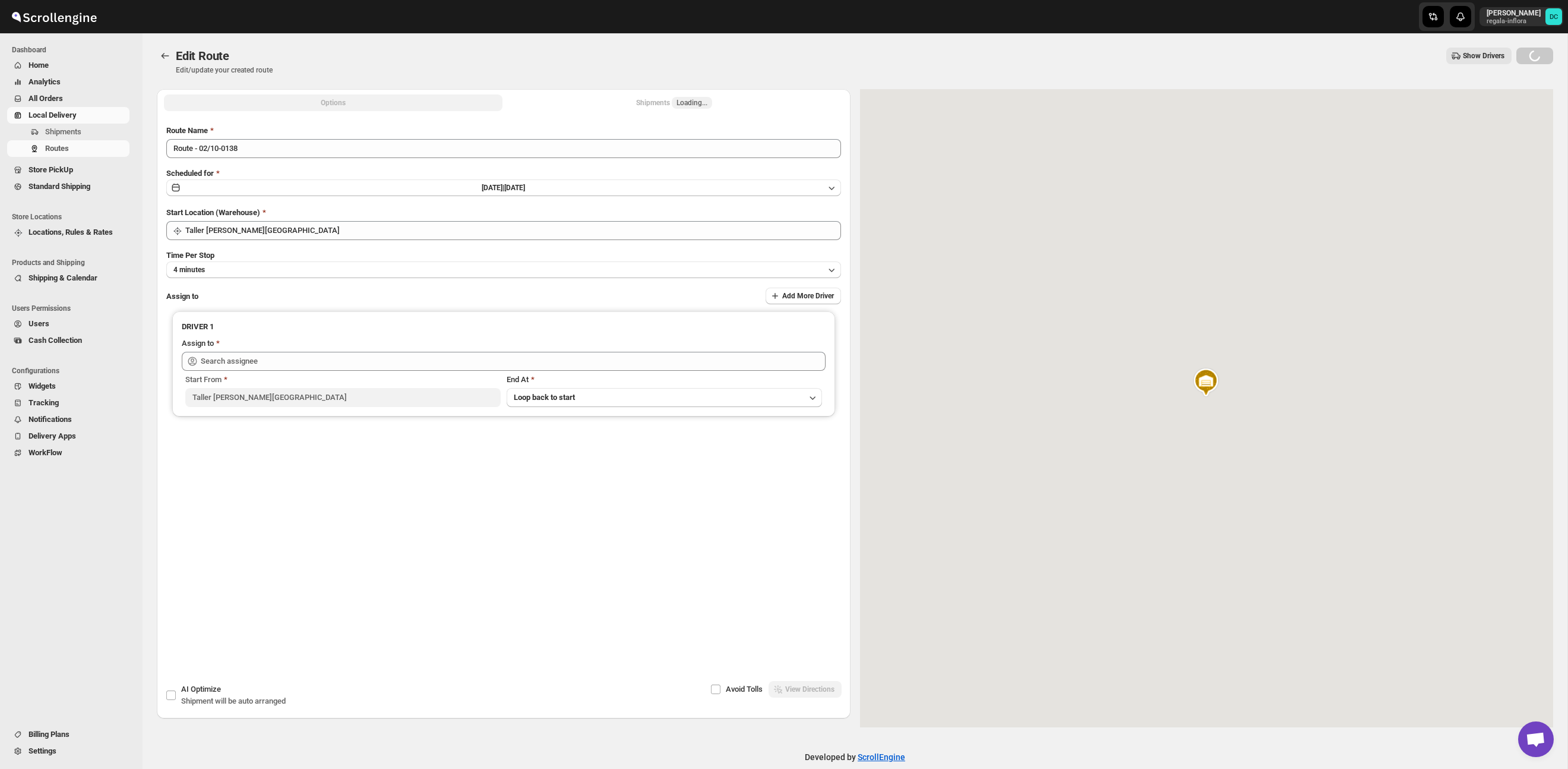
type input "[PERSON_NAME] ([EMAIL_ADDRESS][DOMAIN_NAME])"
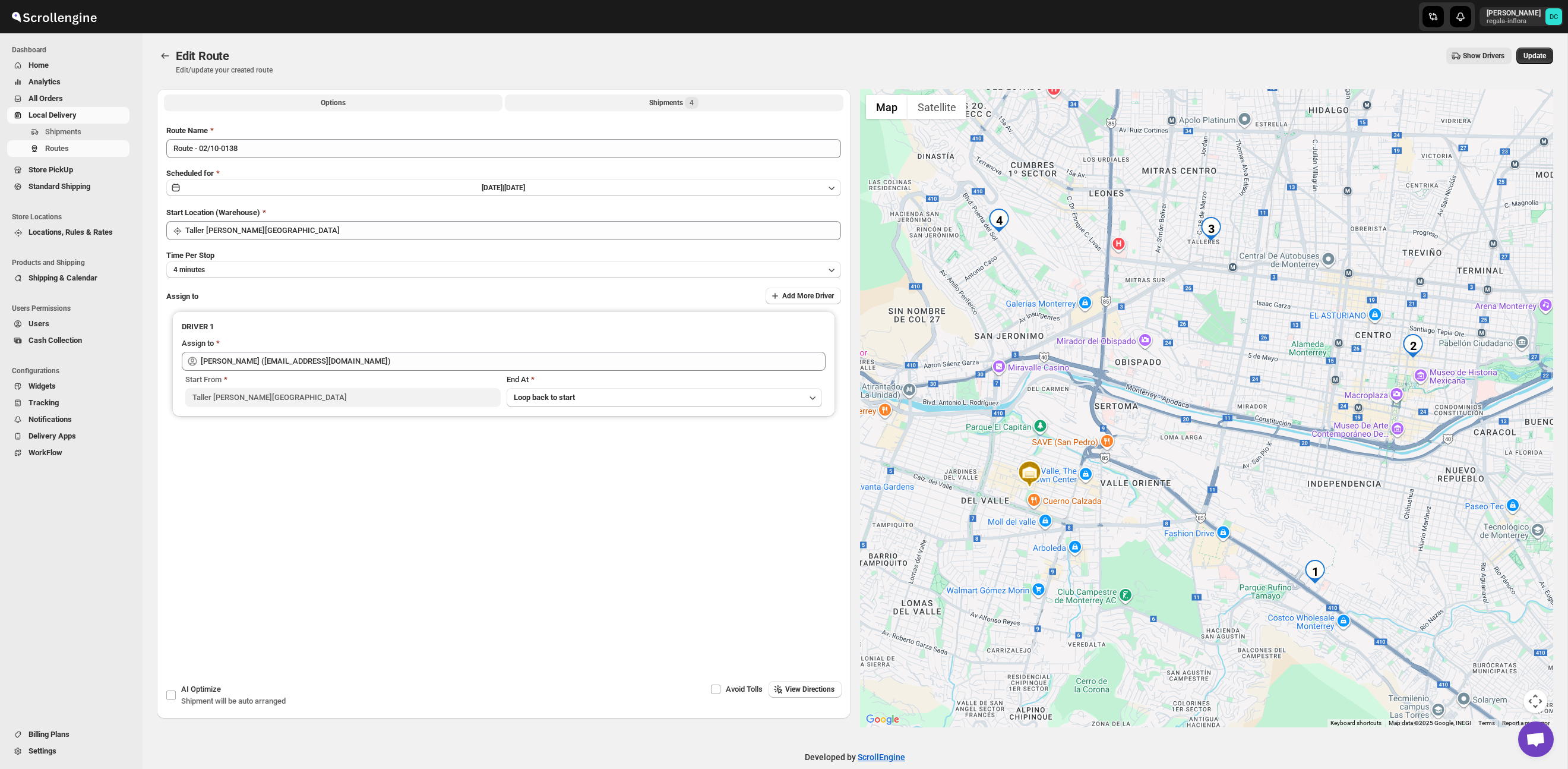
click at [717, 102] on button "Shipments 4" at bounding box center [674, 102] width 338 height 17
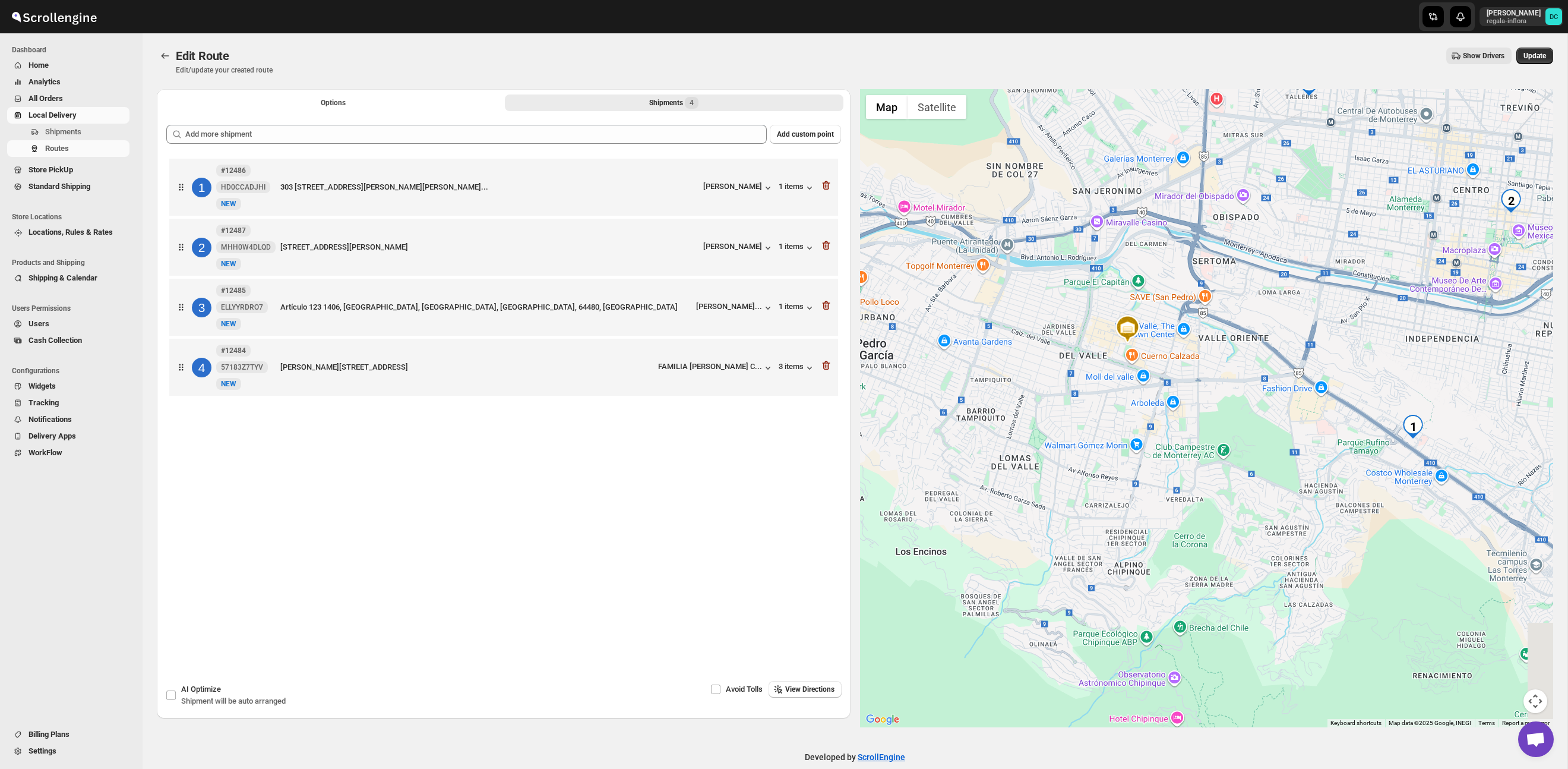
drag, startPoint x: 1435, startPoint y: 575, endPoint x: 1317, endPoint y: 489, distance: 146.0
click at [1317, 489] on div at bounding box center [1206, 408] width 693 height 638
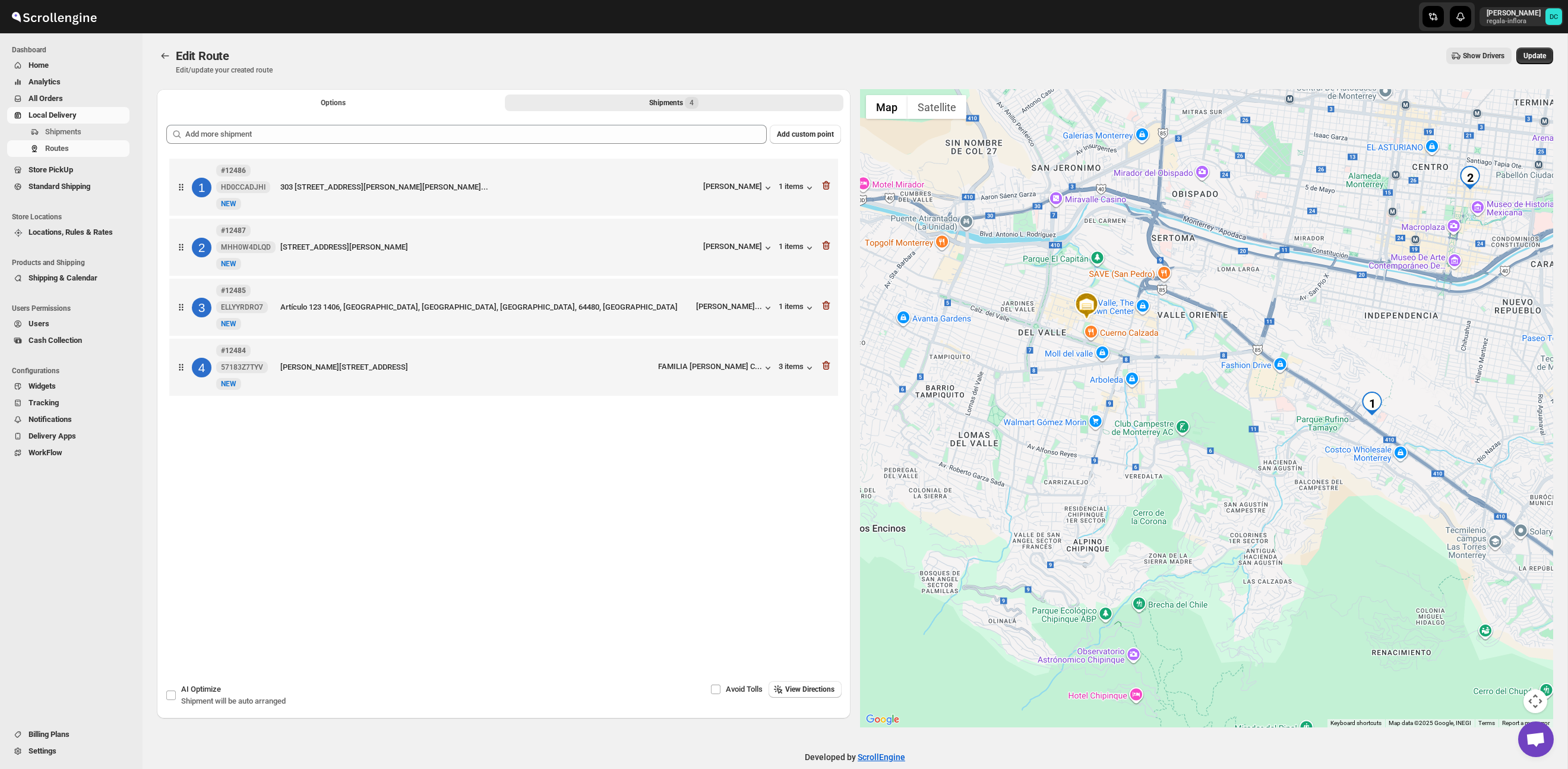
click at [1256, 475] on div at bounding box center [1206, 408] width 693 height 638
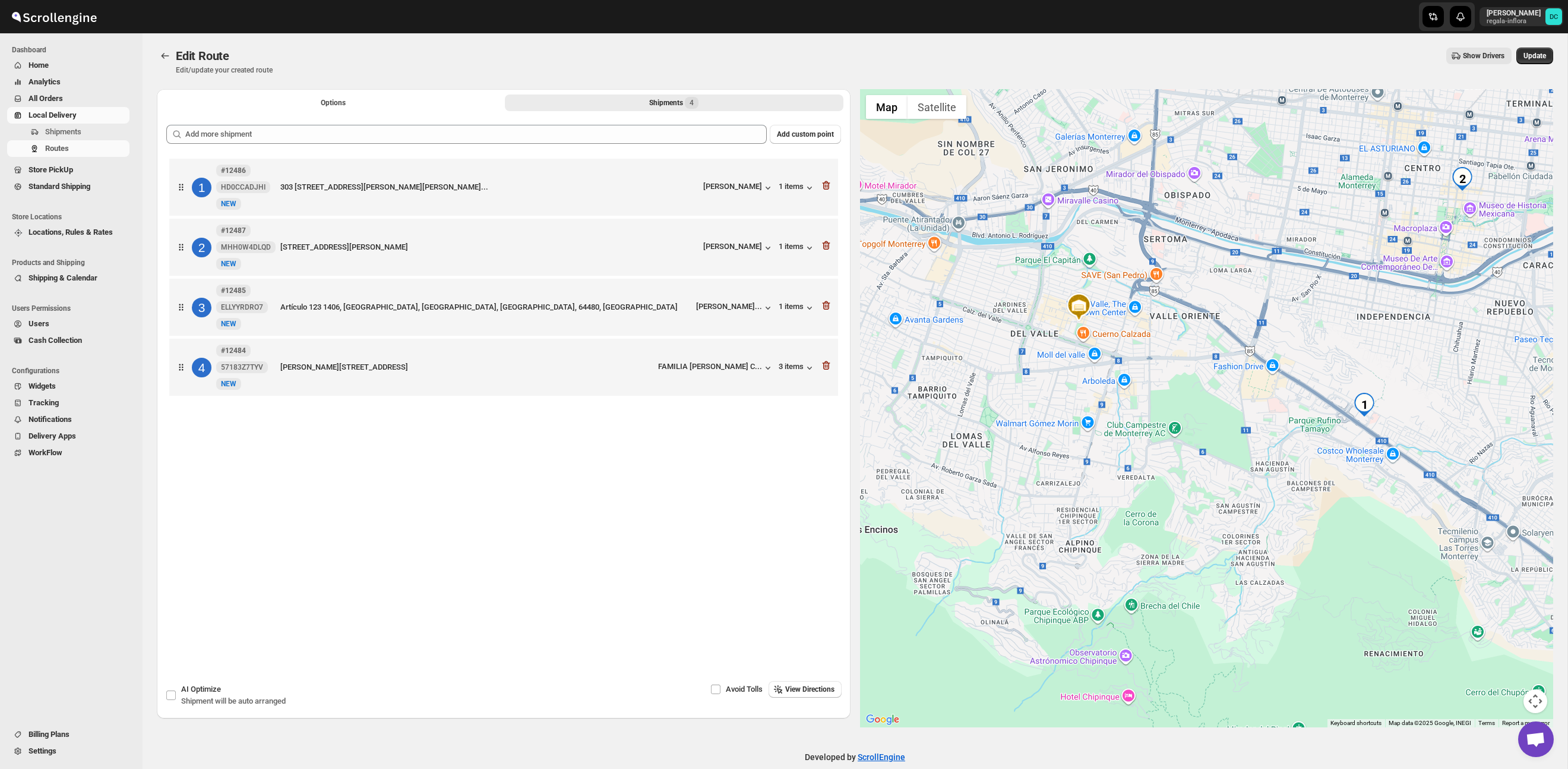
drag, startPoint x: 1333, startPoint y: 432, endPoint x: 1148, endPoint y: 460, distance: 187.1
click at [1148, 460] on div at bounding box center [1206, 408] width 693 height 638
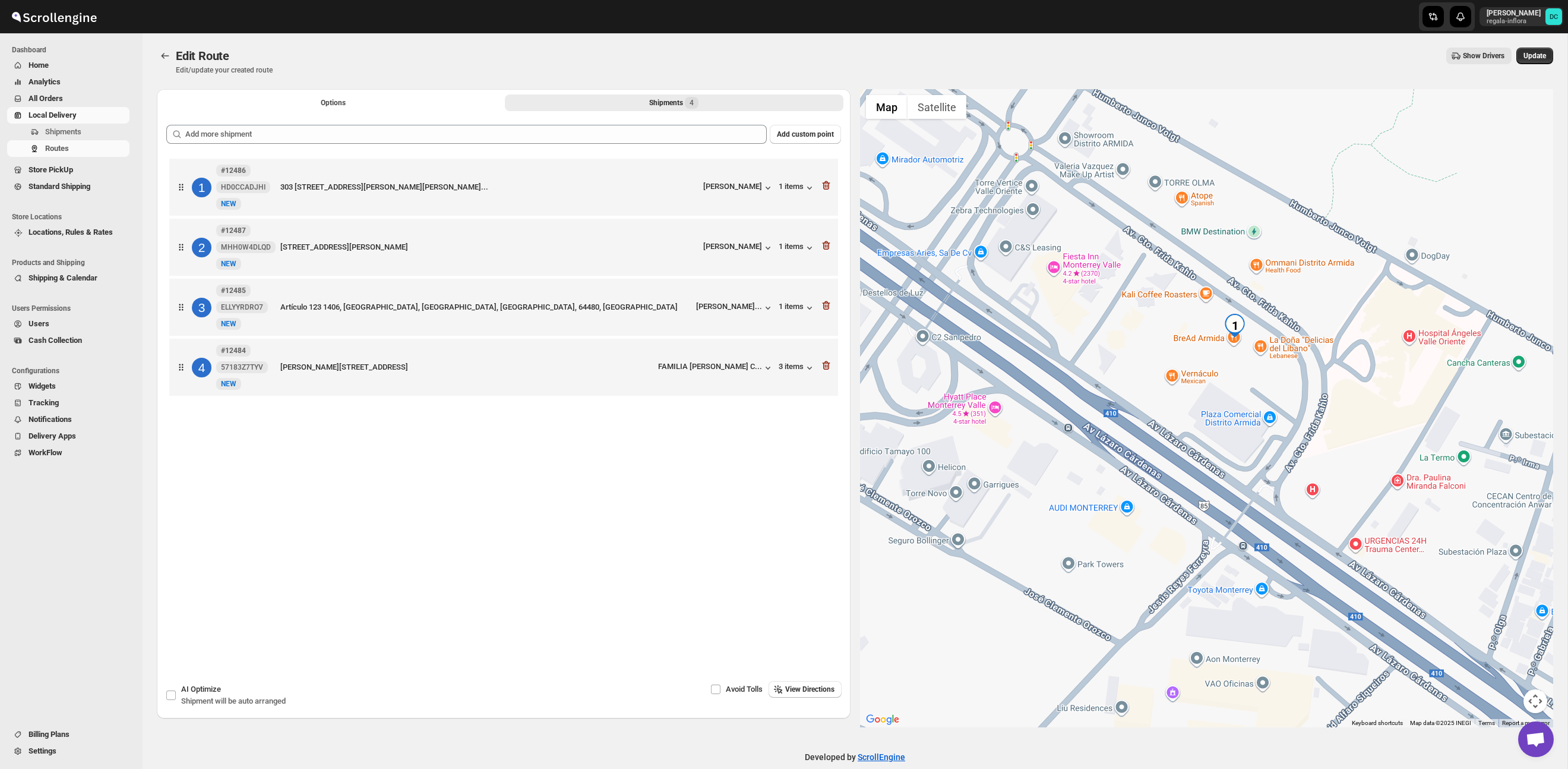
drag, startPoint x: 1259, startPoint y: 369, endPoint x: 1248, endPoint y: 394, distance: 27.3
click at [1248, 394] on div at bounding box center [1206, 408] width 693 height 638
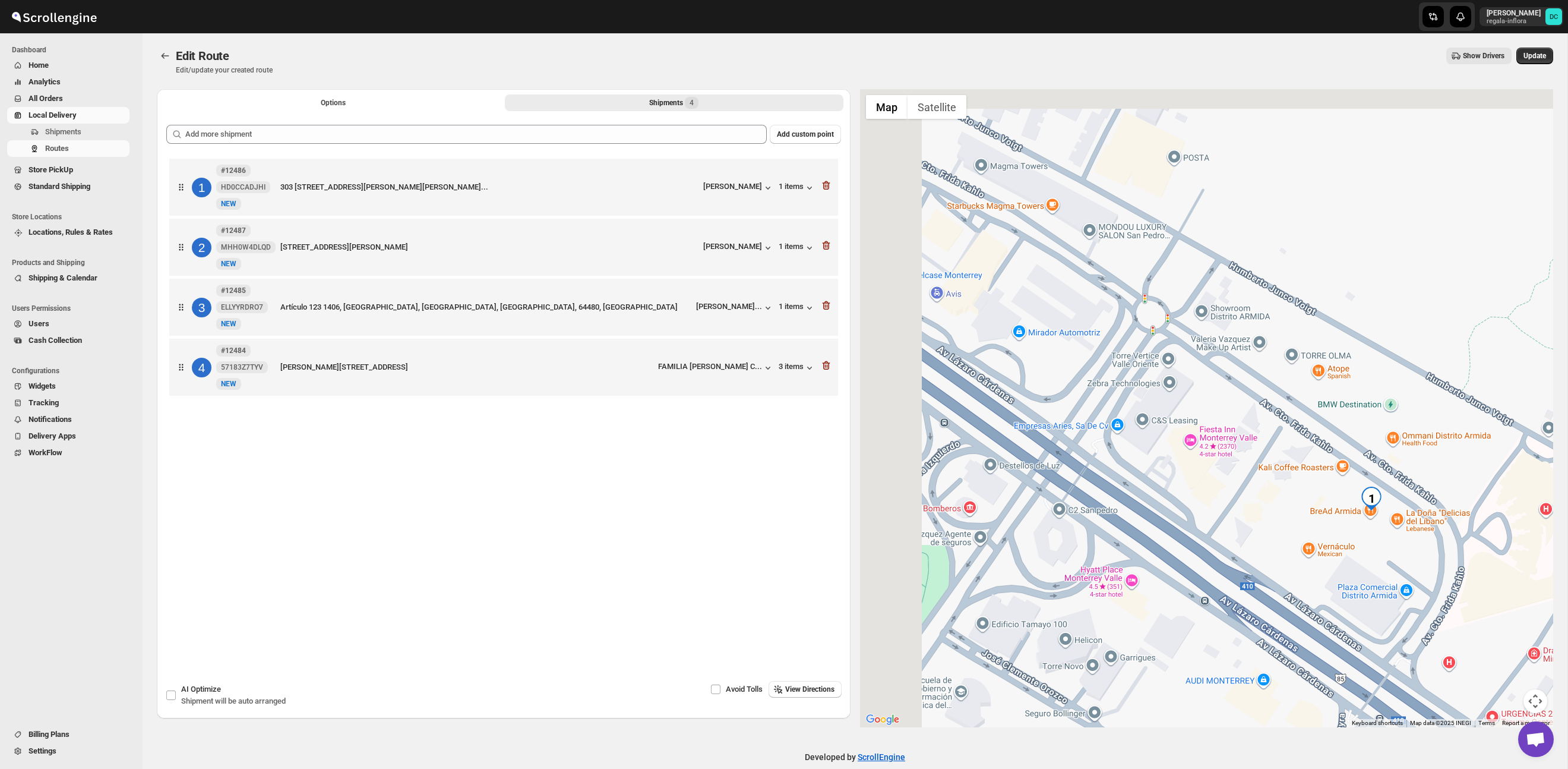
drag, startPoint x: 1105, startPoint y: 423, endPoint x: 1230, endPoint y: 467, distance: 132.5
click at [1172, 478] on div at bounding box center [1206, 408] width 693 height 638
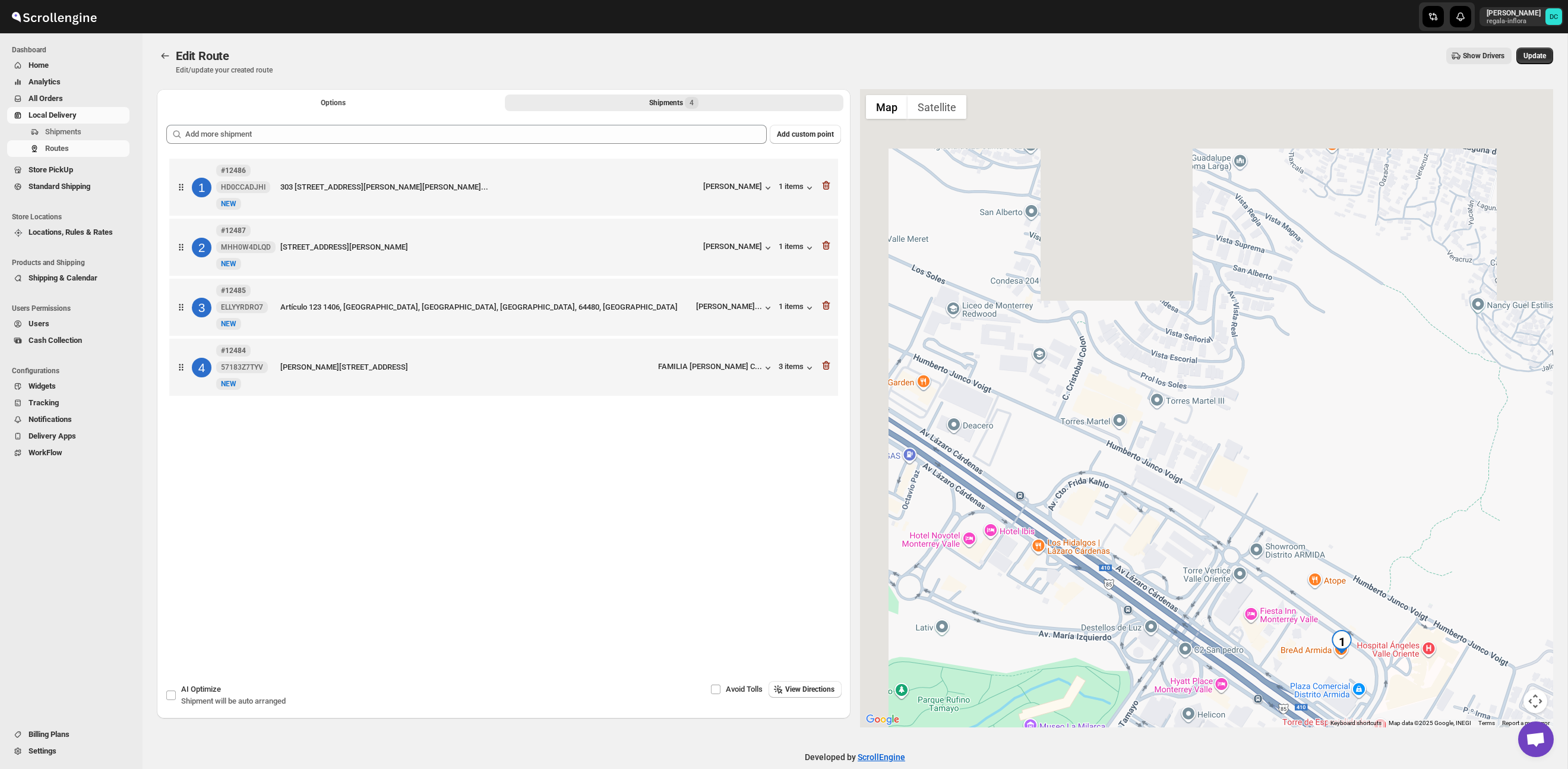
drag, startPoint x: 1220, startPoint y: 334, endPoint x: 1264, endPoint y: 519, distance: 190.2
click at [1264, 531] on div at bounding box center [1206, 408] width 693 height 638
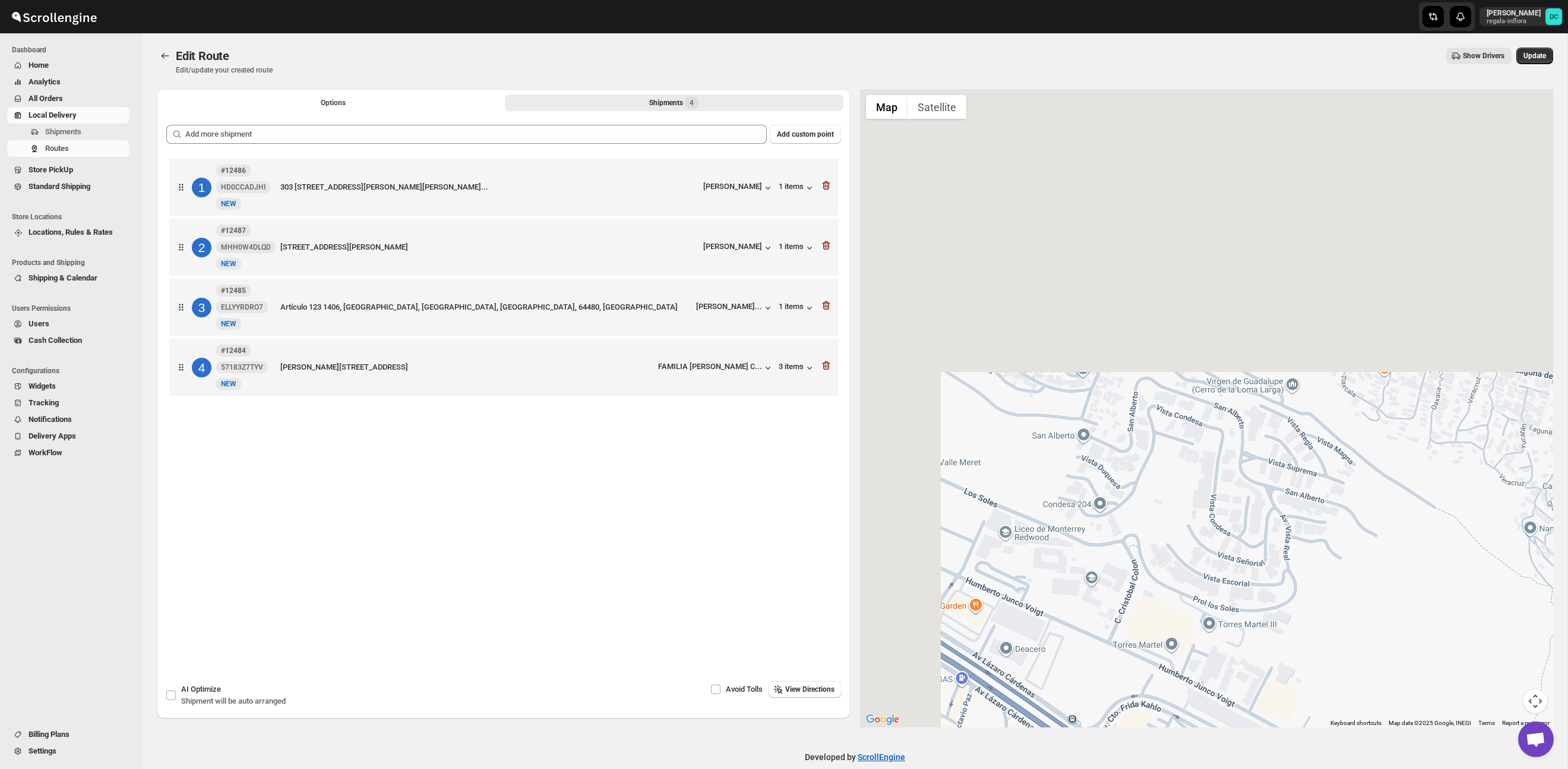
drag, startPoint x: 1254, startPoint y: 546, endPoint x: 1264, endPoint y: 577, distance: 32.6
click at [1264, 578] on div at bounding box center [1206, 408] width 693 height 638
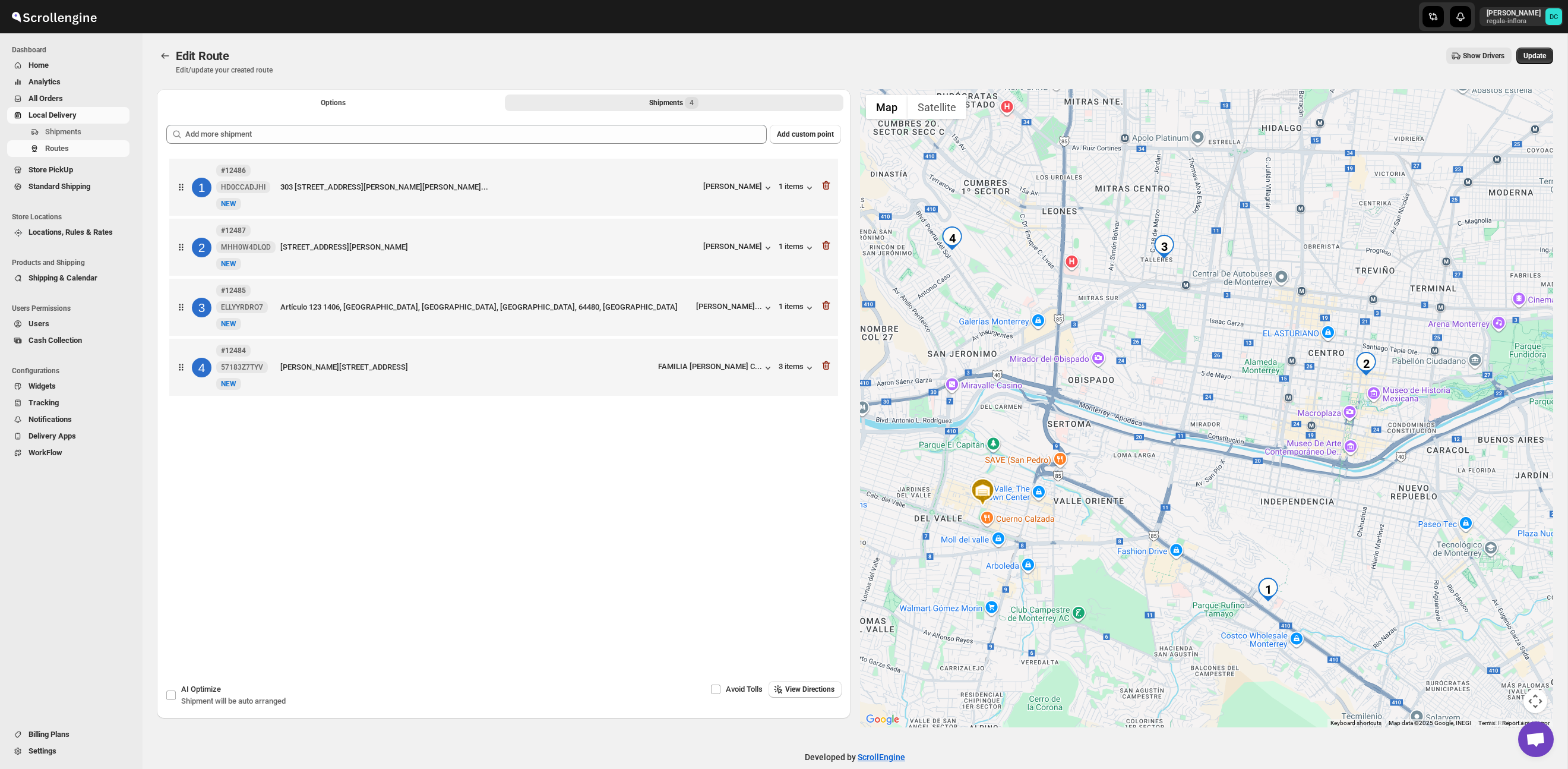
click at [1296, 405] on div at bounding box center [1206, 408] width 693 height 638
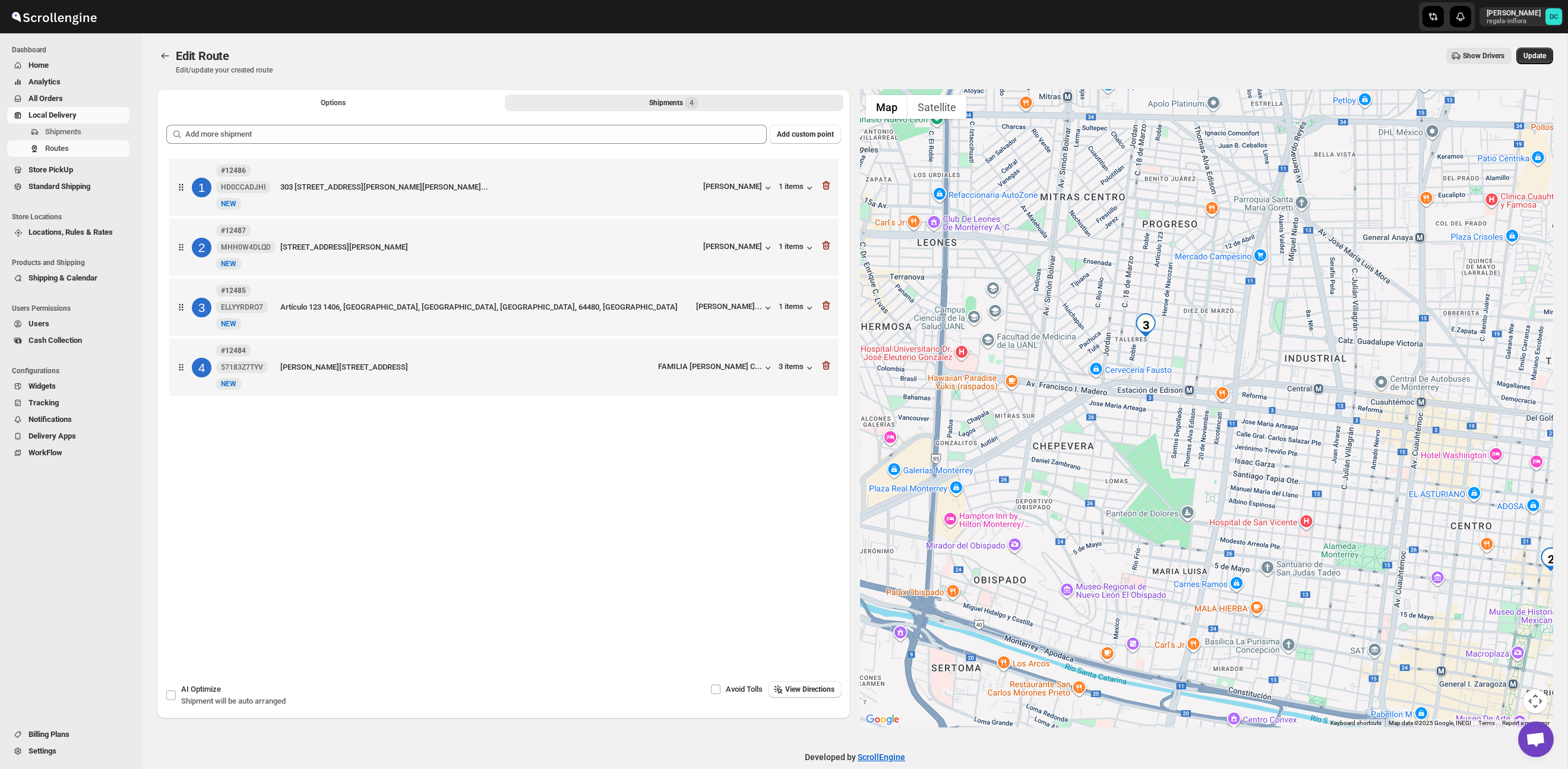
drag, startPoint x: 1127, startPoint y: 242, endPoint x: 1154, endPoint y: 375, distance: 135.7
click at [1127, 355] on div at bounding box center [1206, 408] width 693 height 638
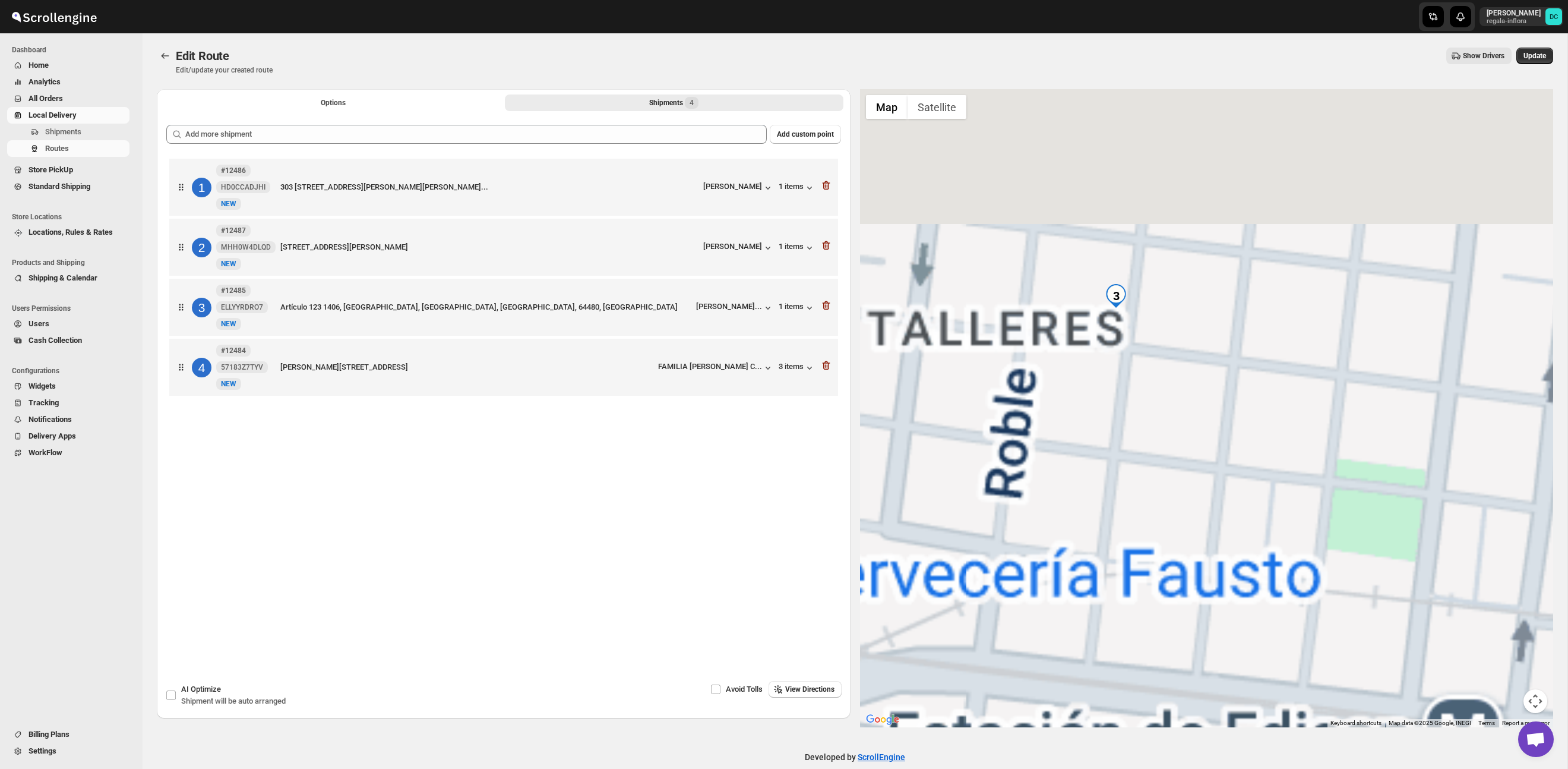
drag, startPoint x: 1092, startPoint y: 246, endPoint x: 1160, endPoint y: 394, distance: 162.9
click at [1151, 394] on div at bounding box center [1206, 408] width 693 height 638
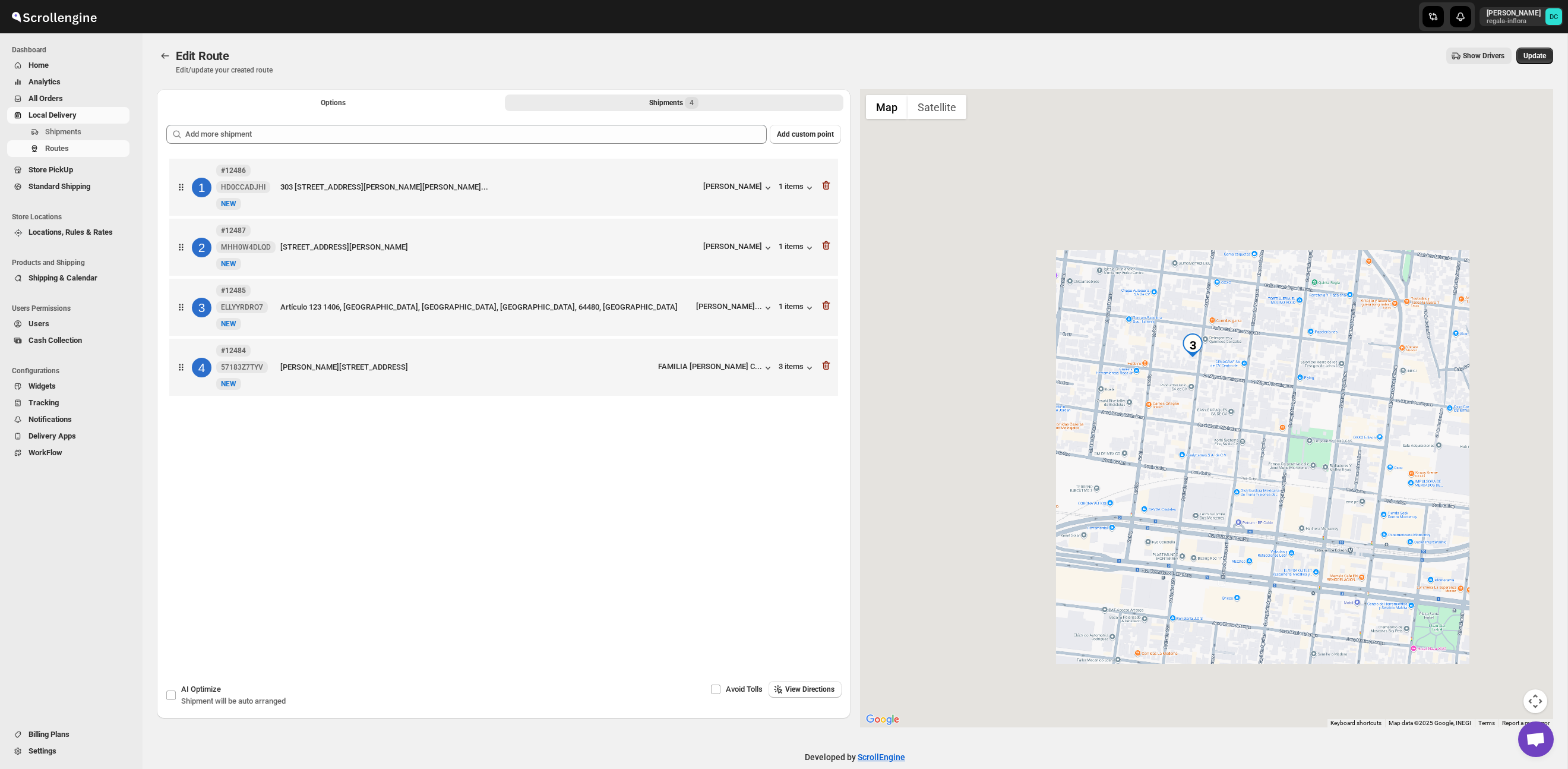
drag, startPoint x: 1316, startPoint y: 413, endPoint x: 1292, endPoint y: 388, distance: 34.7
click at [1292, 388] on div at bounding box center [1206, 408] width 693 height 638
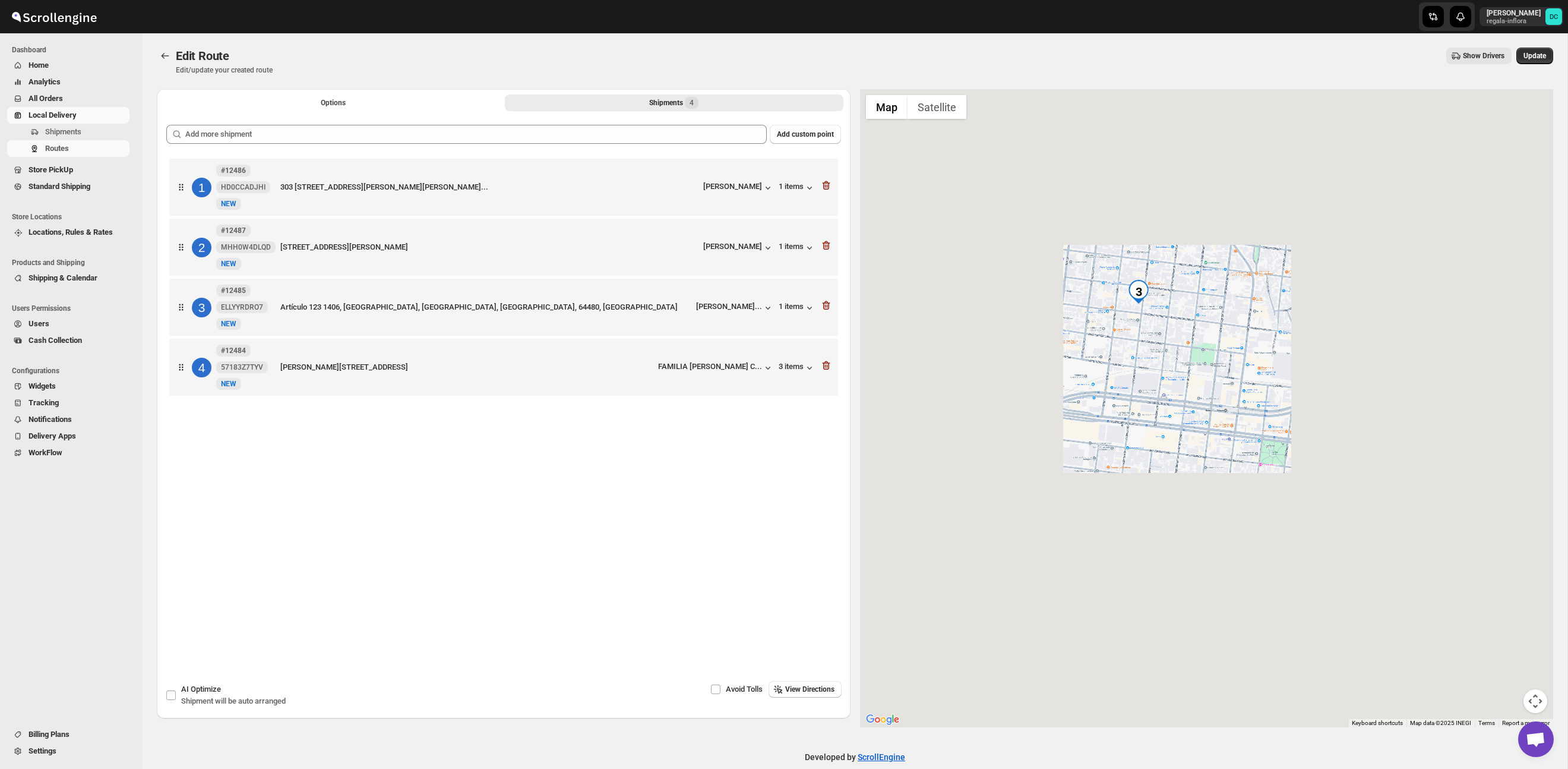
drag, startPoint x: 1400, startPoint y: 486, endPoint x: 1322, endPoint y: 422, distance: 100.9
click at [1323, 423] on div at bounding box center [1206, 408] width 693 height 638
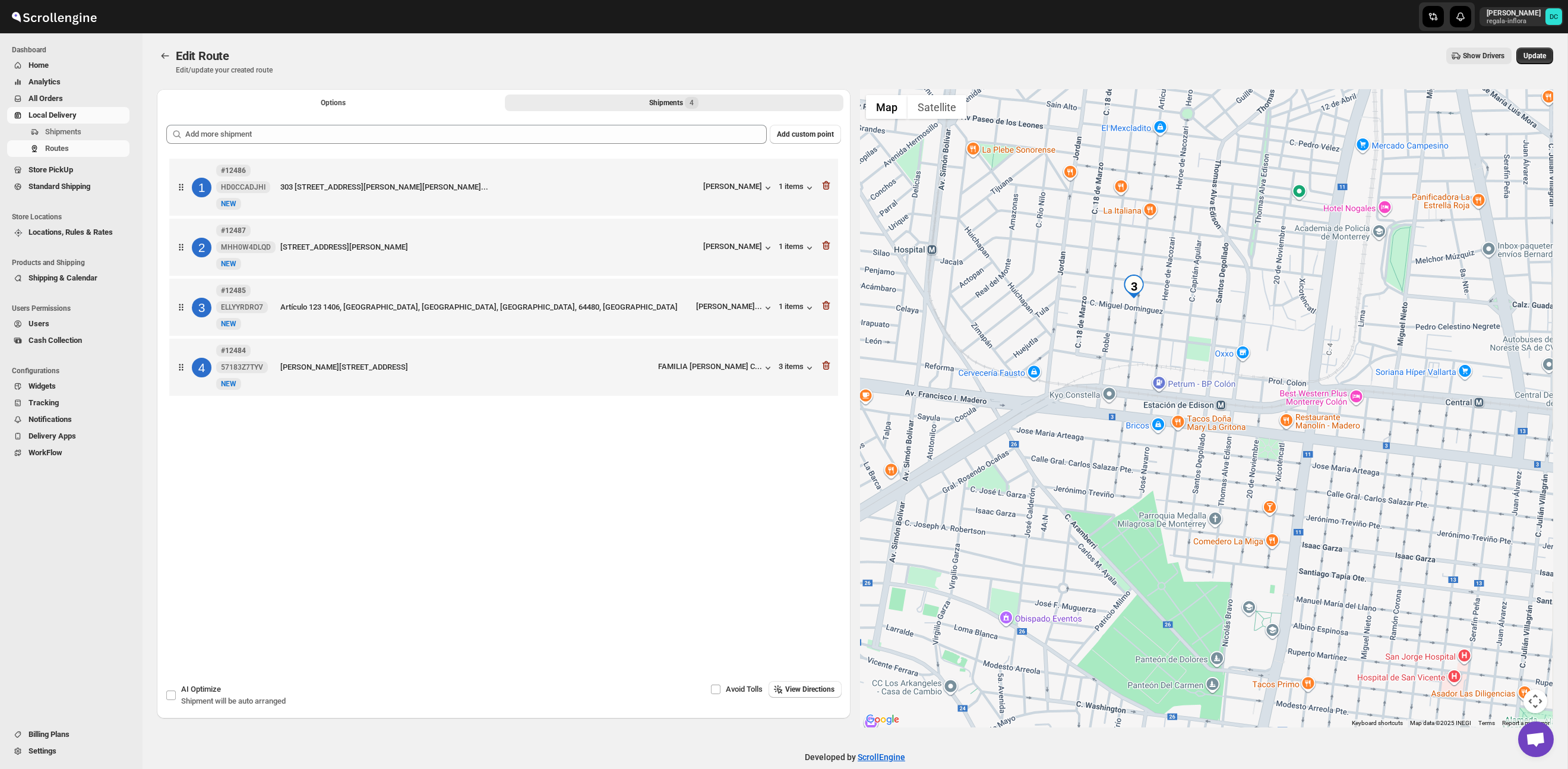
click at [1202, 367] on div at bounding box center [1206, 408] width 693 height 638
drag, startPoint x: 1259, startPoint y: 422, endPoint x: 1181, endPoint y: 367, distance: 95.4
click at [1179, 367] on div at bounding box center [1206, 408] width 693 height 638
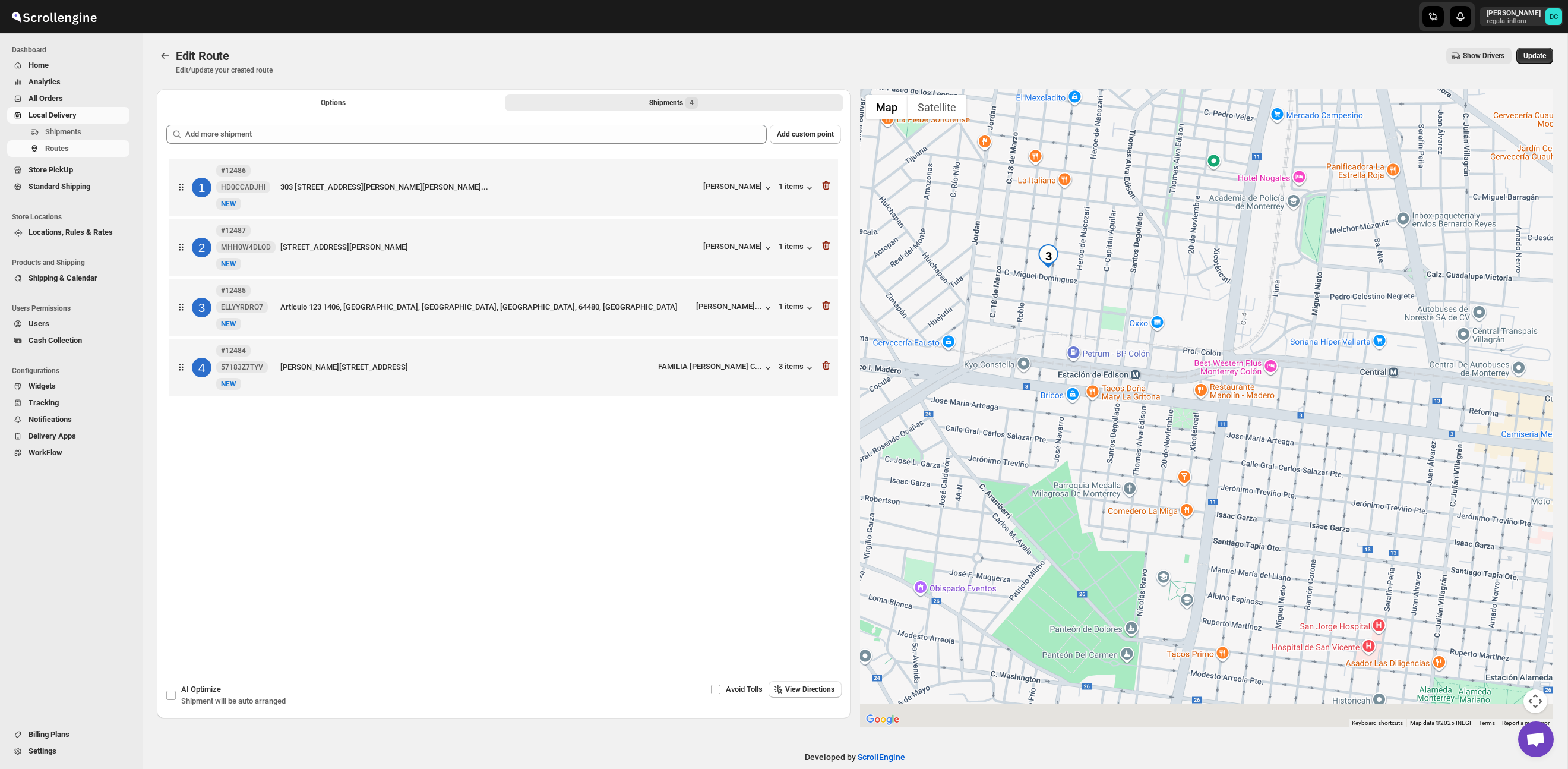
drag, startPoint x: 1424, startPoint y: 494, endPoint x: 1246, endPoint y: 454, distance: 182.4
click at [1246, 454] on div at bounding box center [1206, 408] width 693 height 638
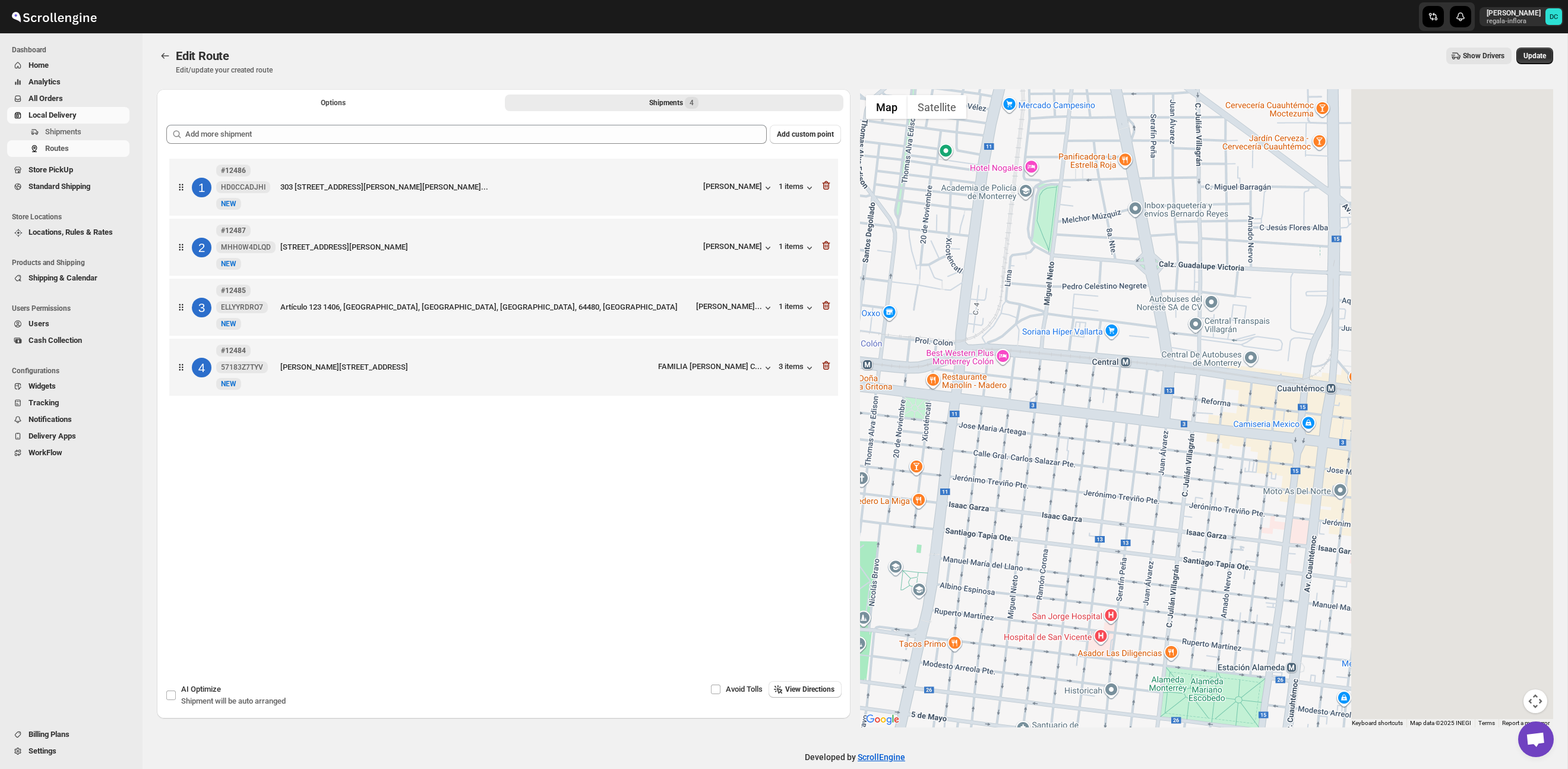
drag, startPoint x: 1285, startPoint y: 433, endPoint x: 1162, endPoint y: 439, distance: 123.1
click at [1160, 438] on div at bounding box center [1206, 408] width 693 height 638
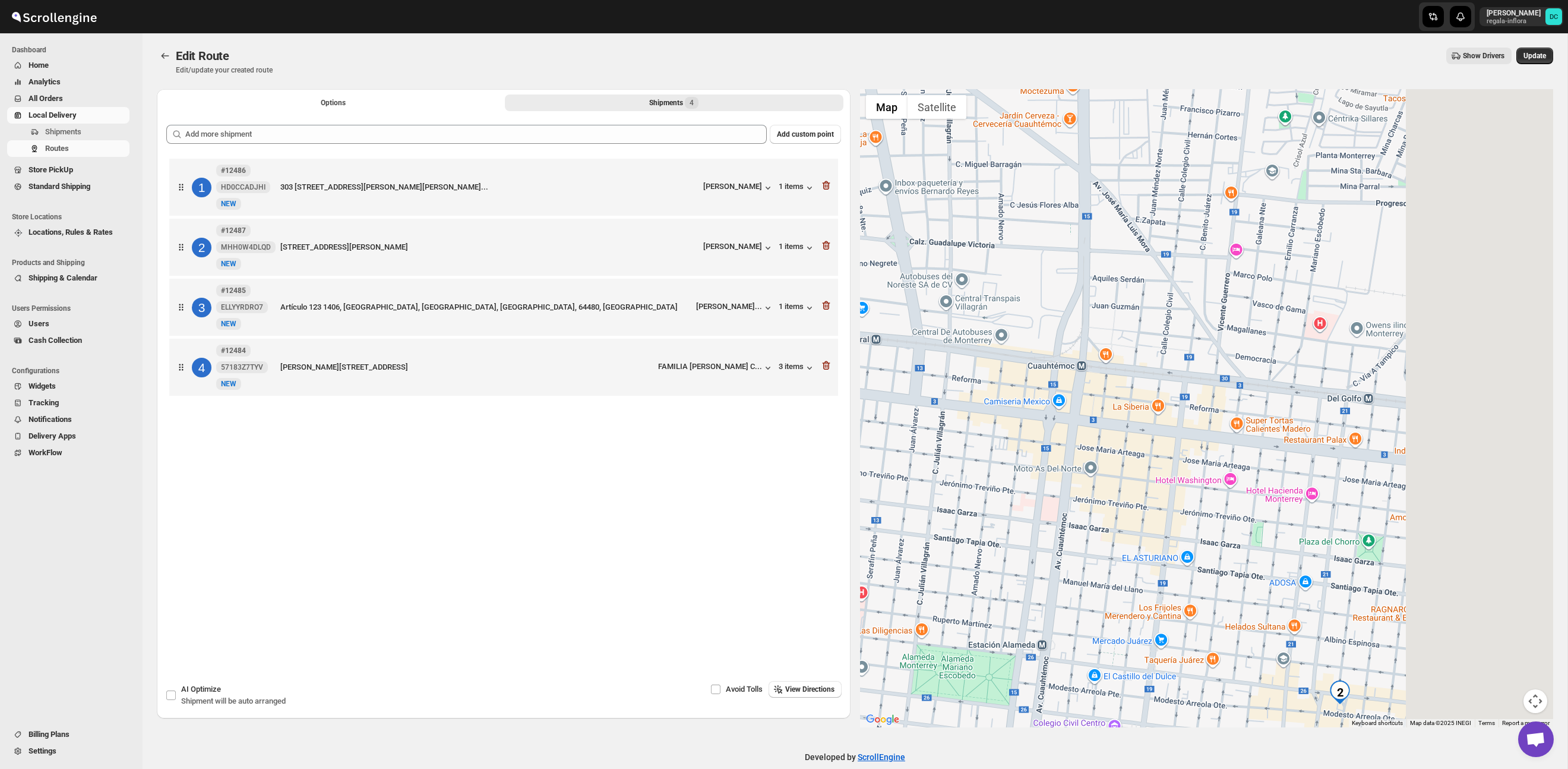
drag, startPoint x: 1409, startPoint y: 459, endPoint x: 1230, endPoint y: 438, distance: 180.2
click at [1209, 429] on div at bounding box center [1206, 408] width 693 height 638
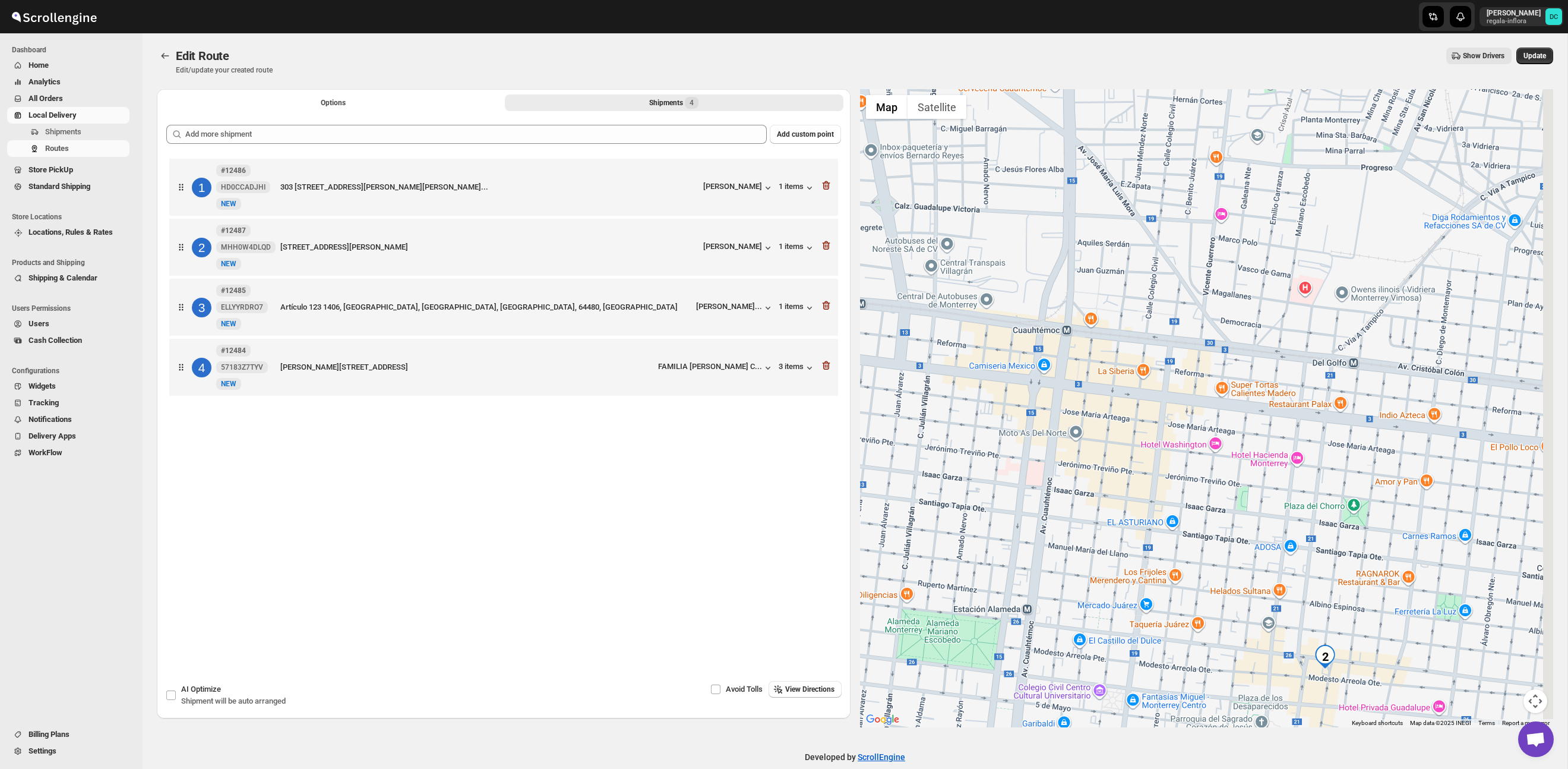
drag, startPoint x: 1315, startPoint y: 532, endPoint x: 1293, endPoint y: 423, distance: 111.2
click at [1293, 423] on div at bounding box center [1206, 408] width 693 height 638
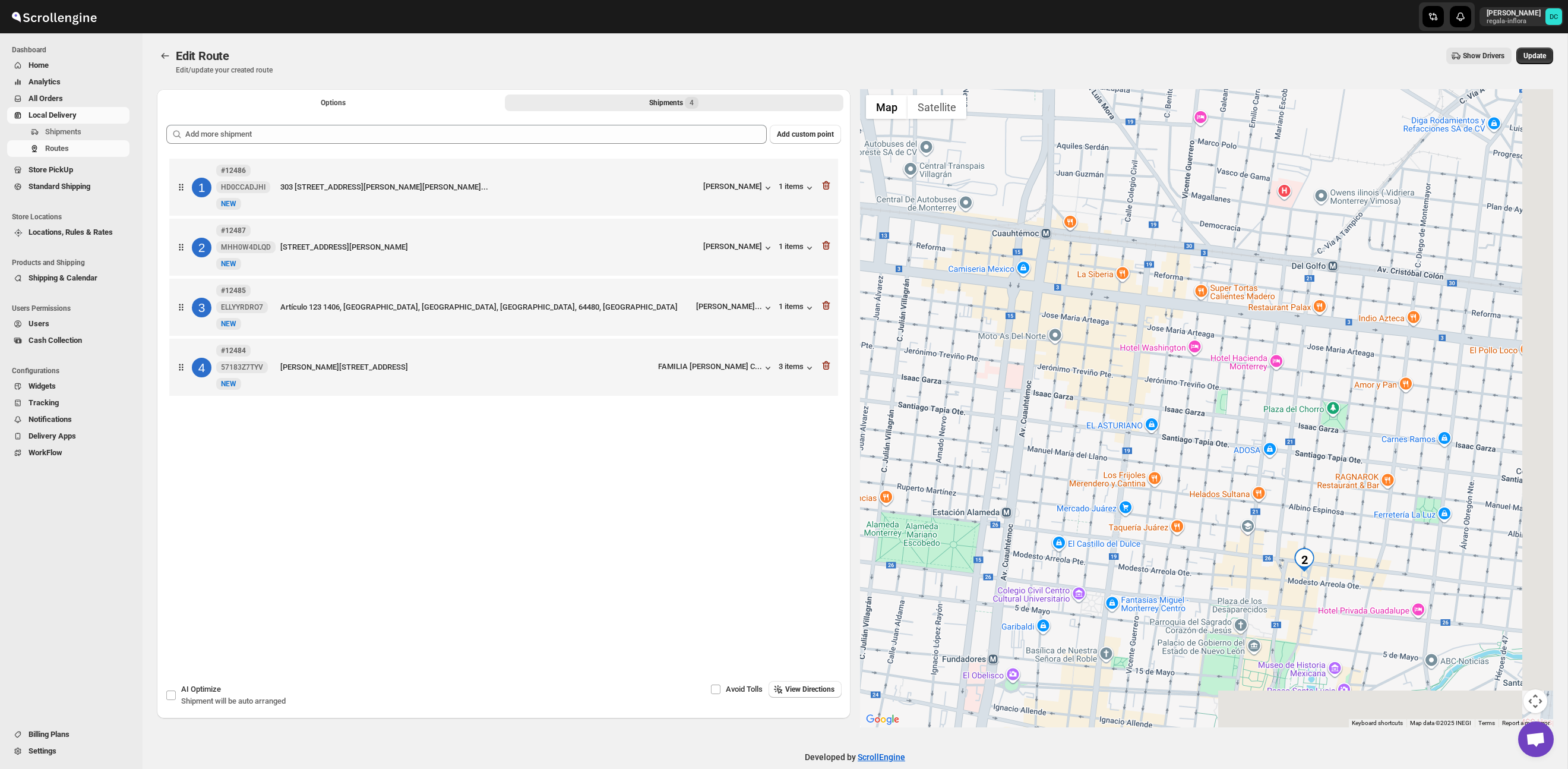
drag, startPoint x: 1338, startPoint y: 546, endPoint x: 1277, endPoint y: 460, distance: 105.4
click at [1281, 452] on div at bounding box center [1206, 408] width 693 height 638
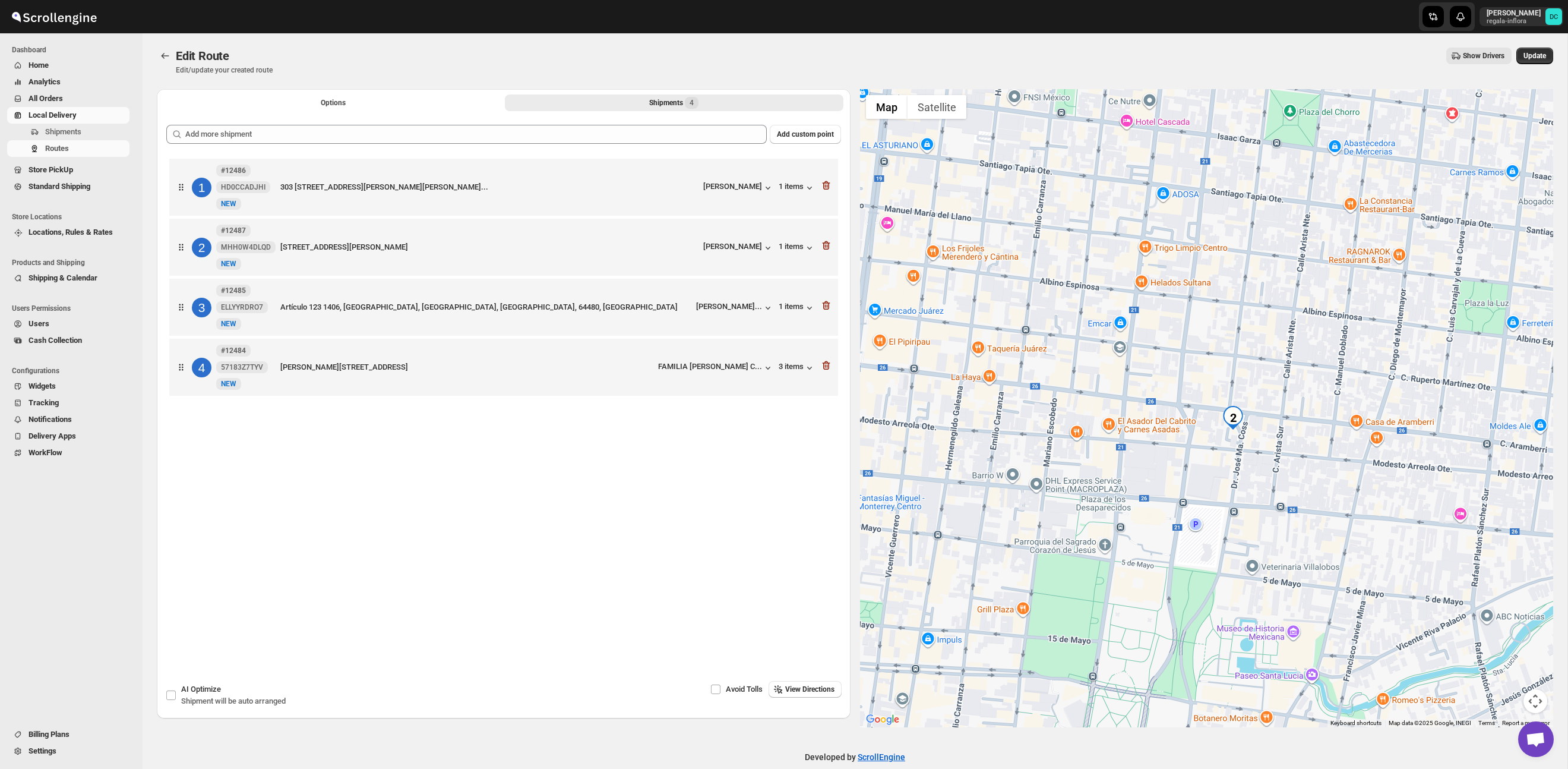
drag, startPoint x: 1250, startPoint y: 599, endPoint x: 1254, endPoint y: 541, distance: 58.1
click at [1254, 541] on div at bounding box center [1206, 408] width 693 height 638
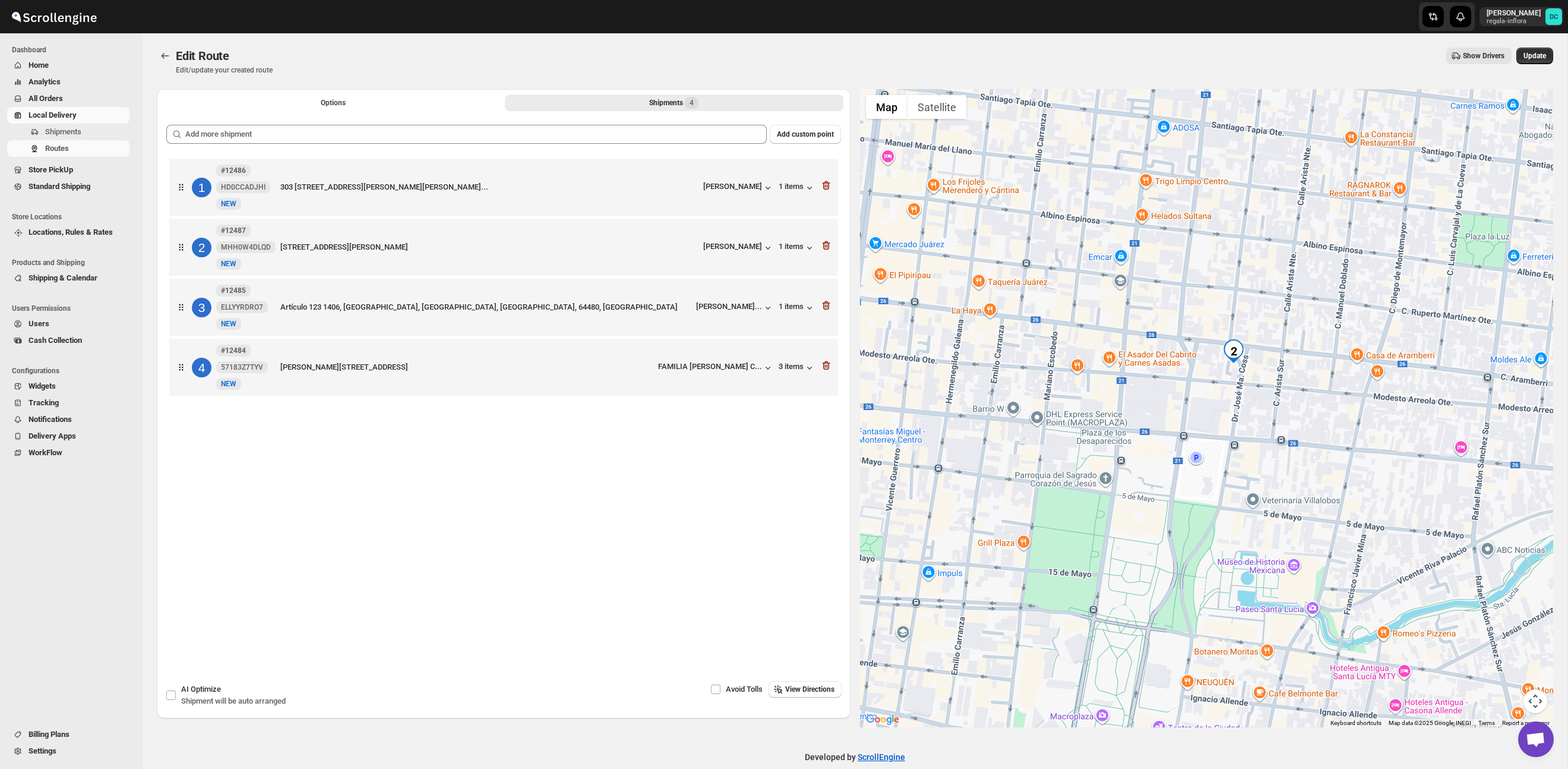
drag, startPoint x: 1253, startPoint y: 555, endPoint x: 1255, endPoint y: 496, distance: 59.0
click at [1255, 496] on div at bounding box center [1206, 408] width 693 height 638
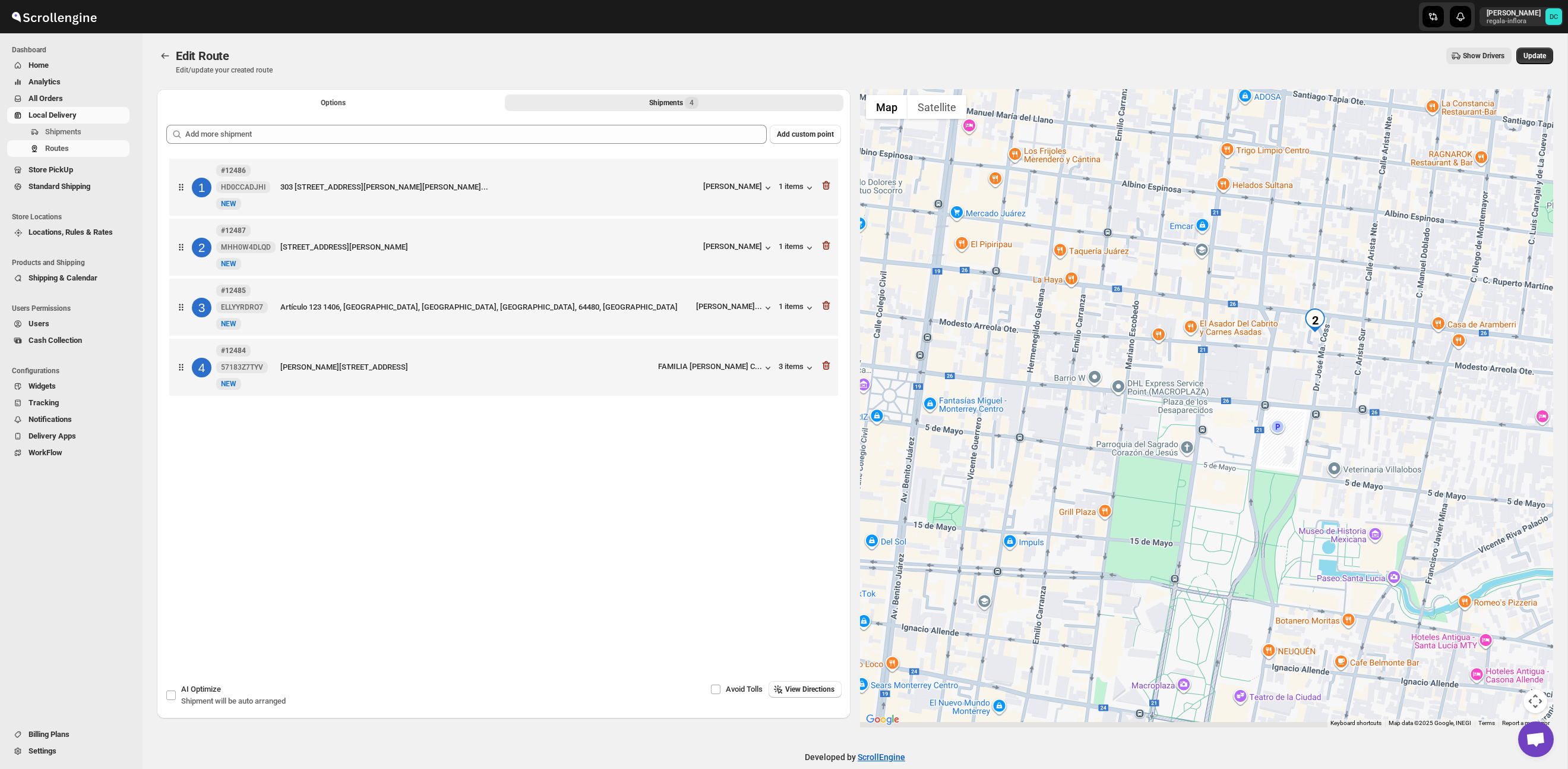
drag, startPoint x: 1184, startPoint y: 425, endPoint x: 1266, endPoint y: 399, distance: 86.0
click at [1266, 399] on div at bounding box center [1206, 408] width 693 height 638
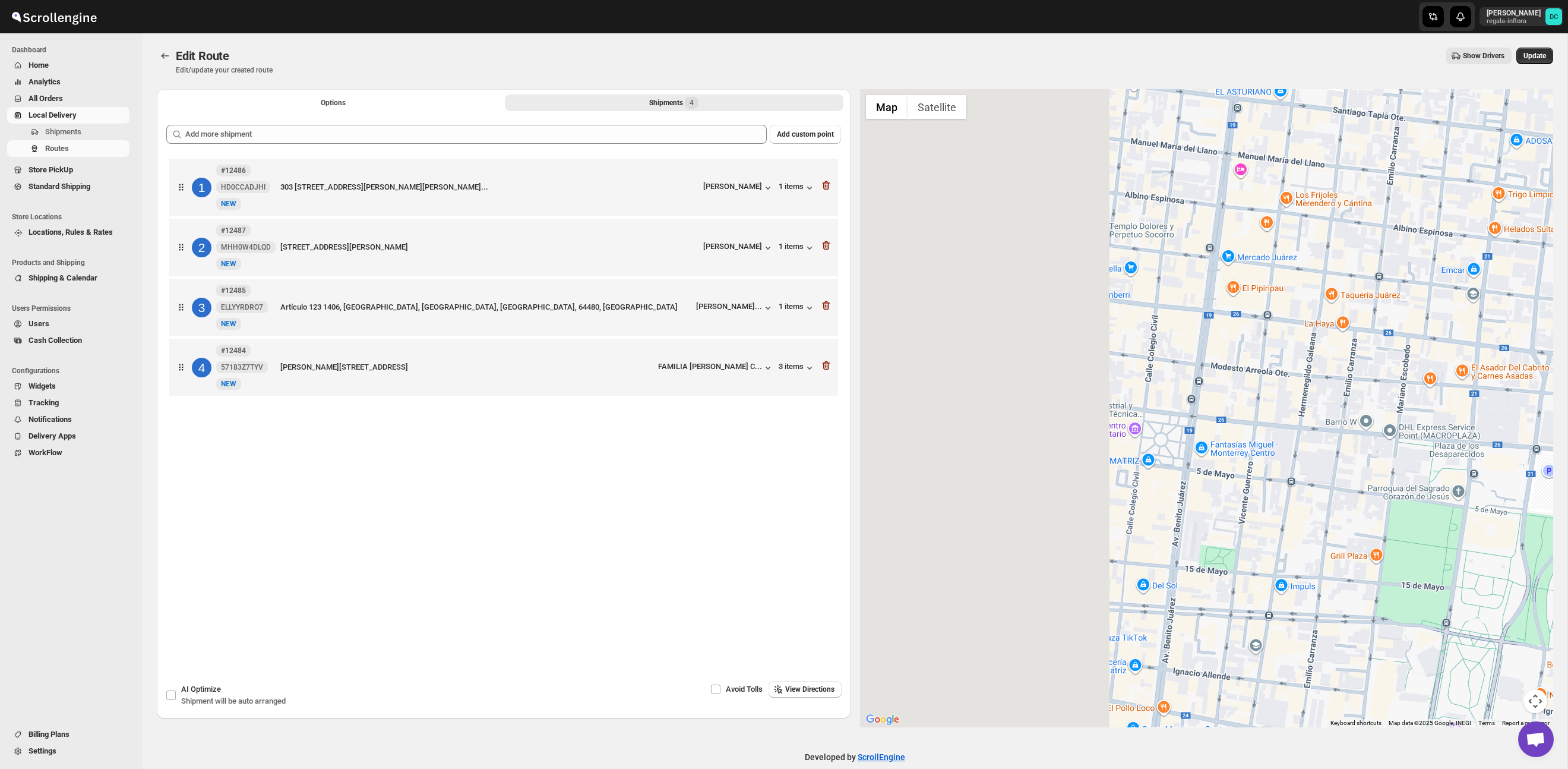
drag, startPoint x: 1061, startPoint y: 436, endPoint x: 1254, endPoint y: 472, distance: 196.3
click at [1348, 481] on div at bounding box center [1206, 408] width 693 height 638
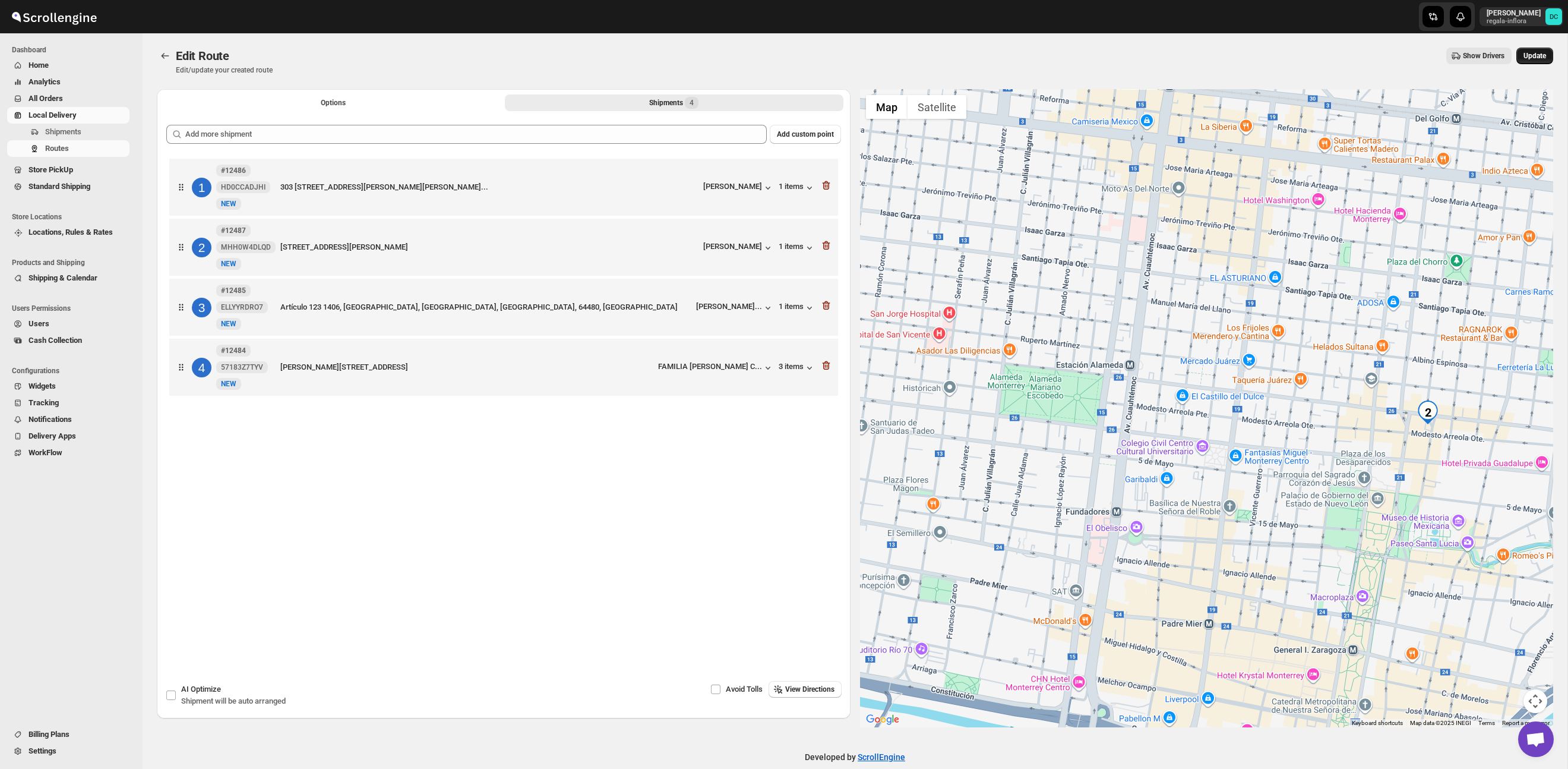
click at [1517, 55] on button "Update" at bounding box center [1535, 56] width 37 height 17
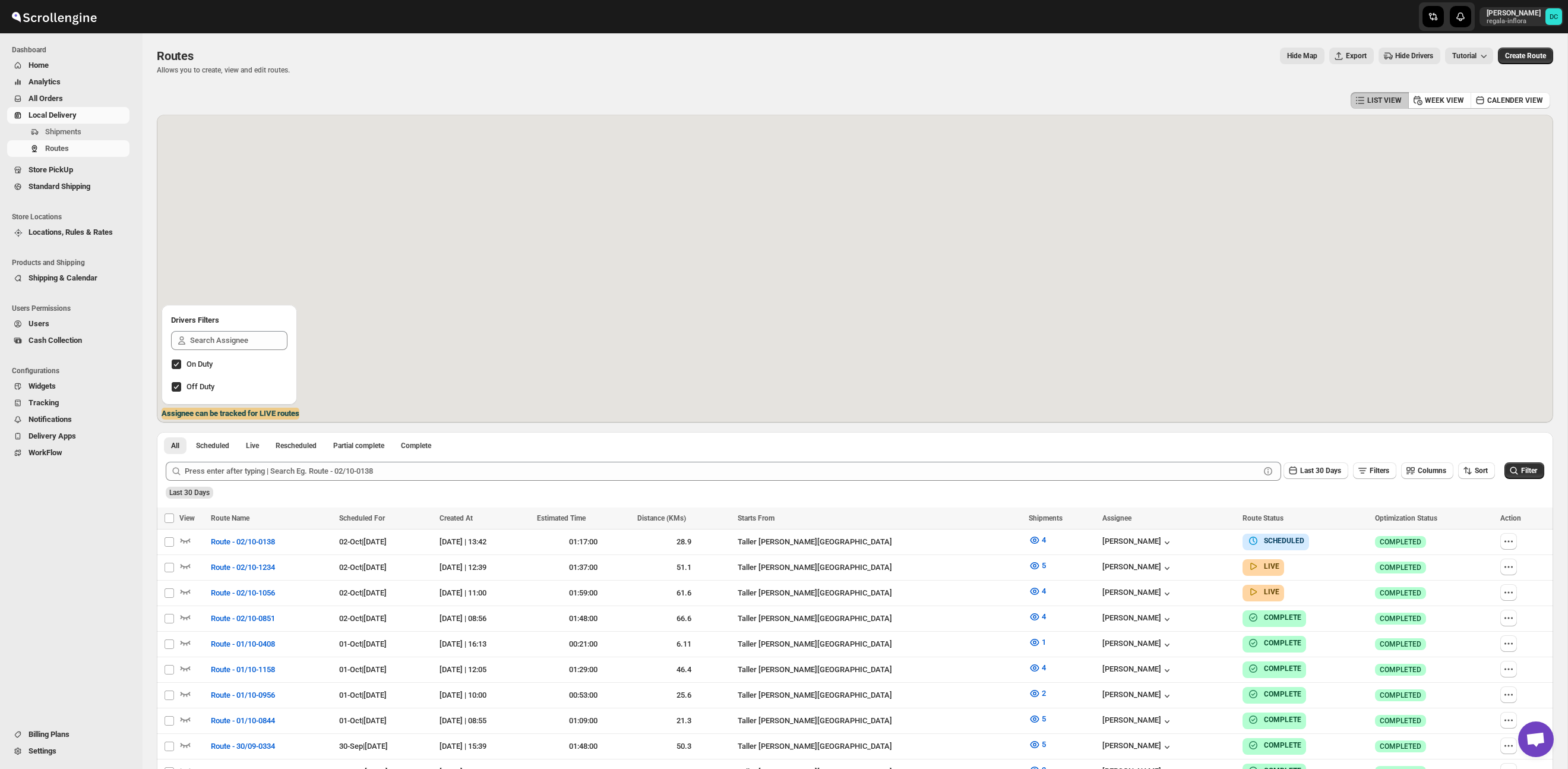
click at [60, 94] on span "All Orders" at bounding box center [46, 99] width 35 height 9
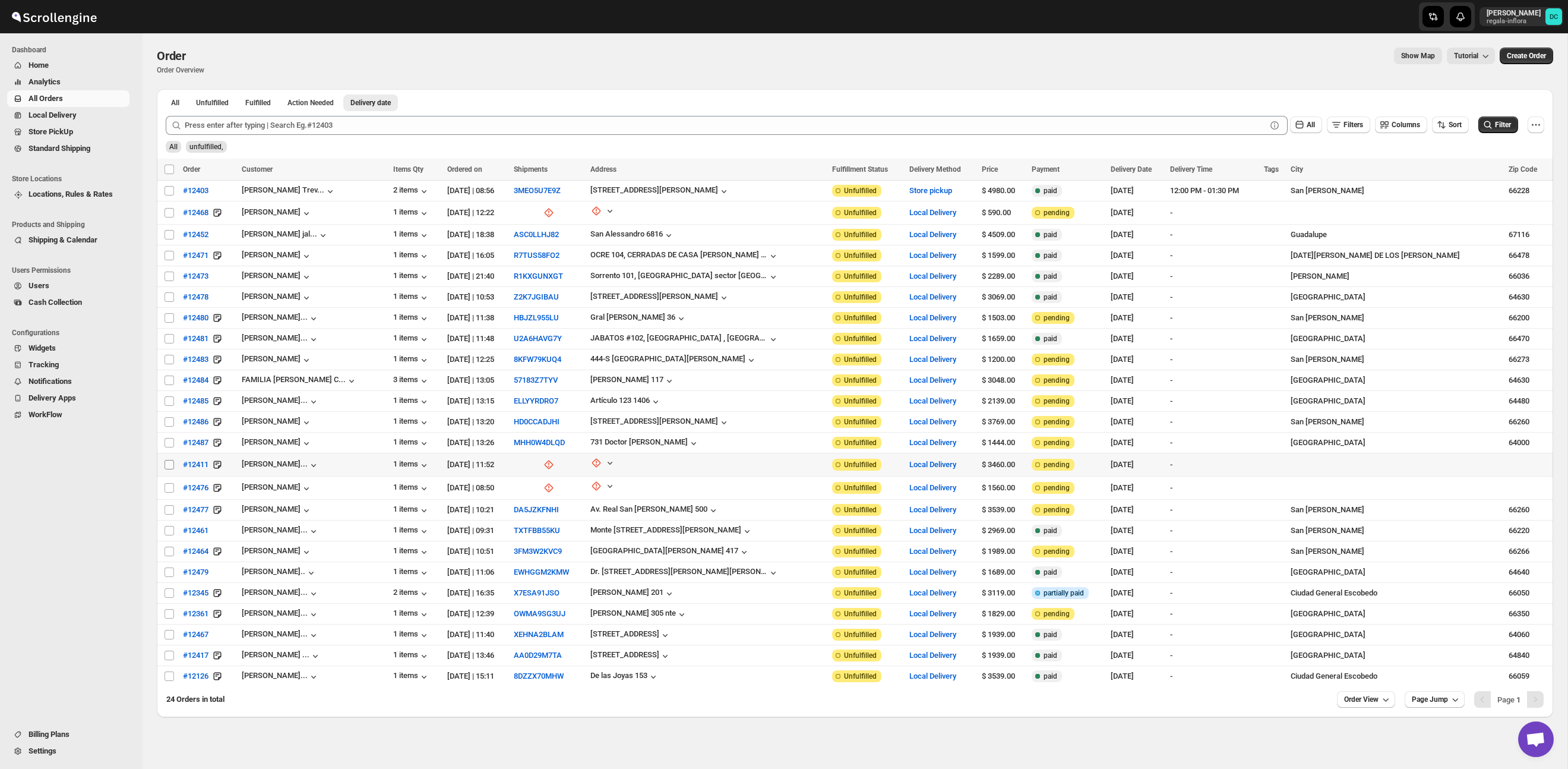
click at [172, 465] on input "Select order" at bounding box center [169, 464] width 9 height 9
checkbox input "true"
click at [167, 488] on input "Select order" at bounding box center [169, 487] width 9 height 9
checkbox input "true"
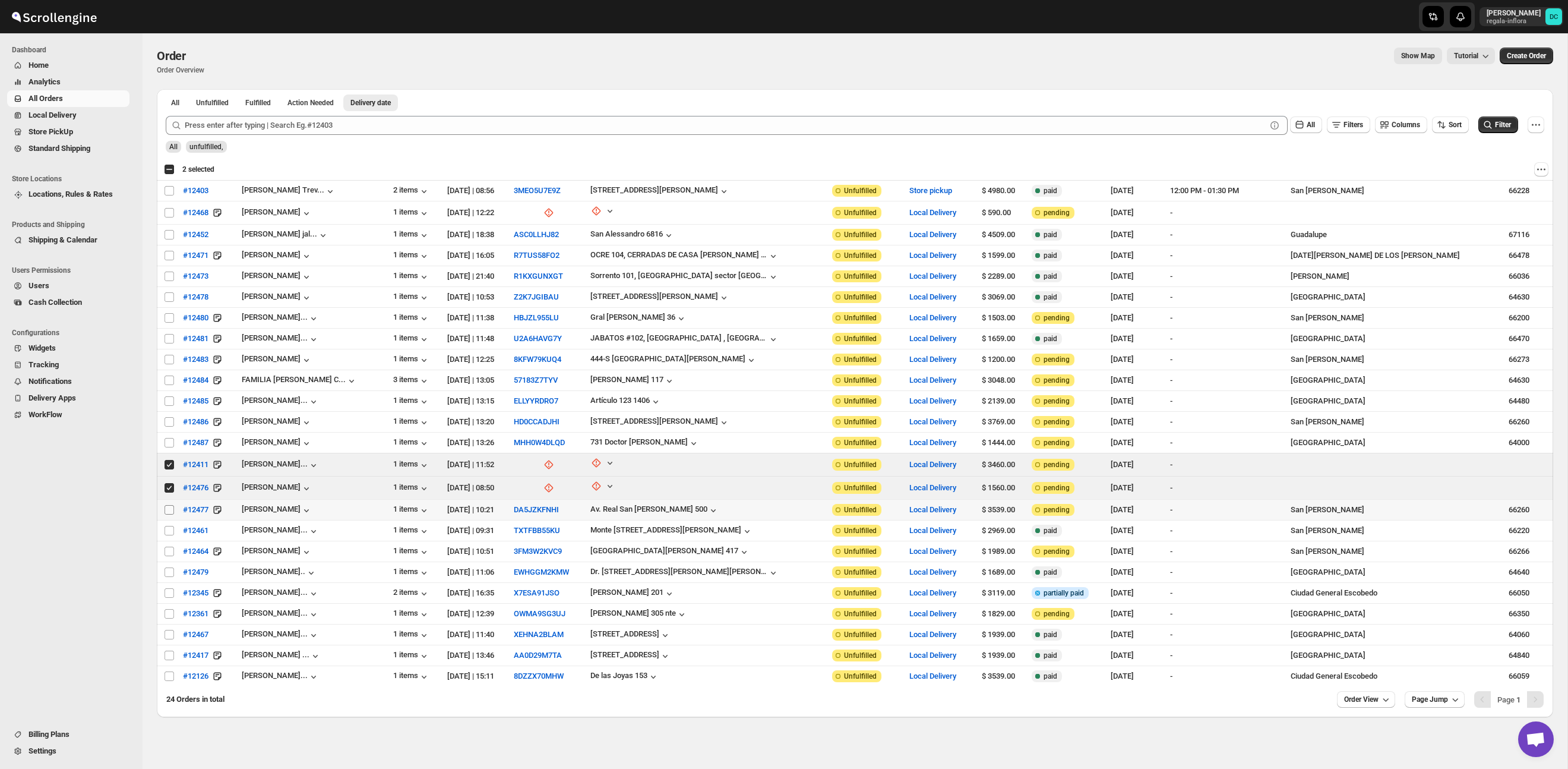
click at [168, 509] on input "Select order" at bounding box center [169, 510] width 9 height 9
click at [167, 511] on input "Select order" at bounding box center [169, 510] width 9 height 9
checkbox input "false"
drag, startPoint x: 170, startPoint y: 466, endPoint x: 170, endPoint y: 483, distance: 17.0
click at [170, 466] on input "Select order" at bounding box center [169, 464] width 9 height 9
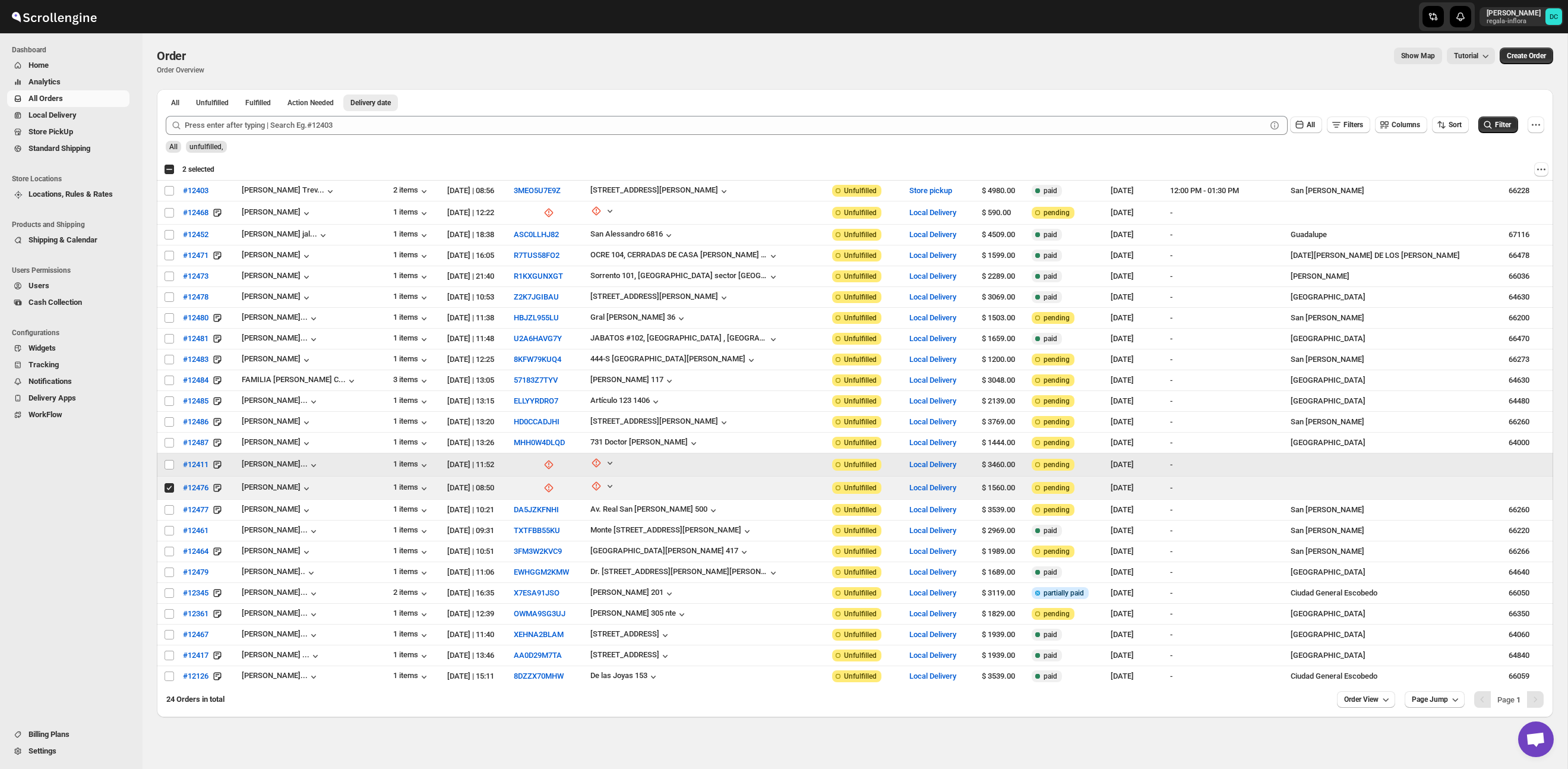
checkbox input "false"
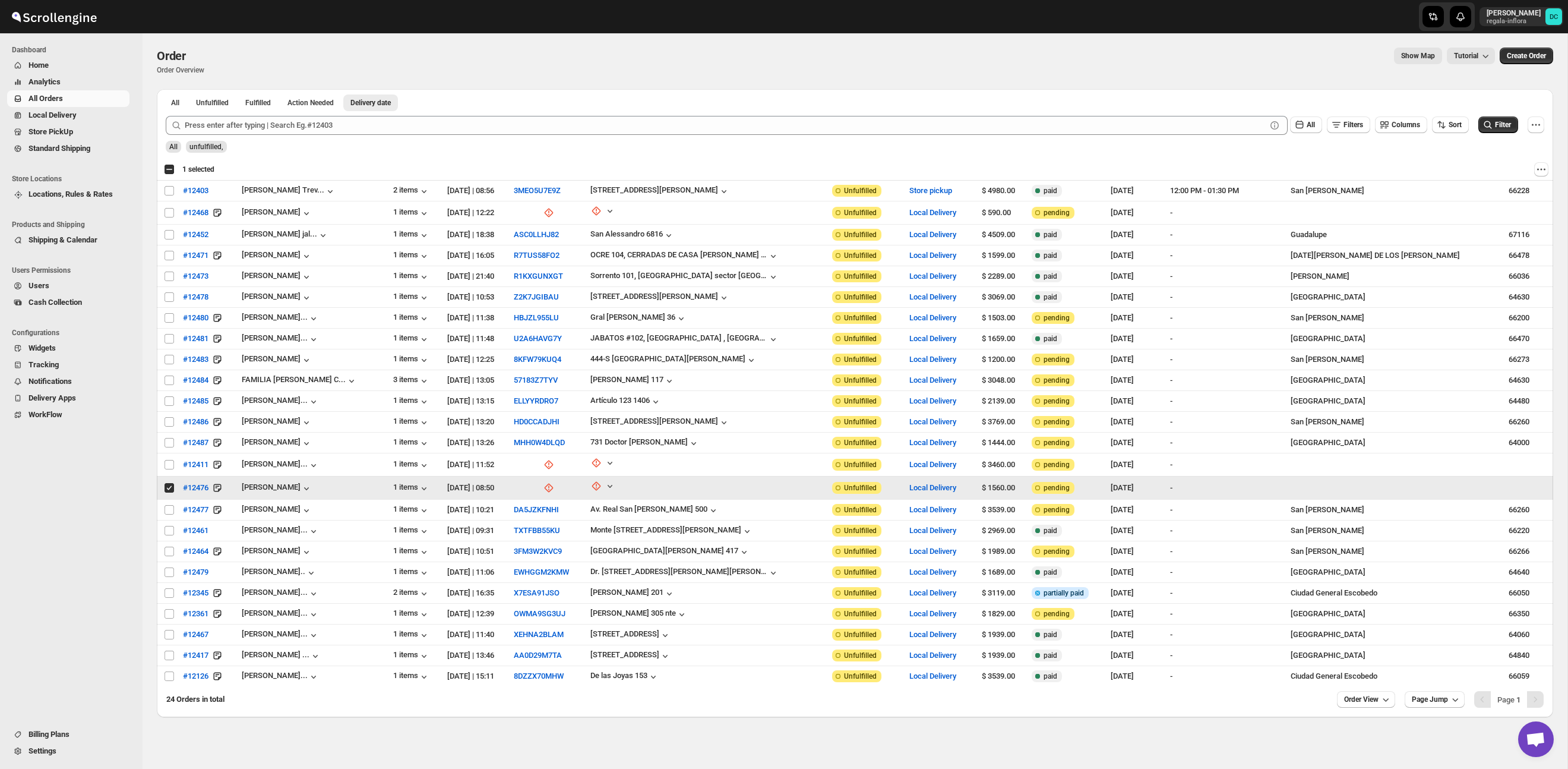
click at [170, 487] on input "Select order" at bounding box center [169, 487] width 9 height 9
checkbox input "false"
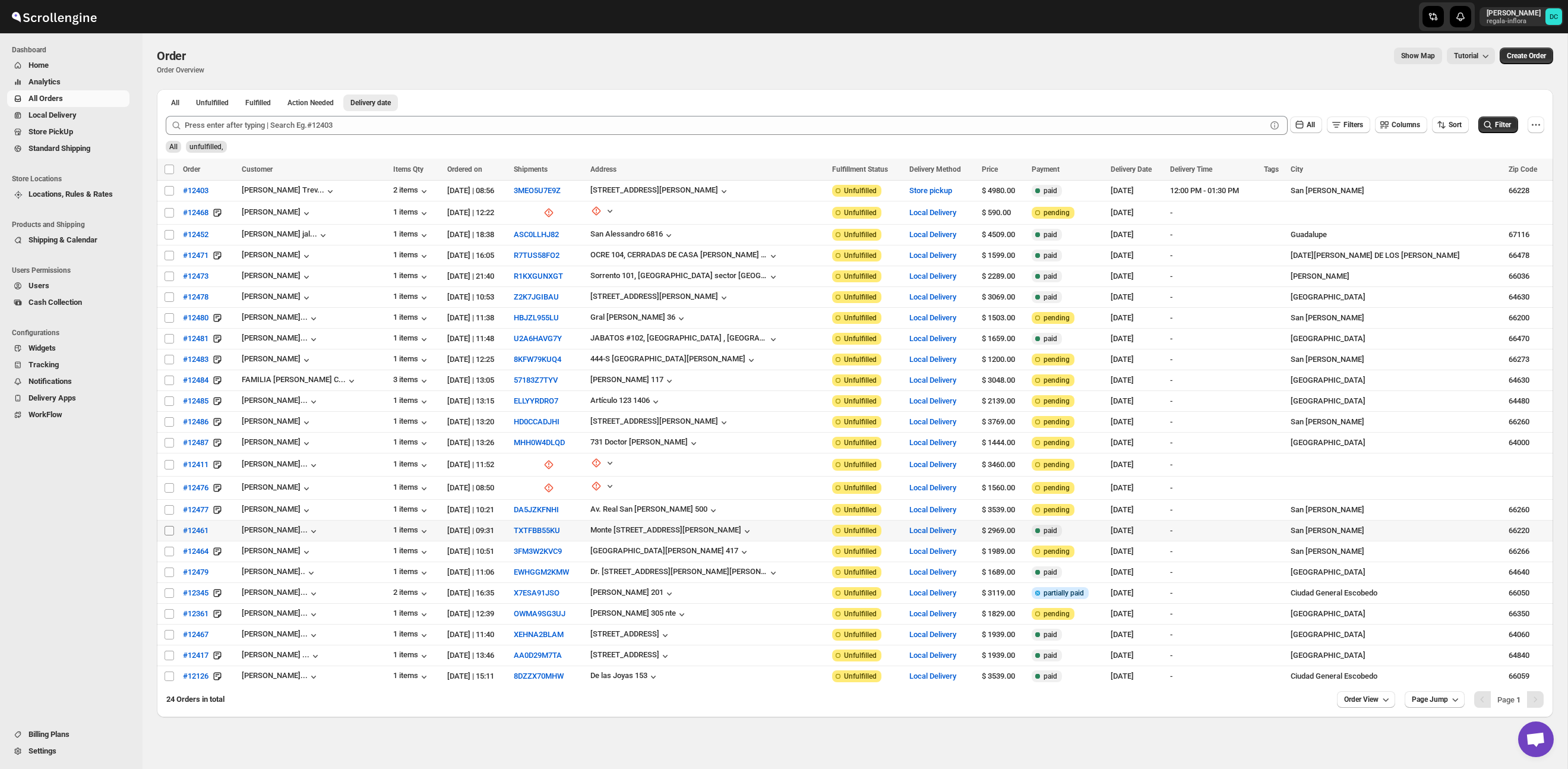
click at [169, 526] on input "Select order" at bounding box center [169, 530] width 9 height 9
checkbox input "true"
click at [165, 546] on span at bounding box center [169, 551] width 11 height 11
click at [165, 546] on input "Select order" at bounding box center [169, 551] width 9 height 9
checkbox input "false"
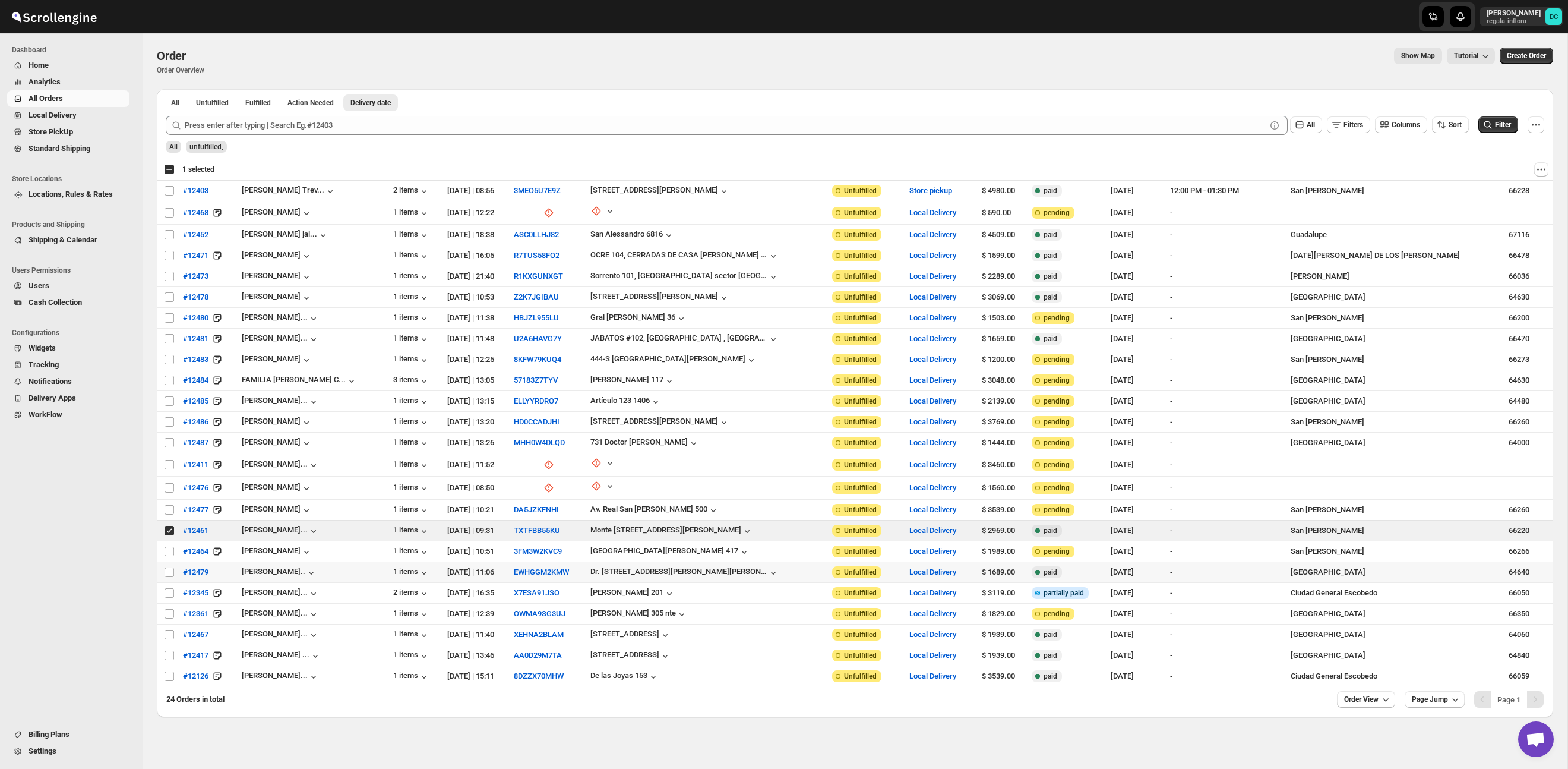
click at [162, 572] on td "Select order" at bounding box center [167, 572] width 22 height 21
checkbox input "true"
click at [164, 549] on span at bounding box center [169, 551] width 11 height 11
click at [164, 549] on input "Select order" at bounding box center [169, 551] width 9 height 9
click at [167, 548] on input "Select order" at bounding box center [169, 551] width 9 height 9
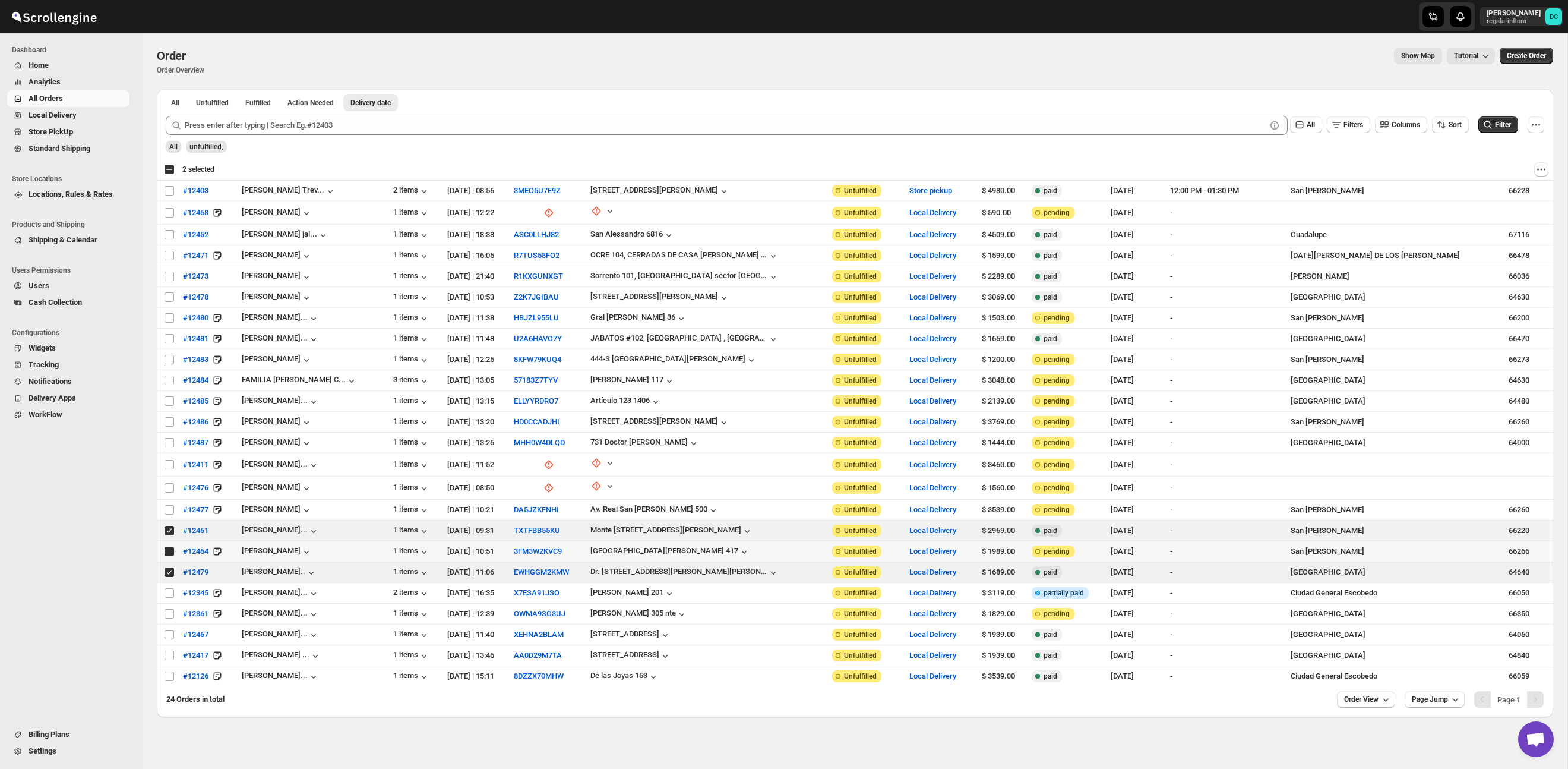
checkbox input "true"
click at [170, 528] on input "Select order" at bounding box center [169, 530] width 9 height 9
checkbox input "false"
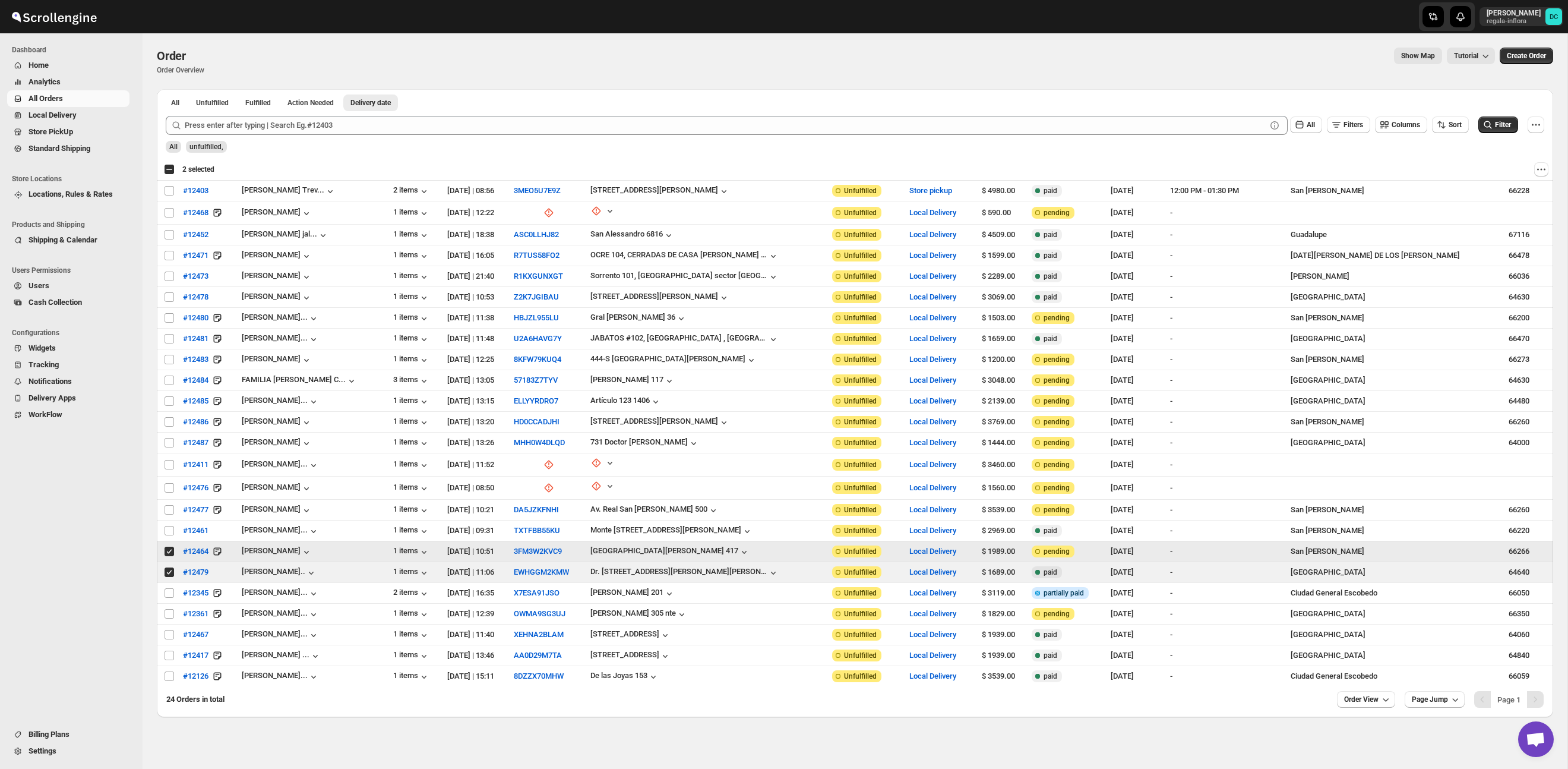
click at [170, 549] on input "Select order" at bounding box center [169, 551] width 9 height 9
checkbox input "false"
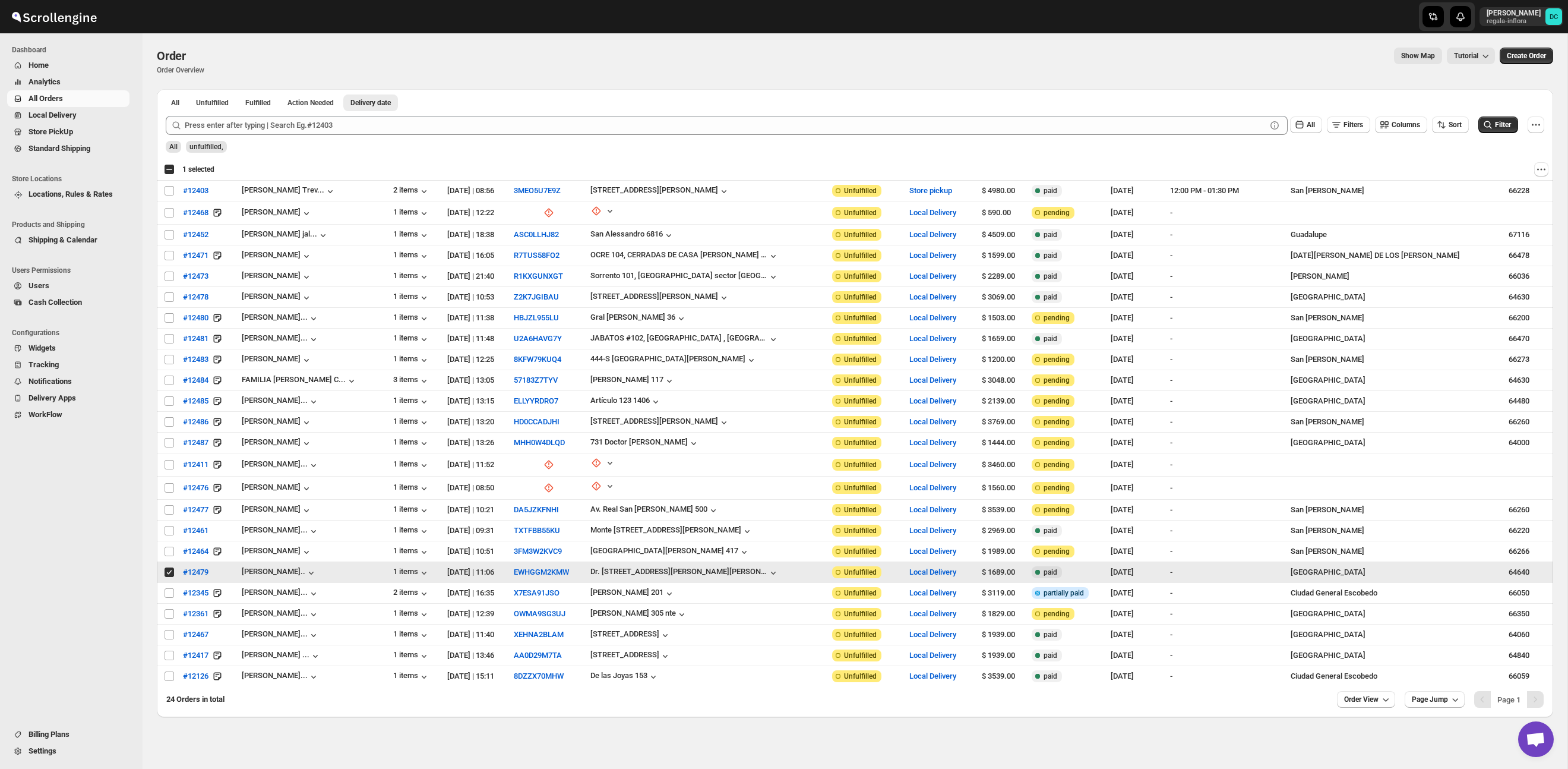
click at [170, 573] on input "Select order" at bounding box center [169, 572] width 9 height 9
checkbox input "false"
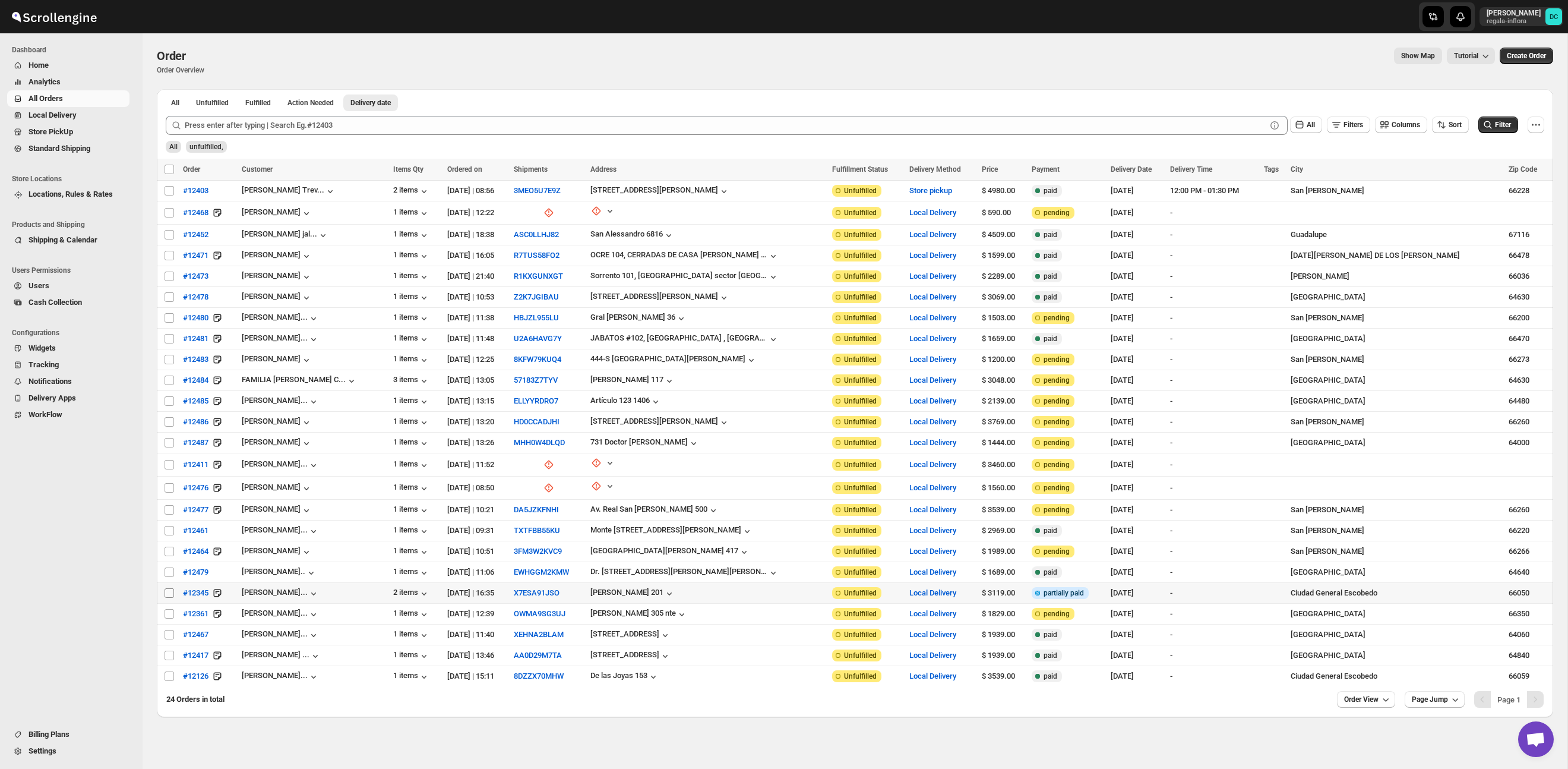
click at [169, 597] on span at bounding box center [169, 593] width 11 height 11
click at [169, 597] on input "Select order" at bounding box center [169, 592] width 9 height 9
click at [169, 592] on input "Select order" at bounding box center [169, 592] width 9 height 9
checkbox input "true"
click at [169, 615] on input "Select order" at bounding box center [169, 613] width 9 height 9
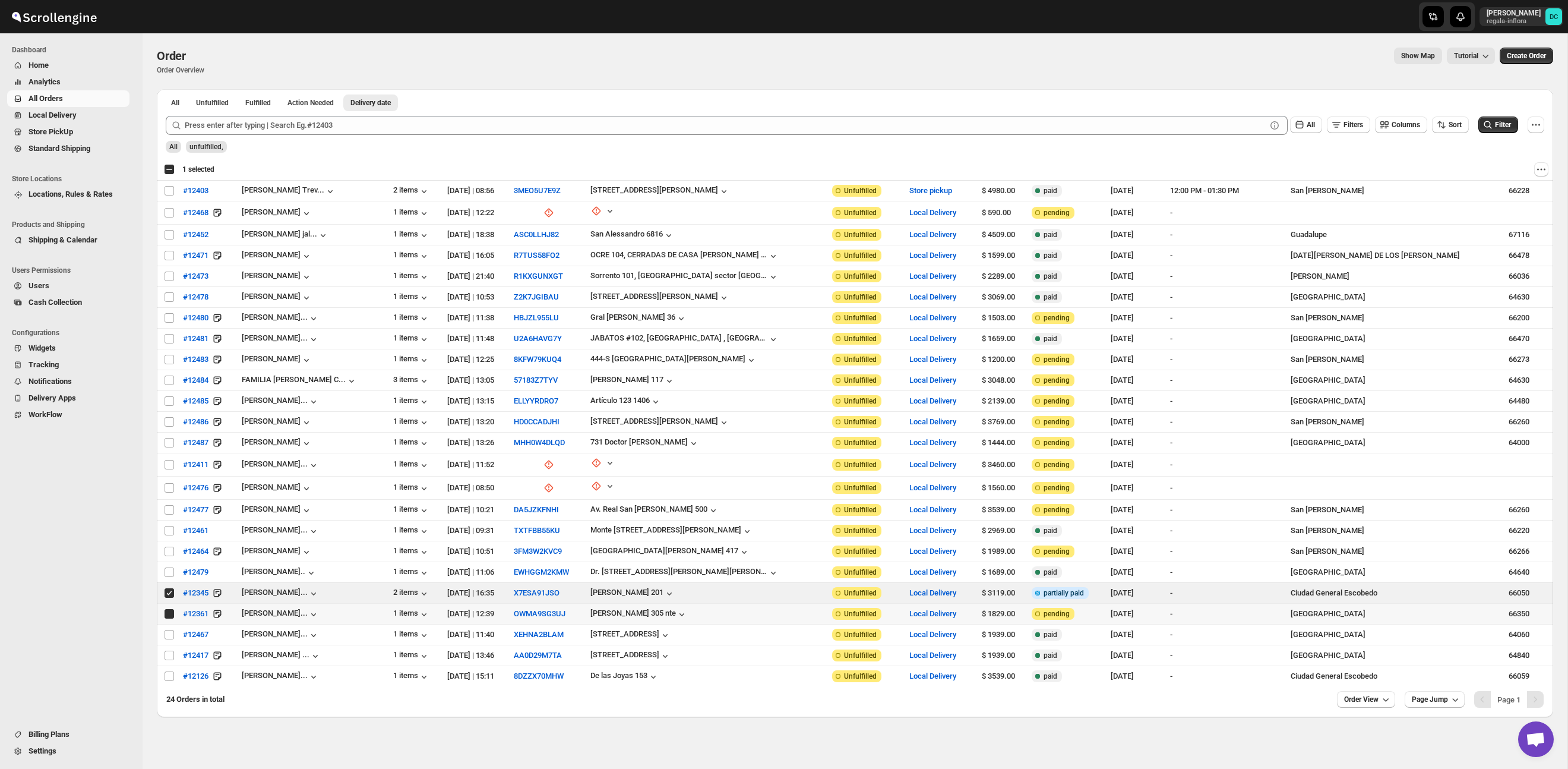
checkbox input "true"
click at [169, 594] on input "Select order" at bounding box center [169, 592] width 9 height 9
checkbox input "false"
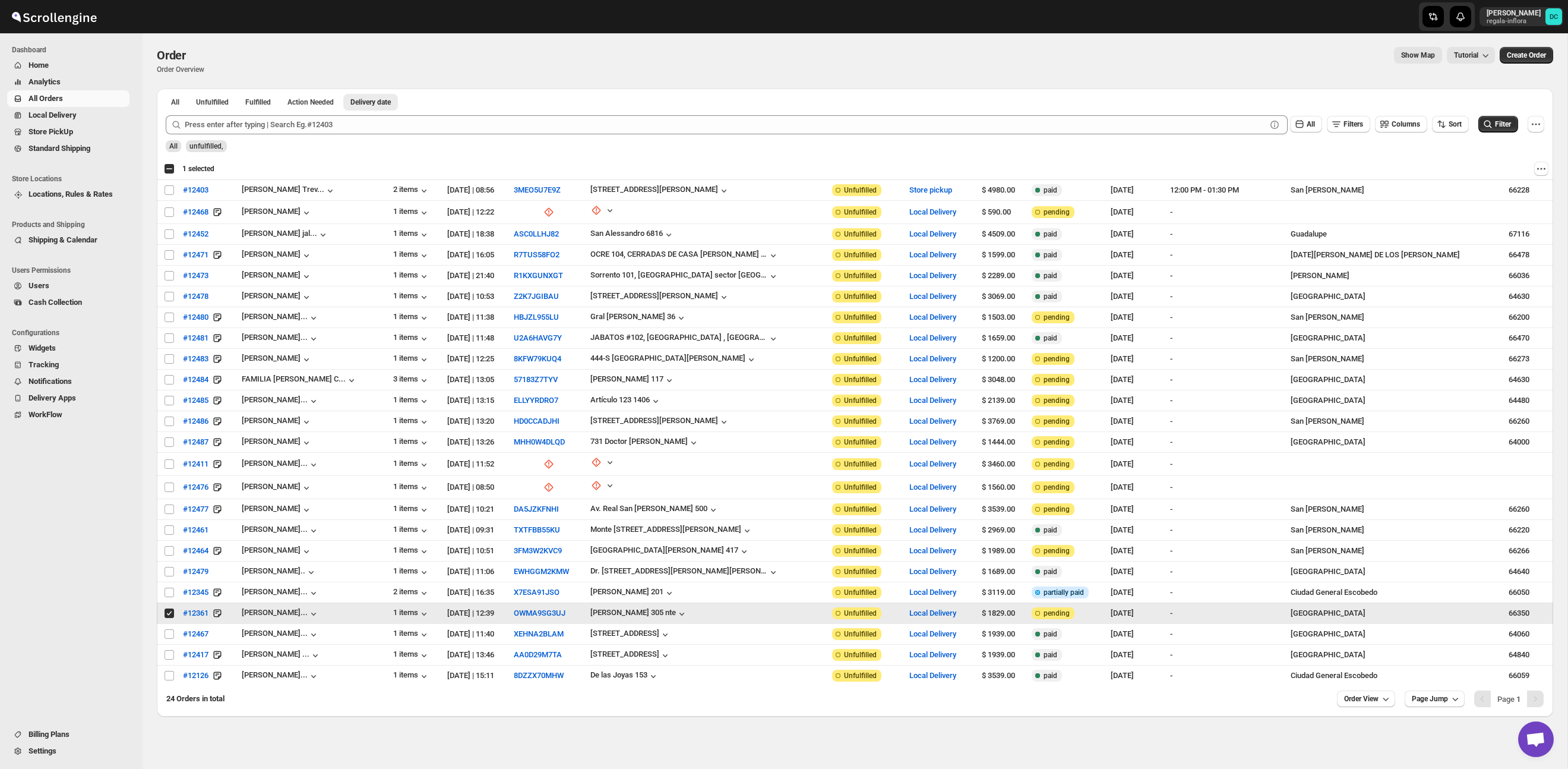
scroll to position [1, 0]
click at [169, 615] on input "Select order" at bounding box center [169, 612] width 9 height 9
checkbox input "false"
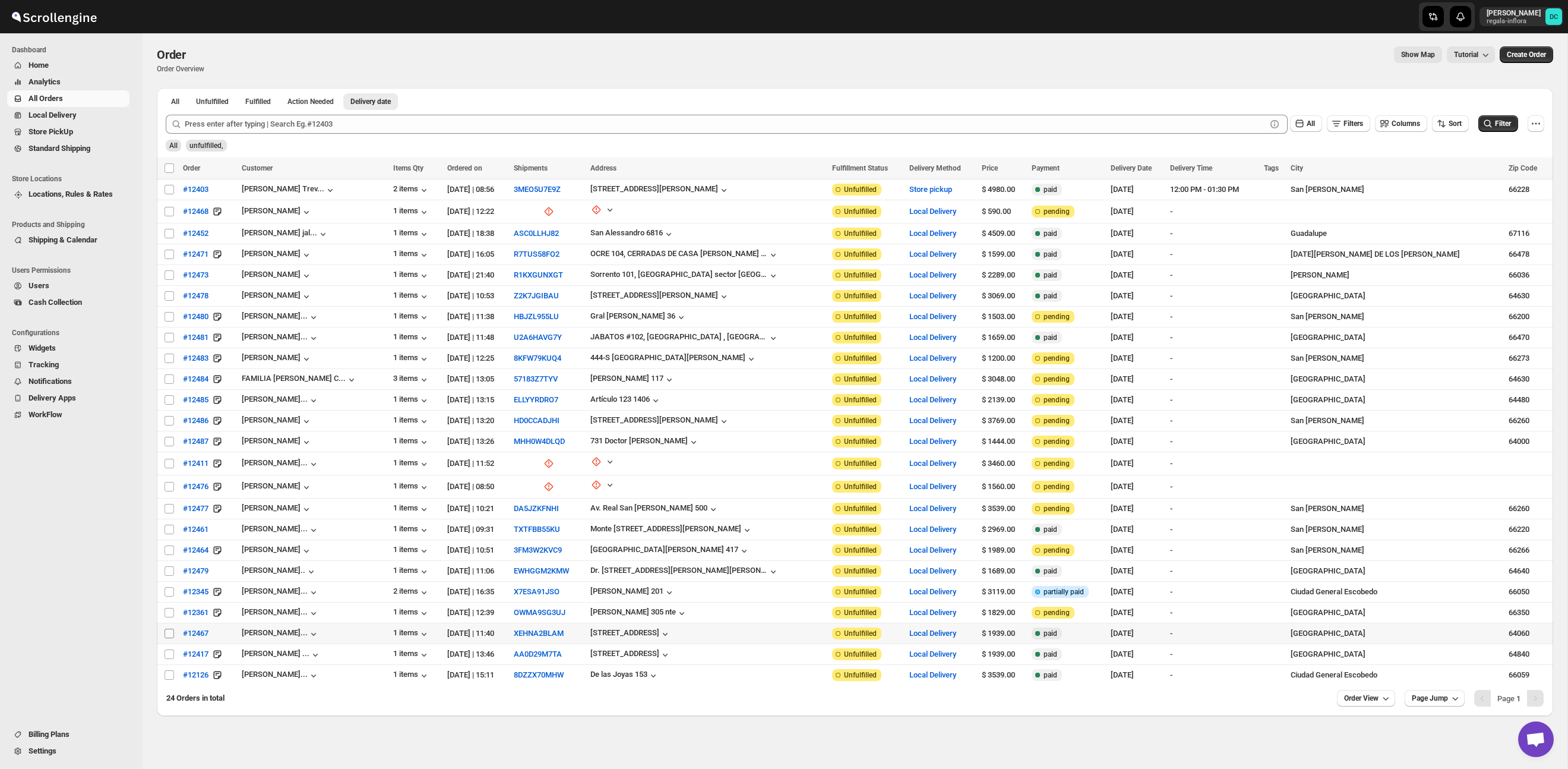
click at [171, 631] on input "Select order" at bounding box center [169, 633] width 9 height 9
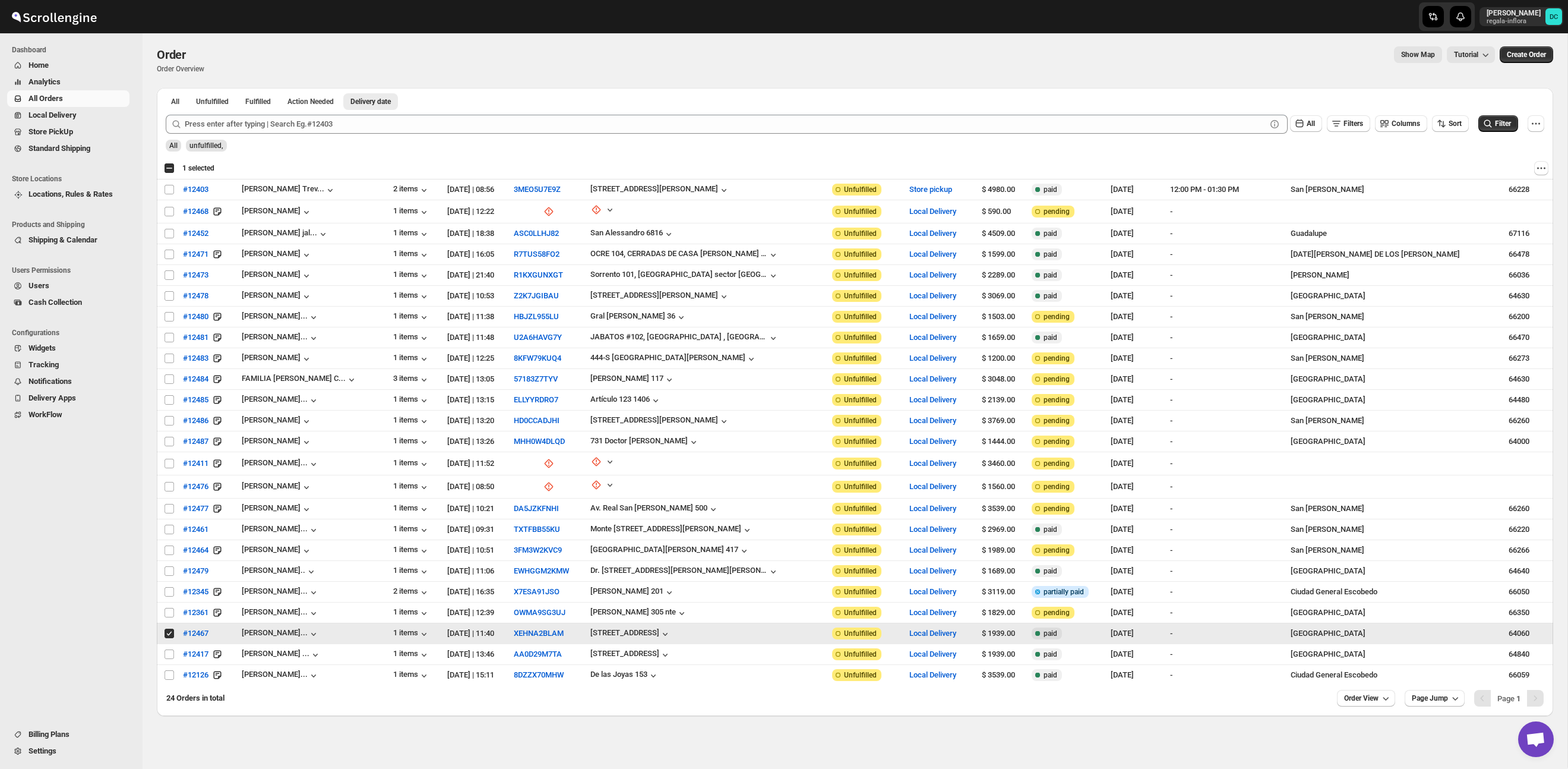
click at [170, 633] on input "Select order" at bounding box center [169, 633] width 9 height 9
checkbox input "false"
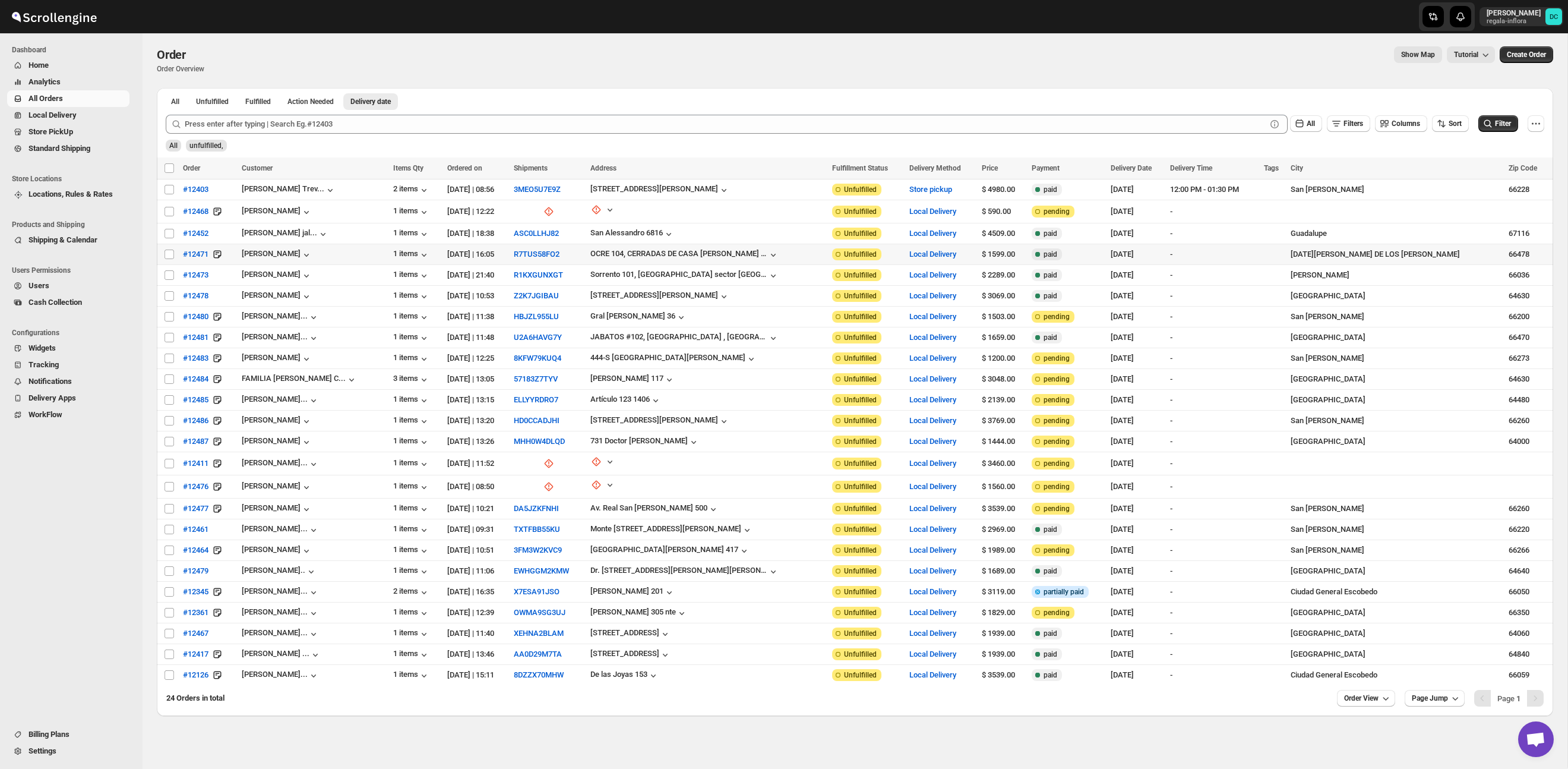
scroll to position [0, 0]
click at [79, 144] on span "Routes" at bounding box center [86, 149] width 82 height 12
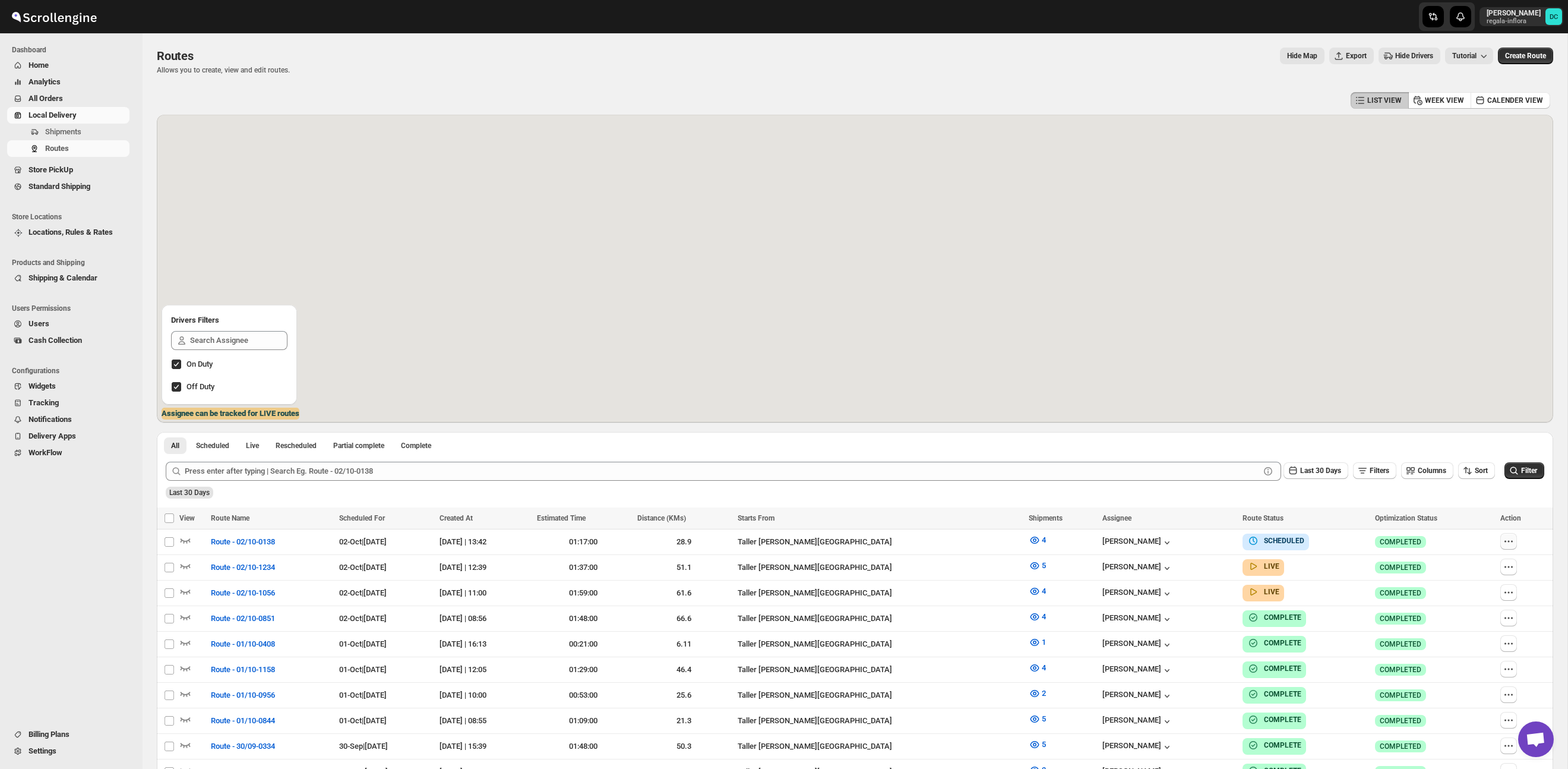
click at [1517, 544] on button "button" at bounding box center [1508, 541] width 17 height 17
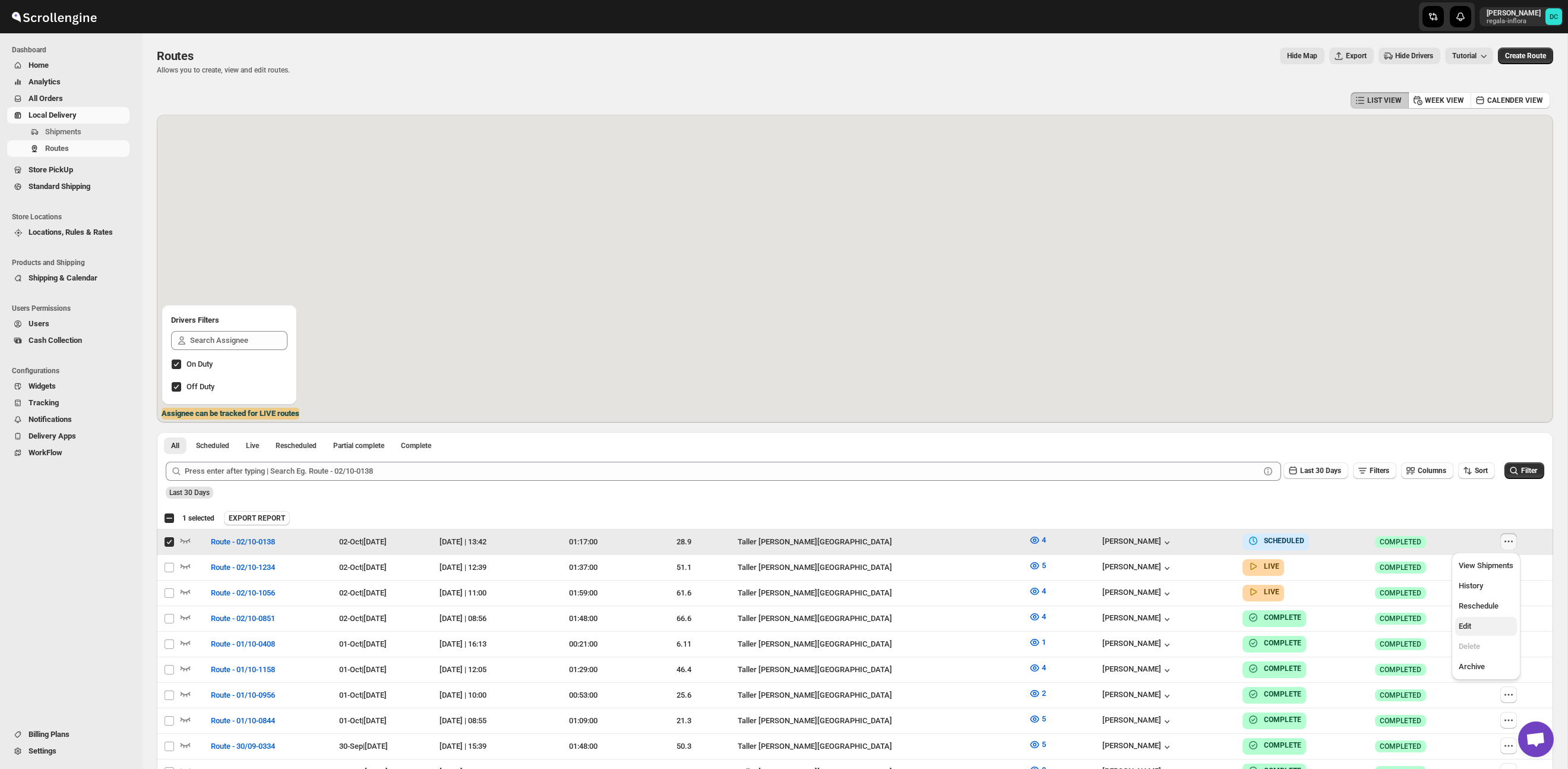
click at [1484, 625] on span "Edit" at bounding box center [1485, 626] width 54 height 12
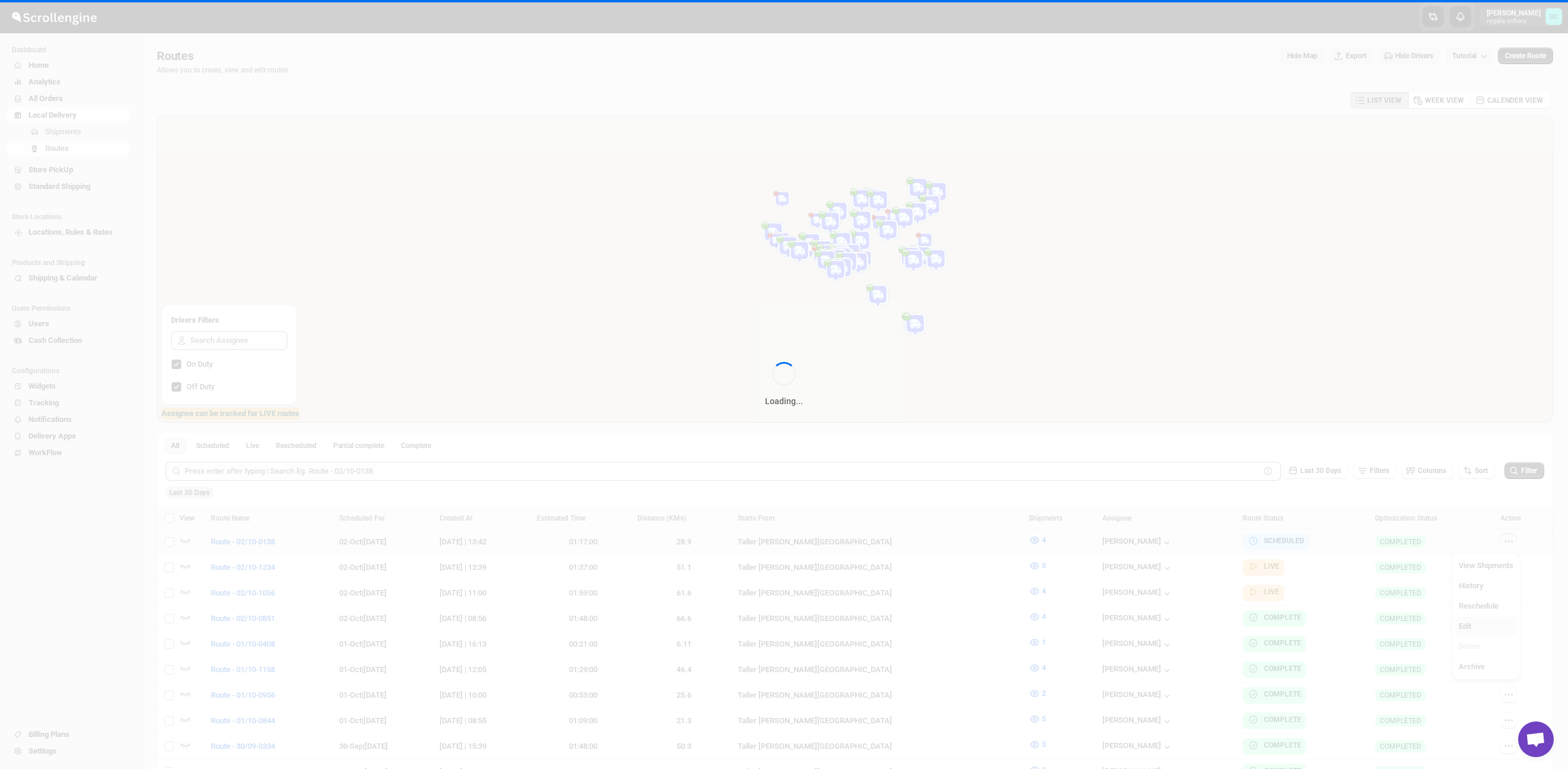
checkbox input "false"
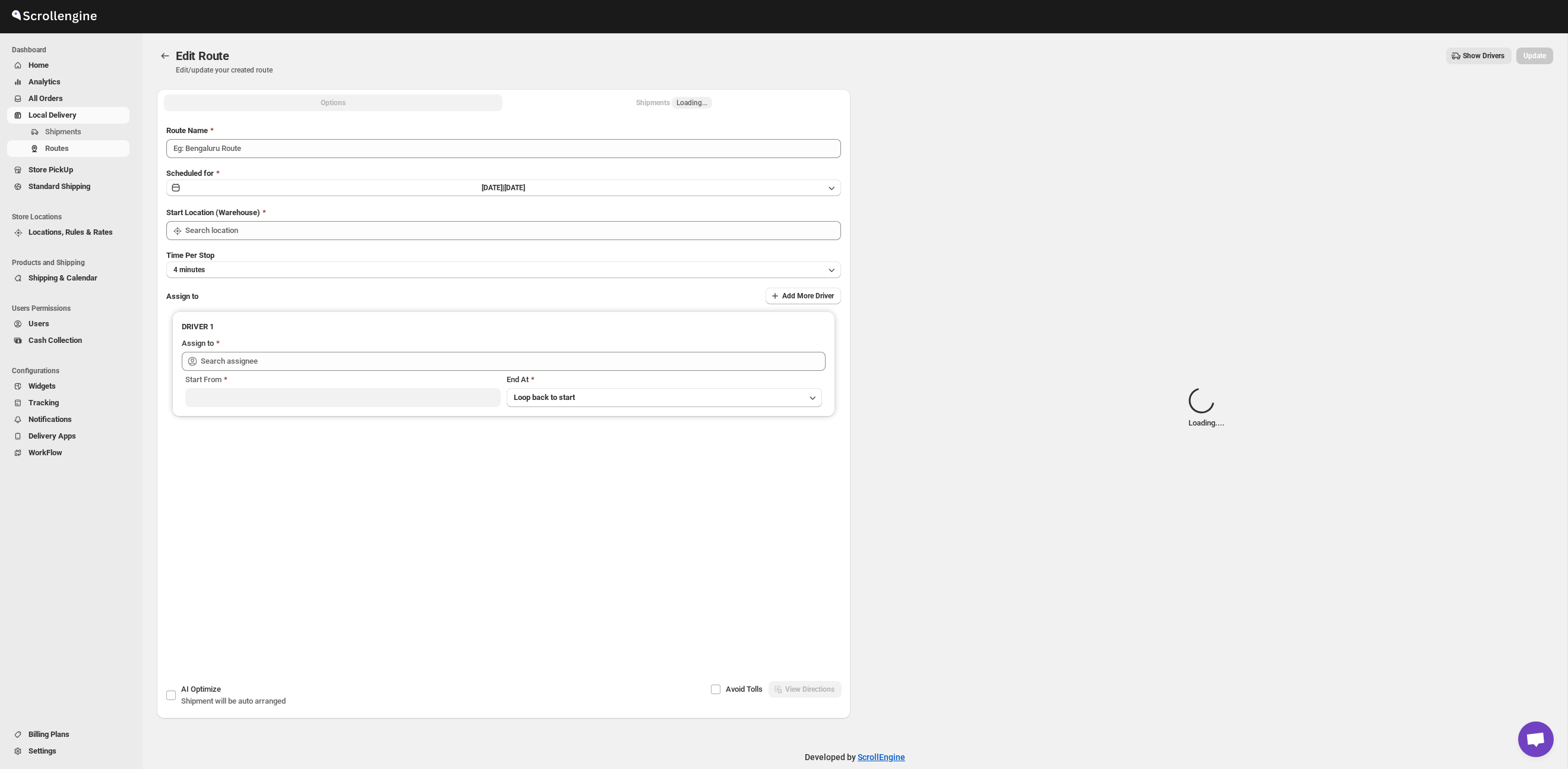
type input "Route - 02/10-0138"
type input "Taller [PERSON_NAME][GEOGRAPHIC_DATA]"
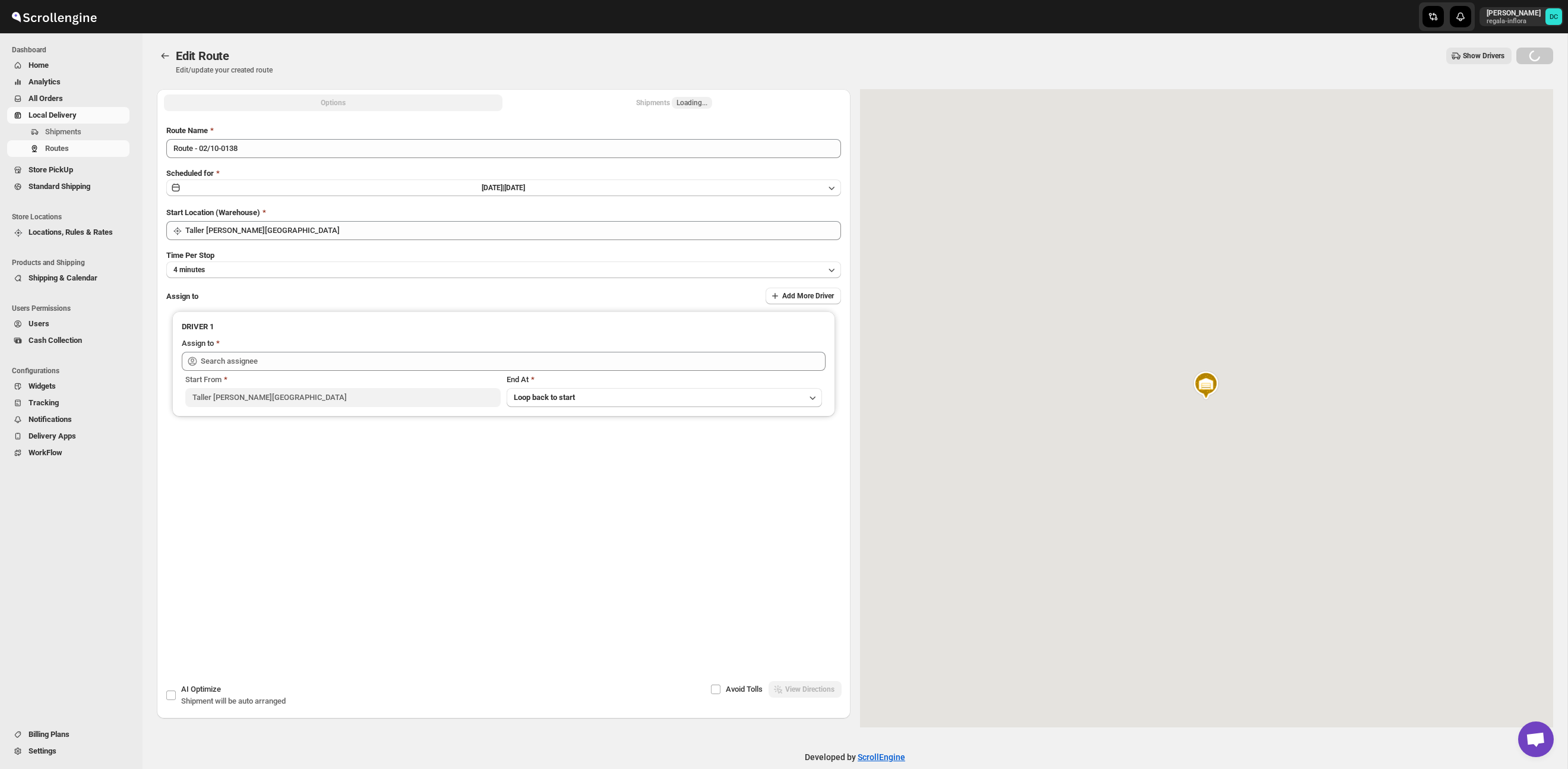
type input "[PERSON_NAME] ([EMAIL_ADDRESS][DOMAIN_NAME])"
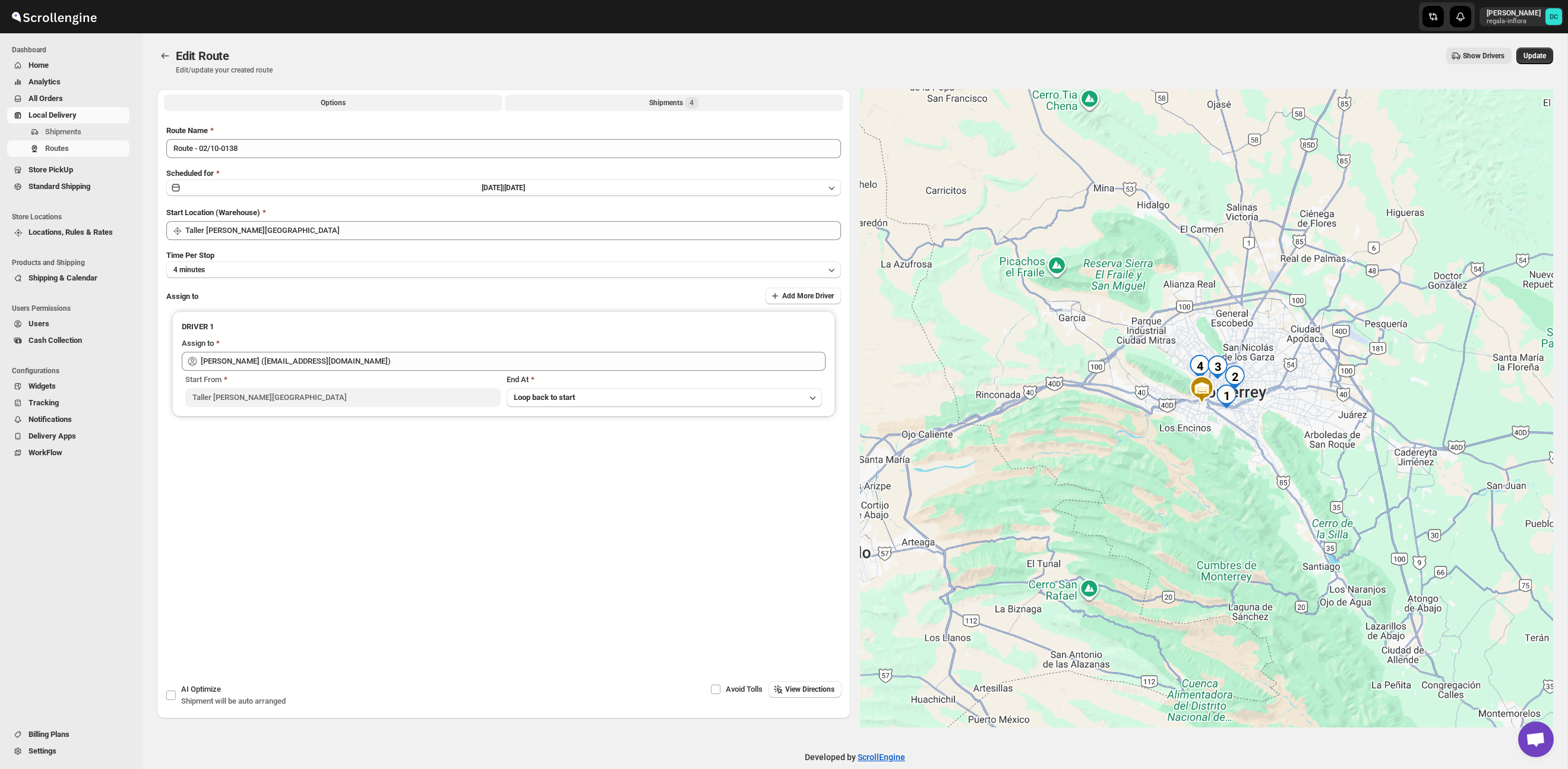
click at [675, 105] on div "Shipments 4" at bounding box center [674, 103] width 49 height 12
